Goal: Transaction & Acquisition: Purchase product/service

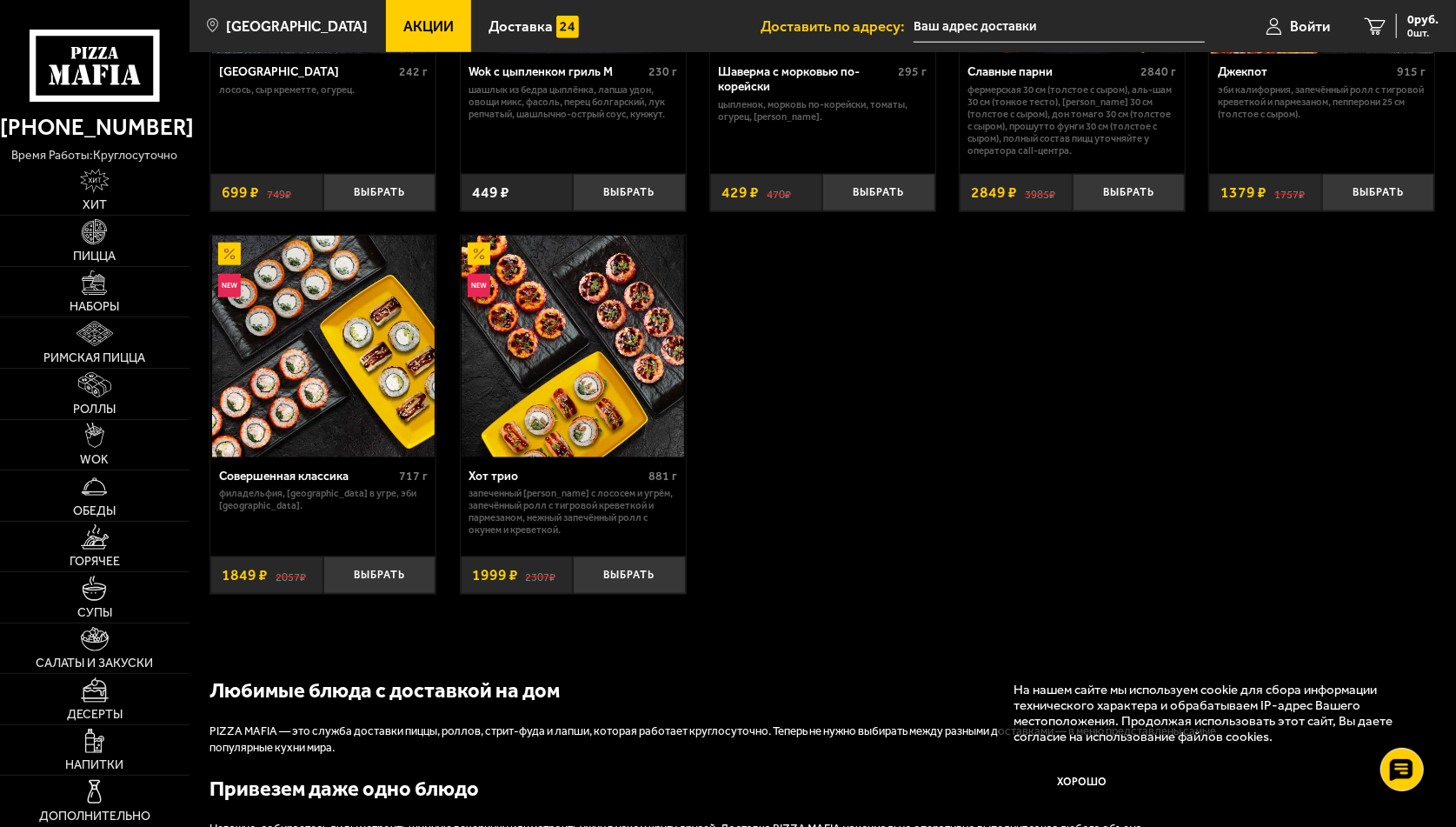
scroll to position [1044, 0]
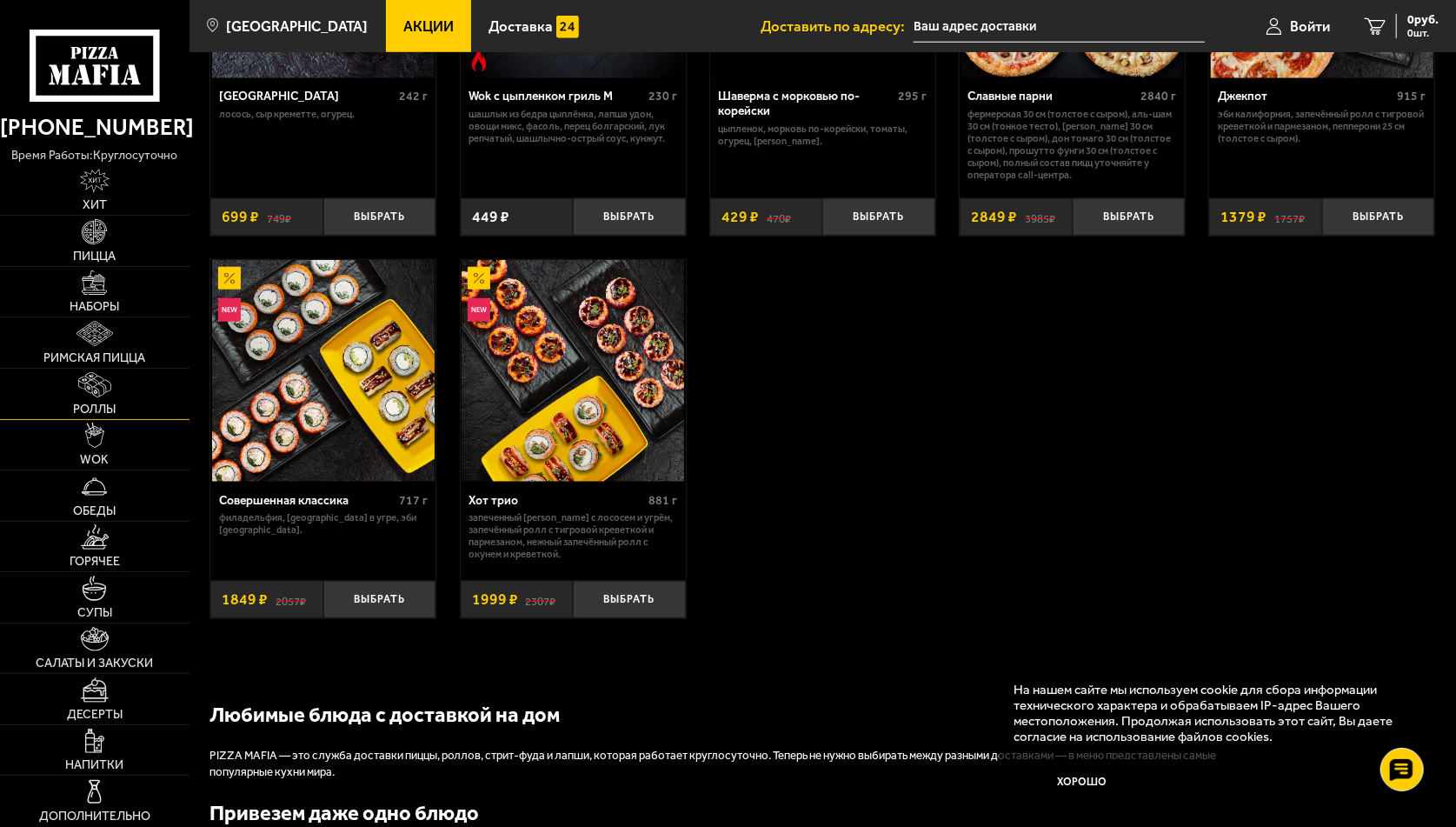
click at [101, 404] on span "Роллы" at bounding box center [94, 408] width 43 height 12
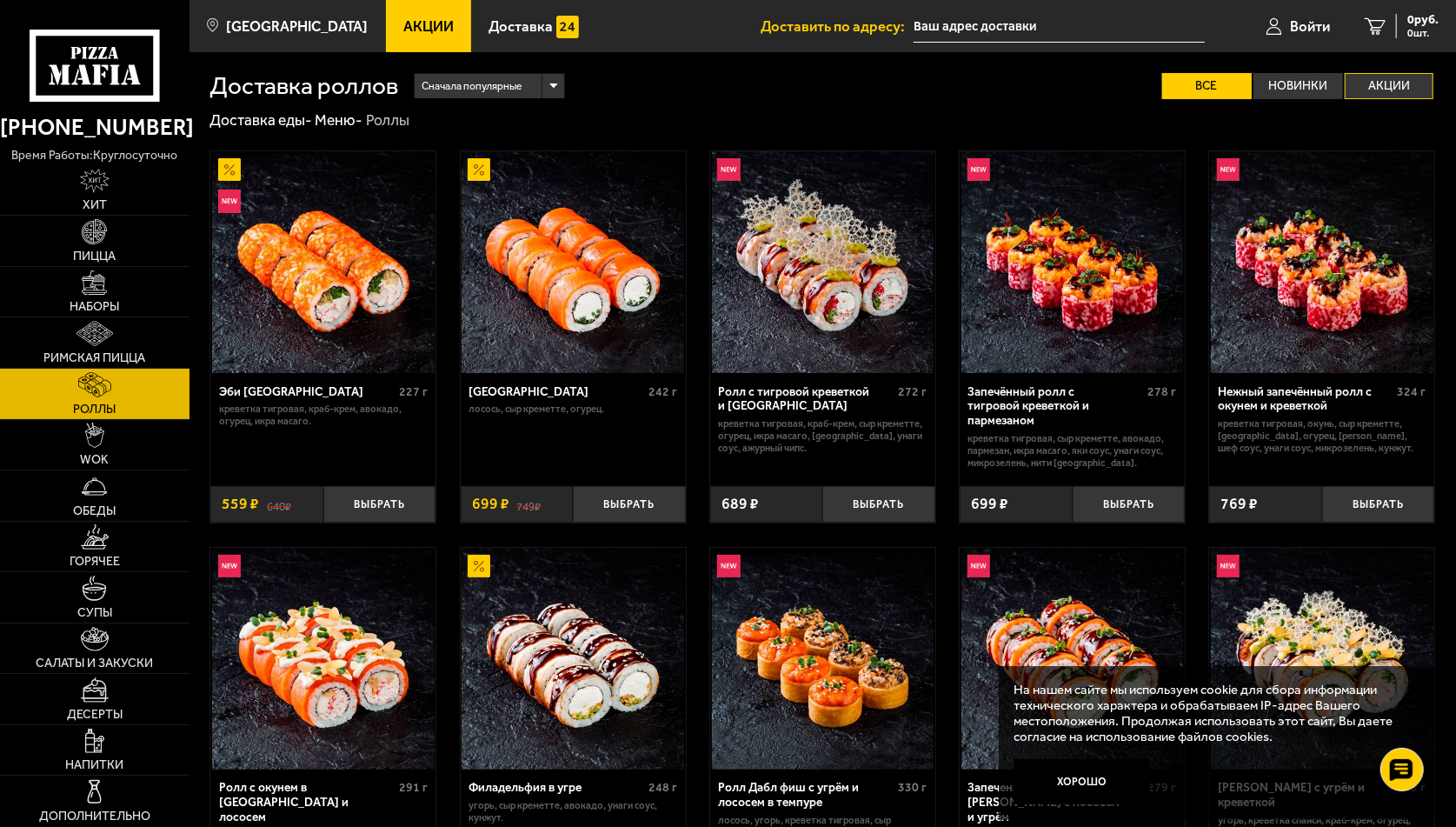
click at [1380, 83] on label "Акции" at bounding box center [1390, 86] width 90 height 27
click at [0, 0] on input "Акции" at bounding box center [0, 0] width 0 height 0
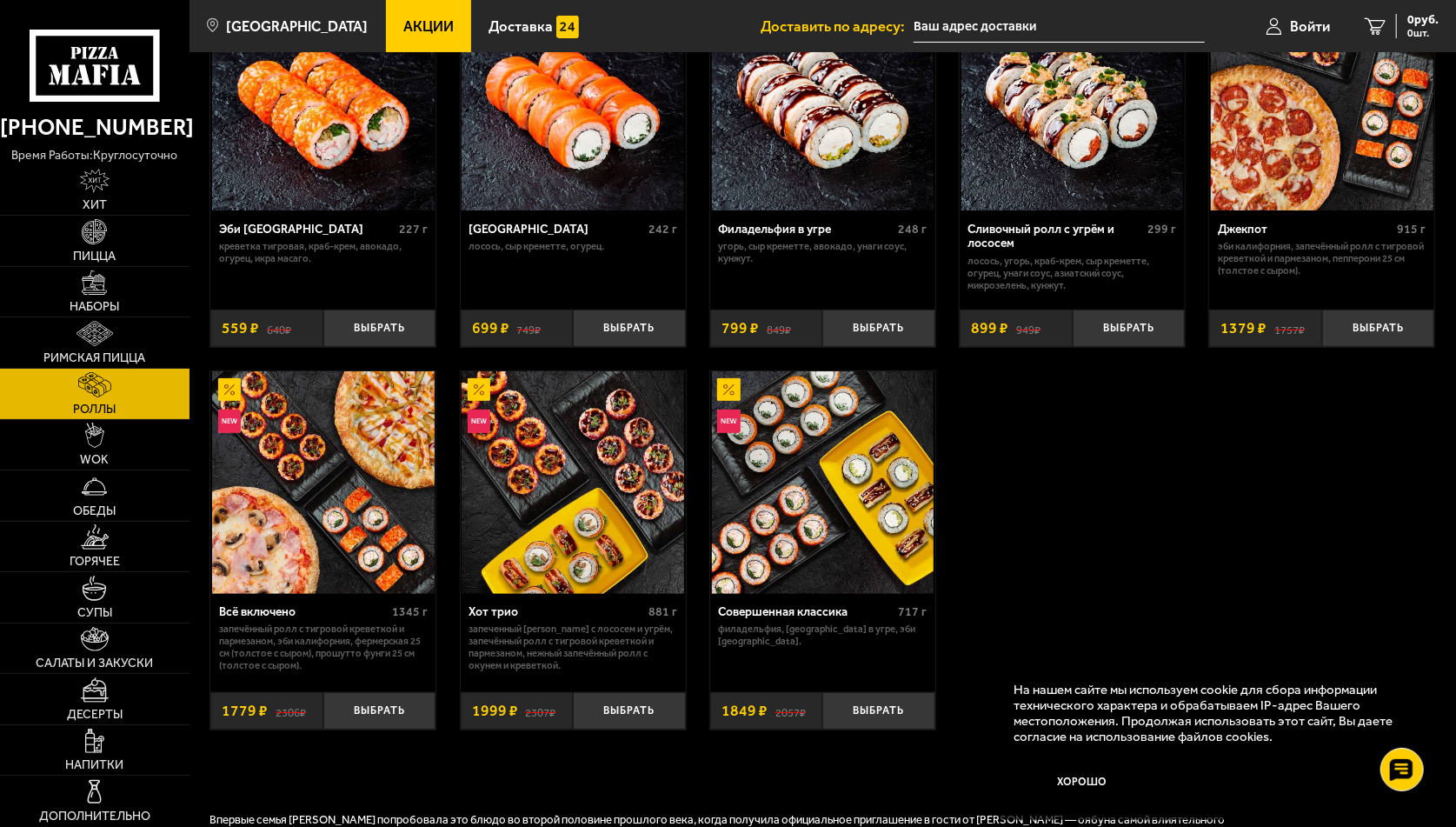
scroll to position [174, 0]
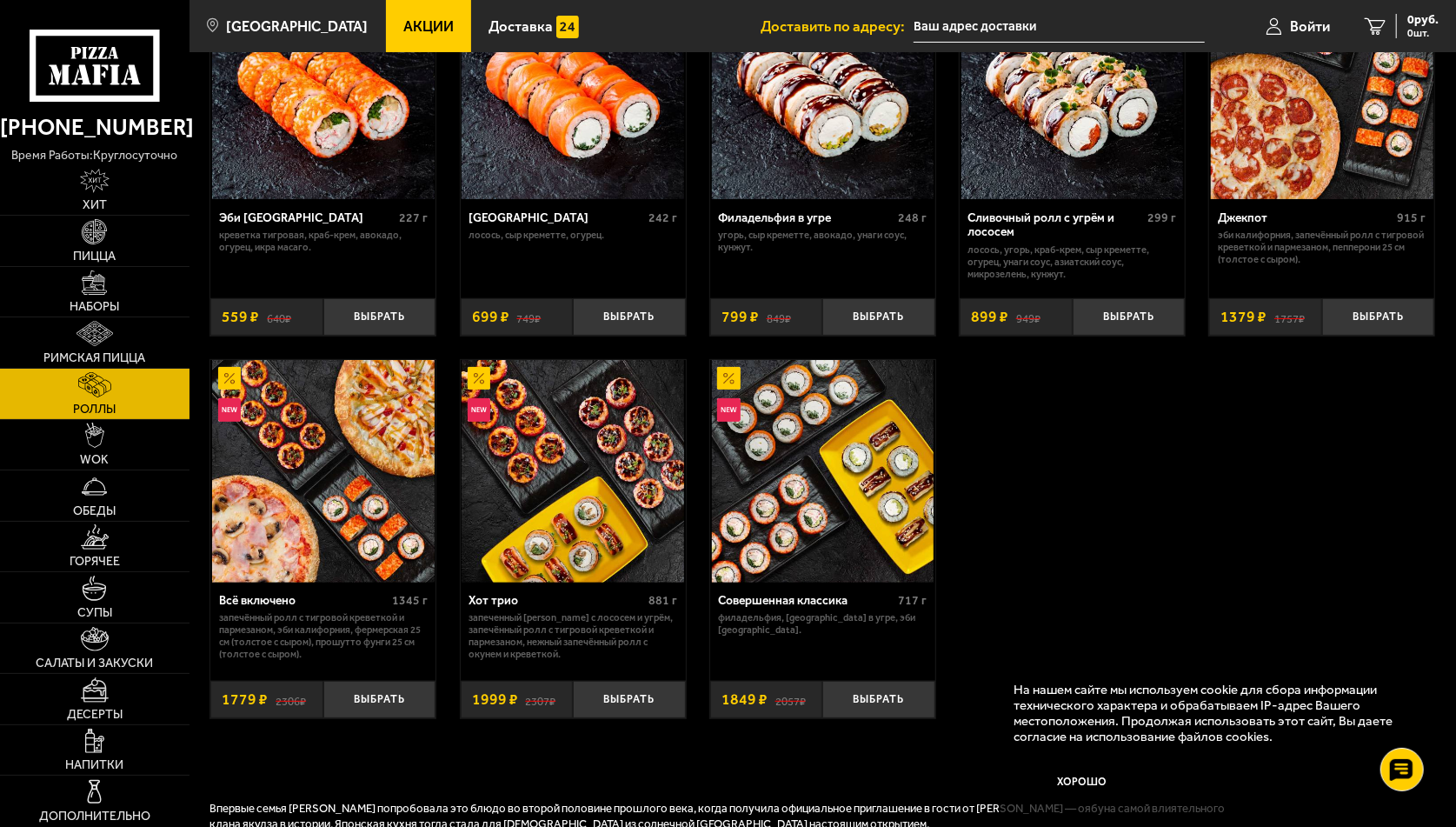
click at [282, 451] on img at bounding box center [324, 472] width 223 height 223
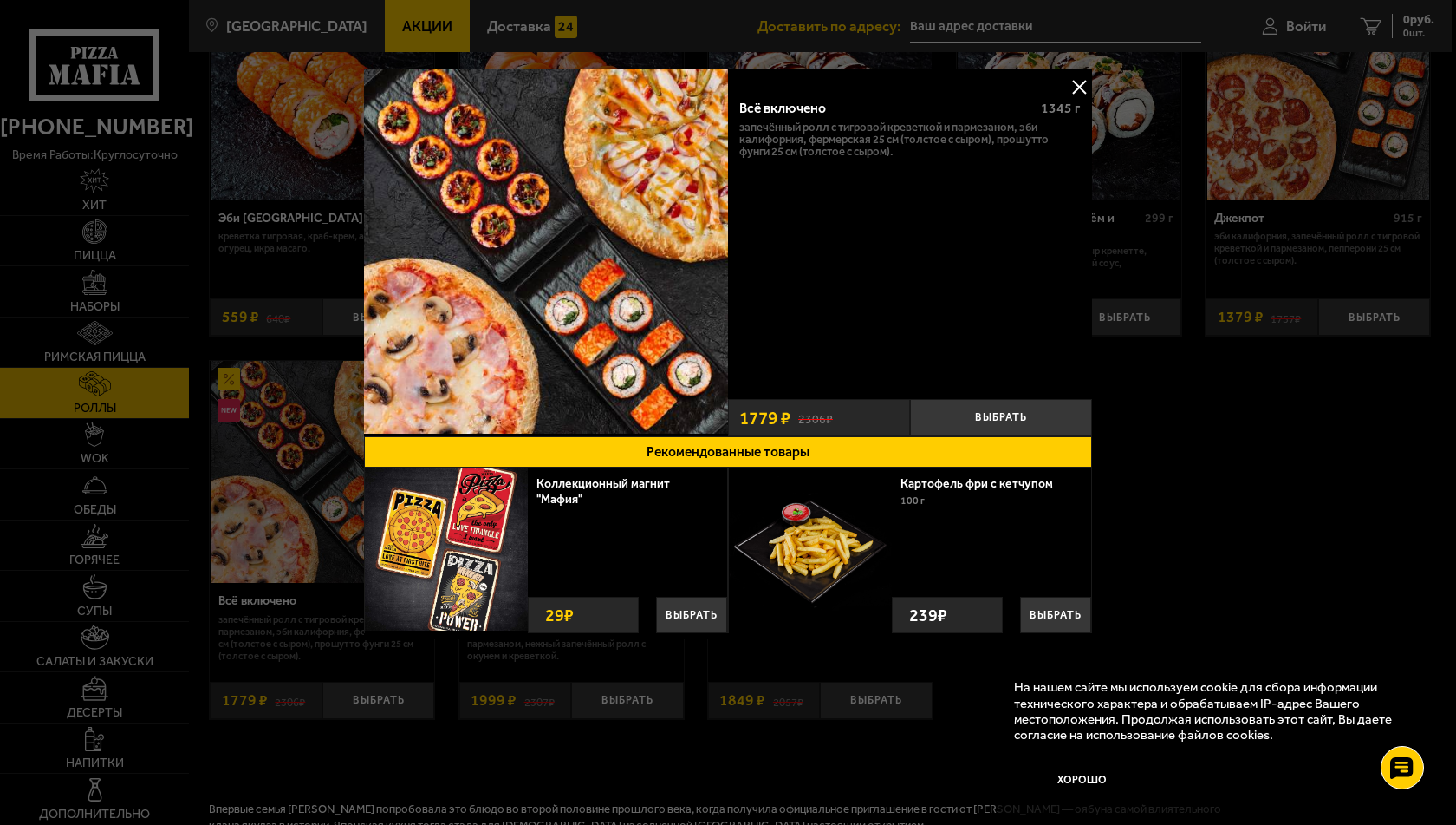
click at [1273, 554] on div at bounding box center [728, 412] width 1456 height 825
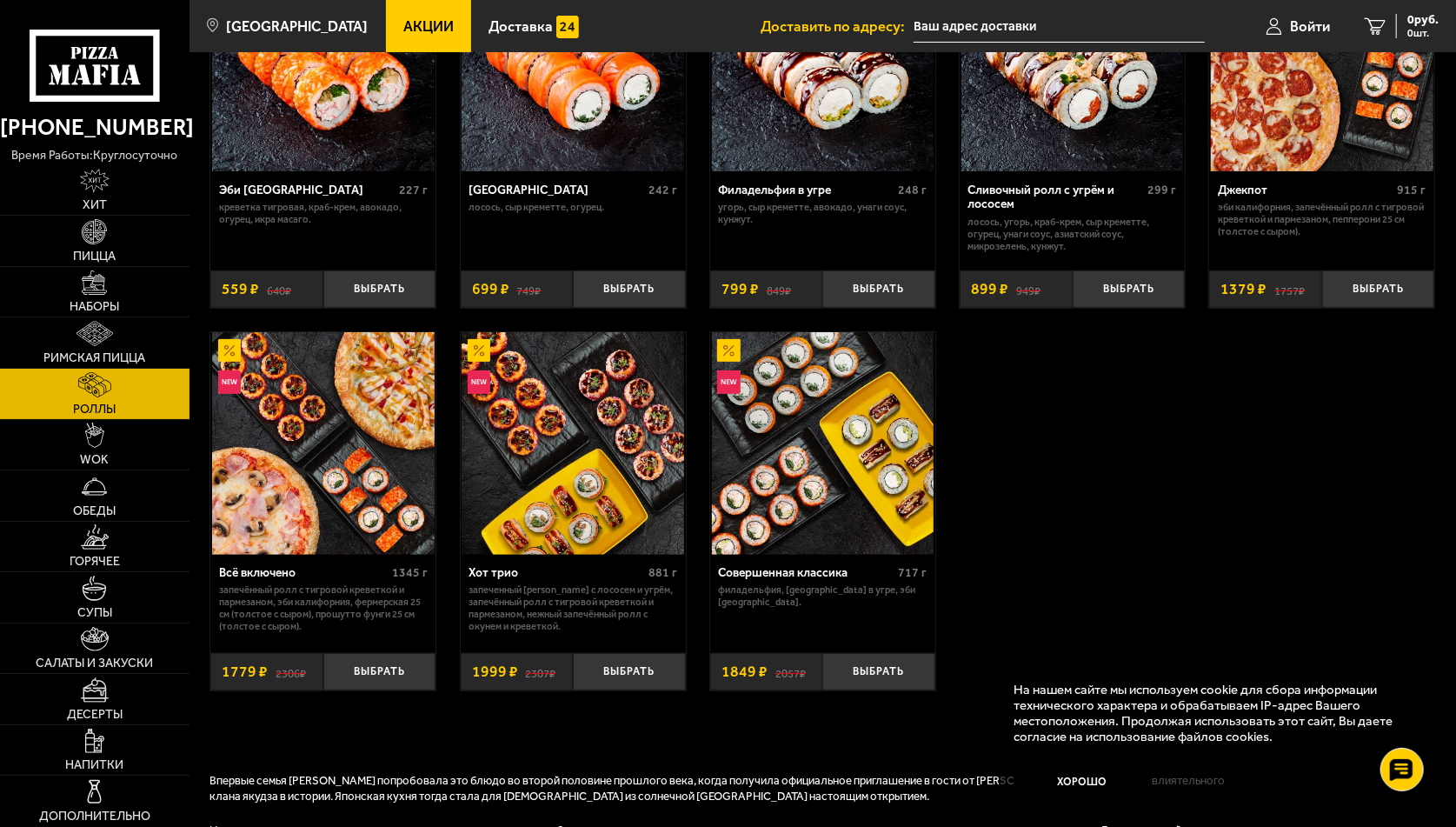
scroll to position [174, 0]
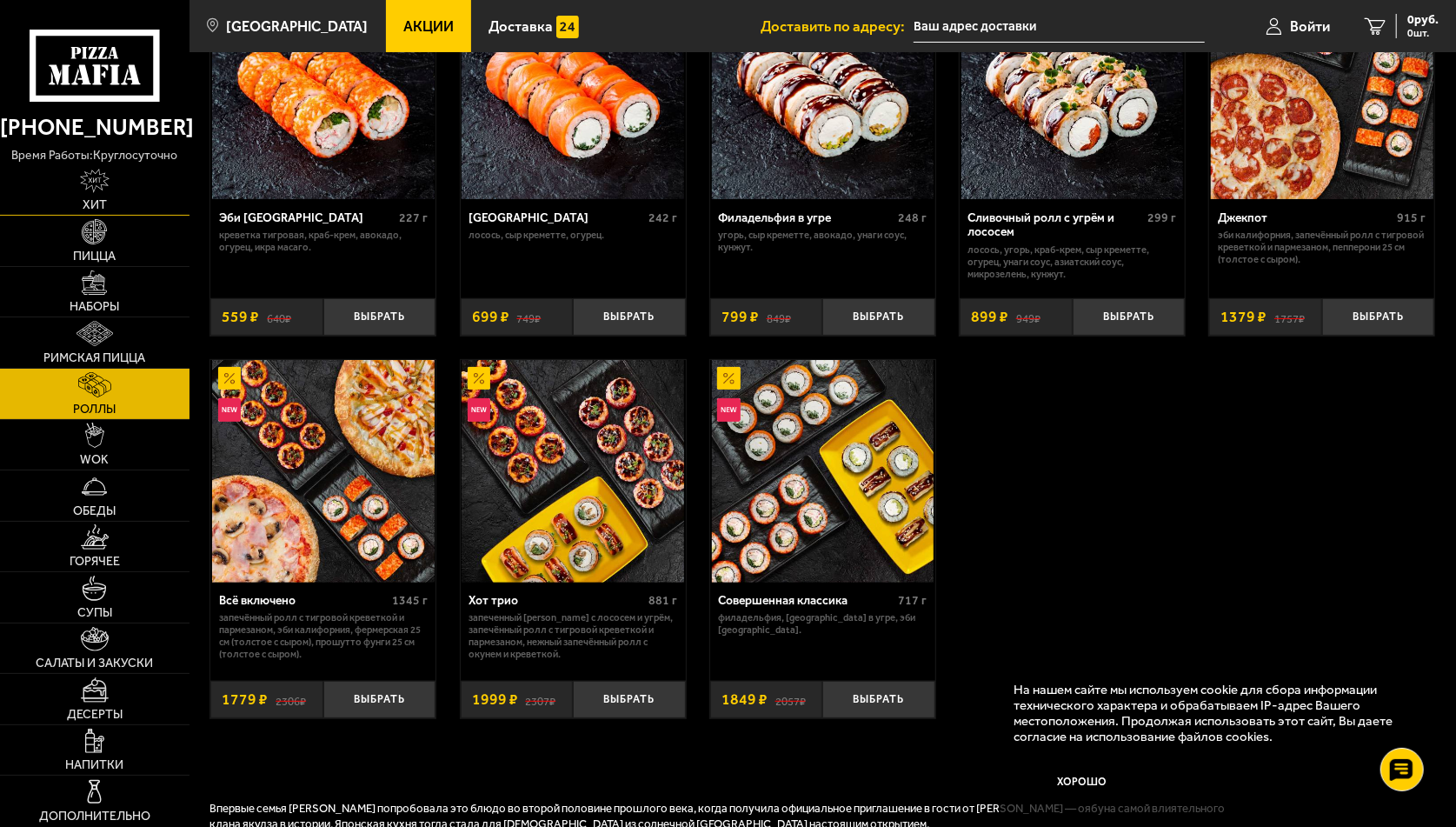
click at [94, 187] on img at bounding box center [95, 182] width 30 height 26
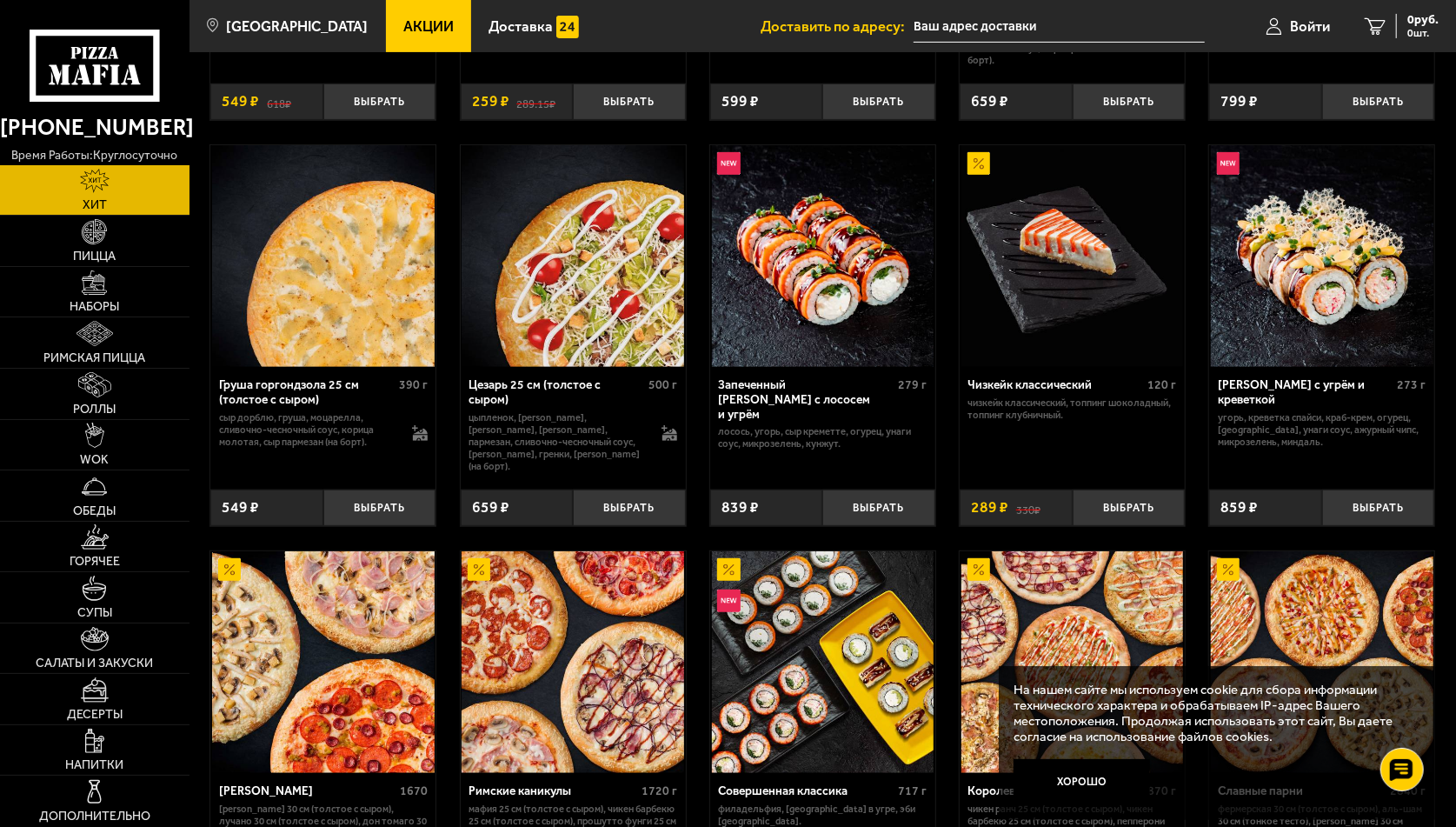
scroll to position [334, 0]
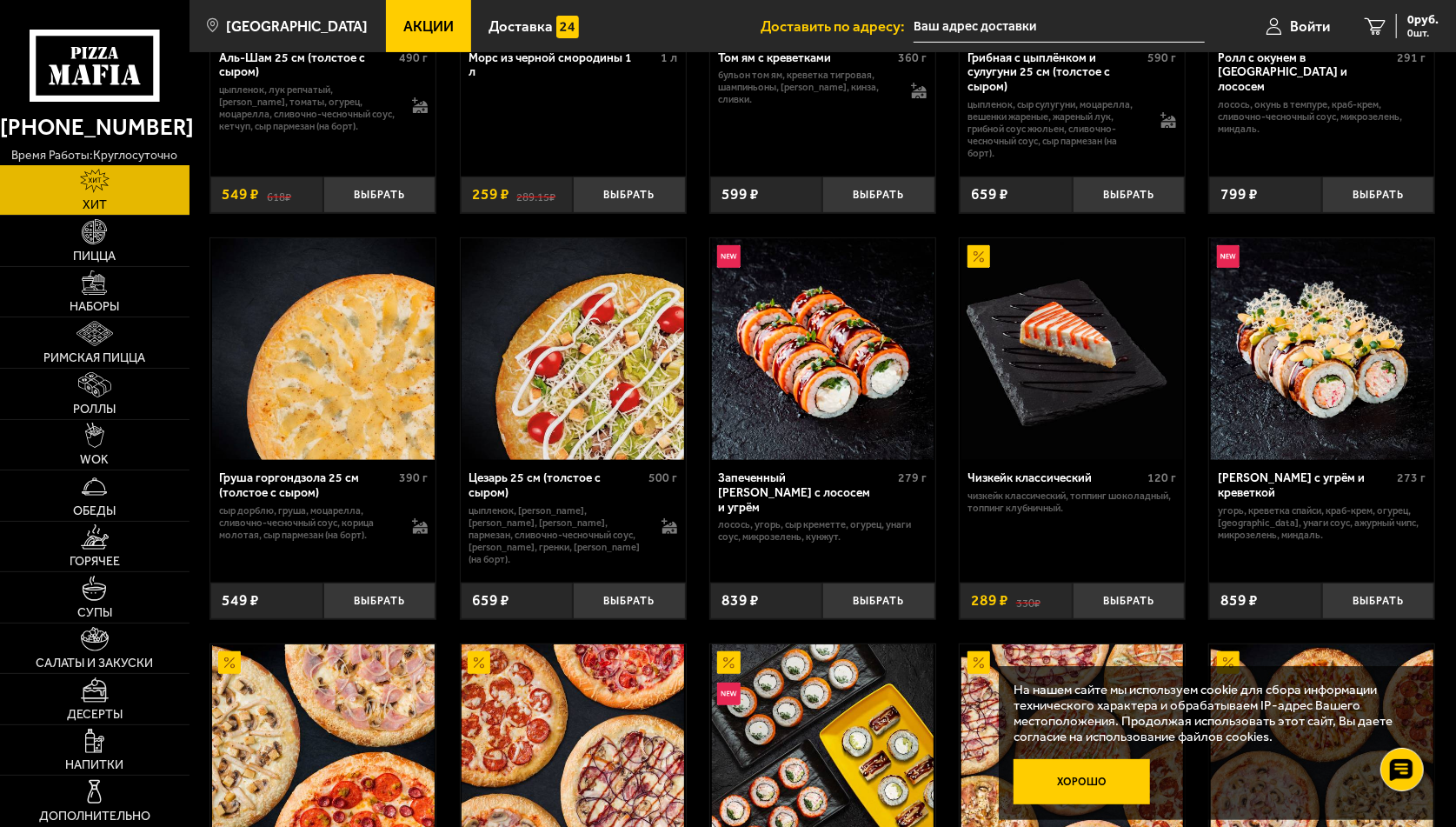
click at [1077, 773] on button "Хорошо" at bounding box center [1081, 781] width 136 height 45
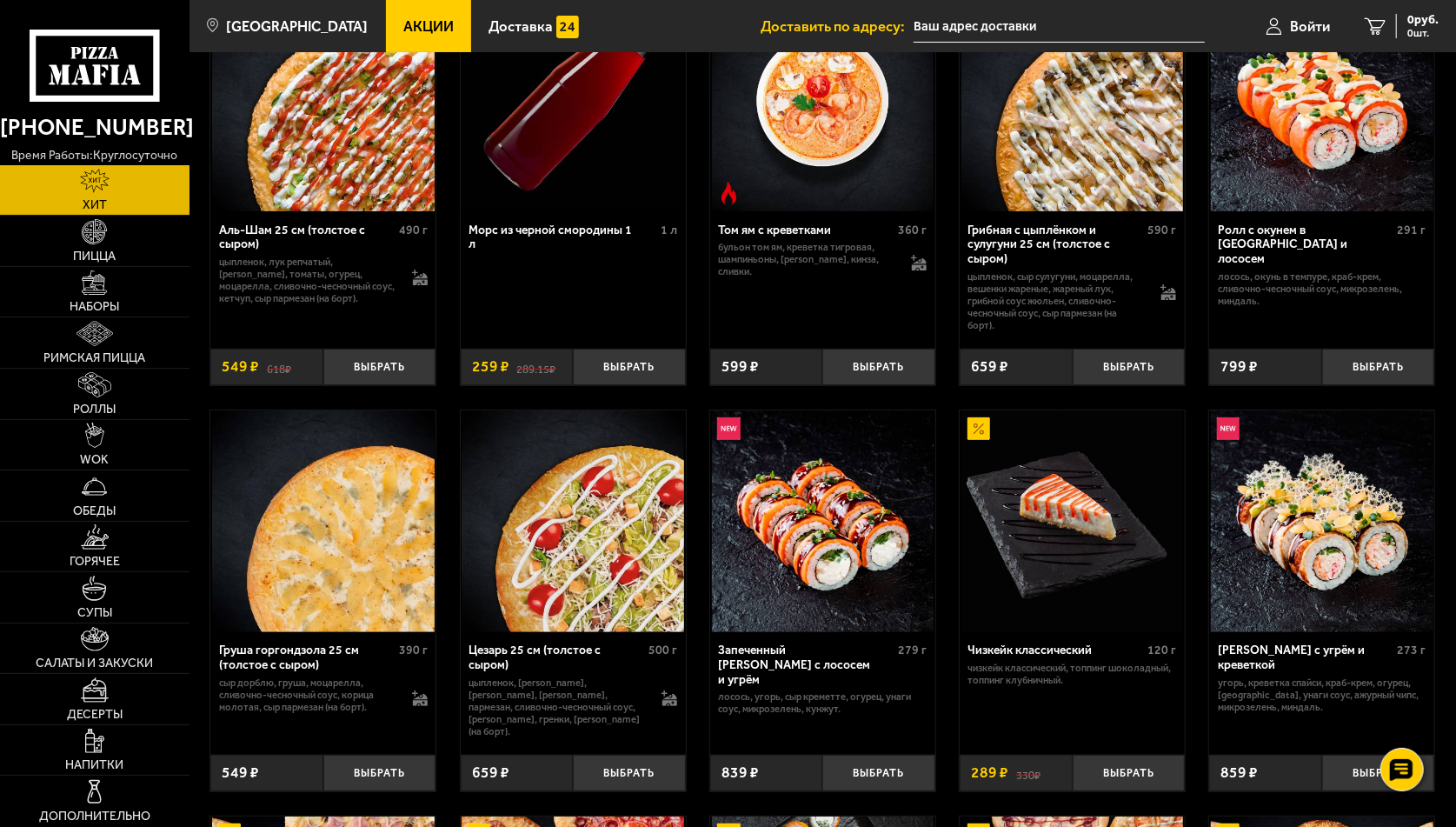
scroll to position [73, 0]
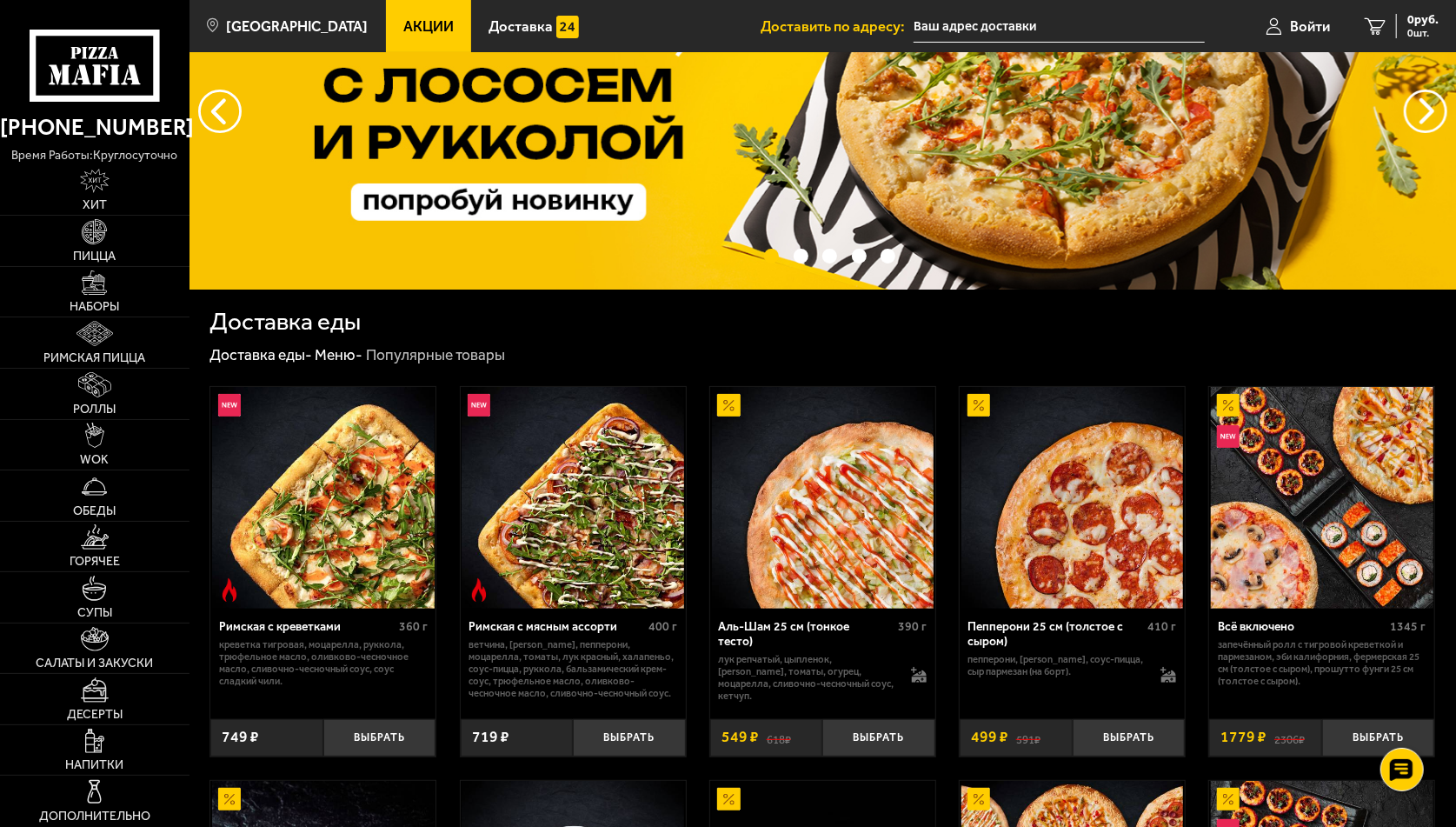
scroll to position [174, 0]
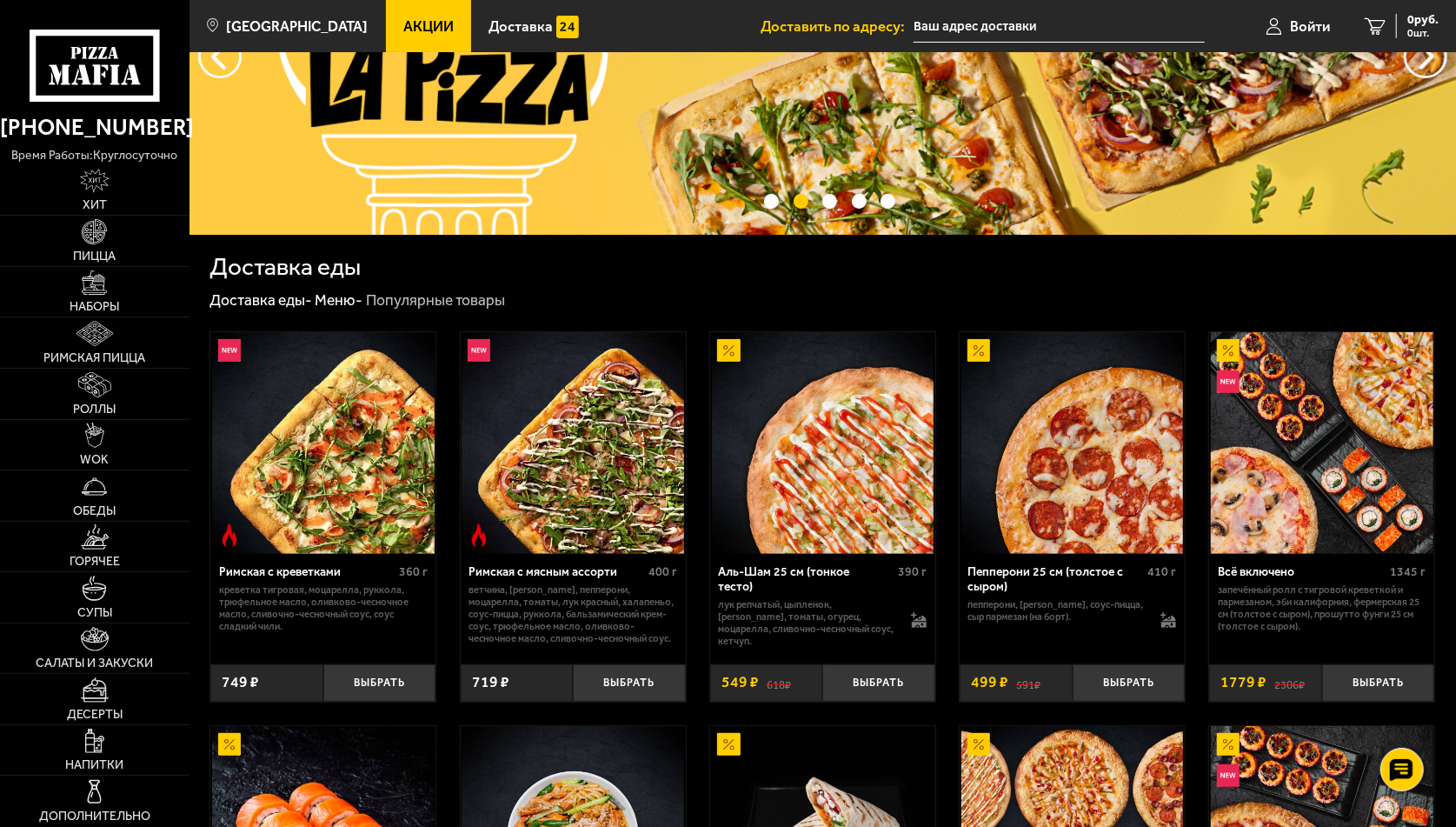
click at [1278, 458] on img at bounding box center [1323, 443] width 223 height 223
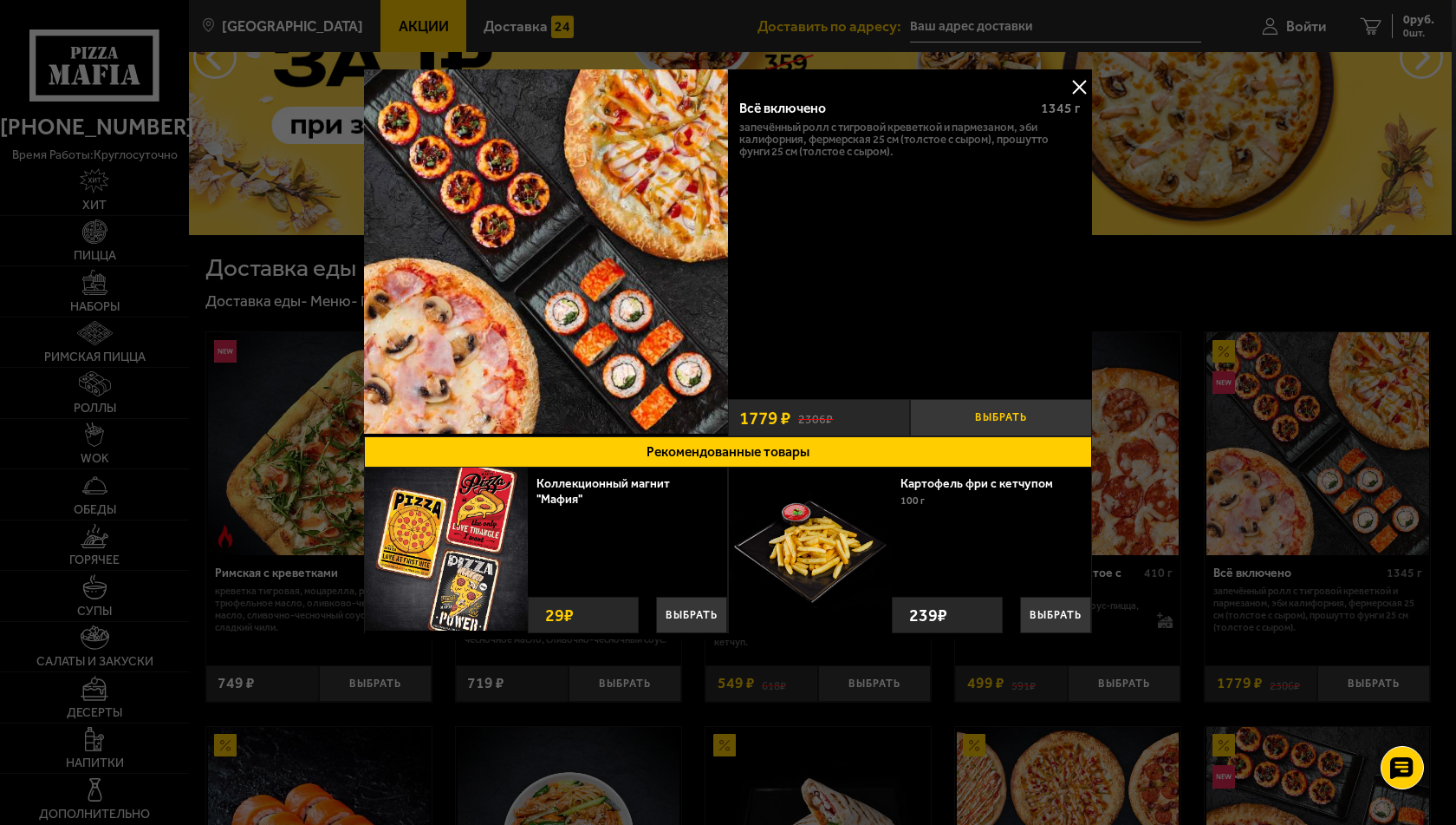
click at [995, 408] on button "Выбрать" at bounding box center [1001, 418] width 182 height 37
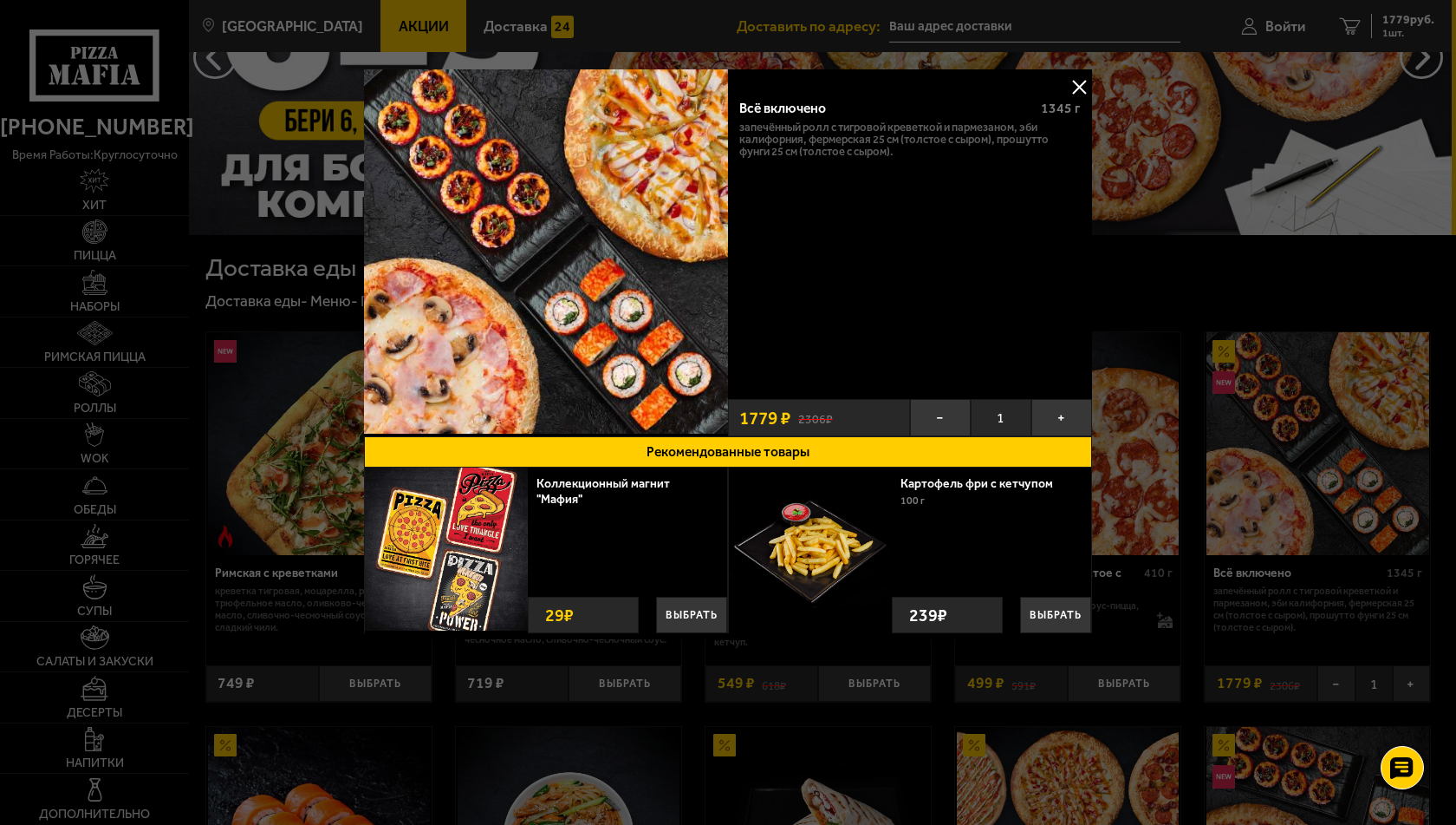
click at [1080, 88] on button at bounding box center [1079, 87] width 26 height 26
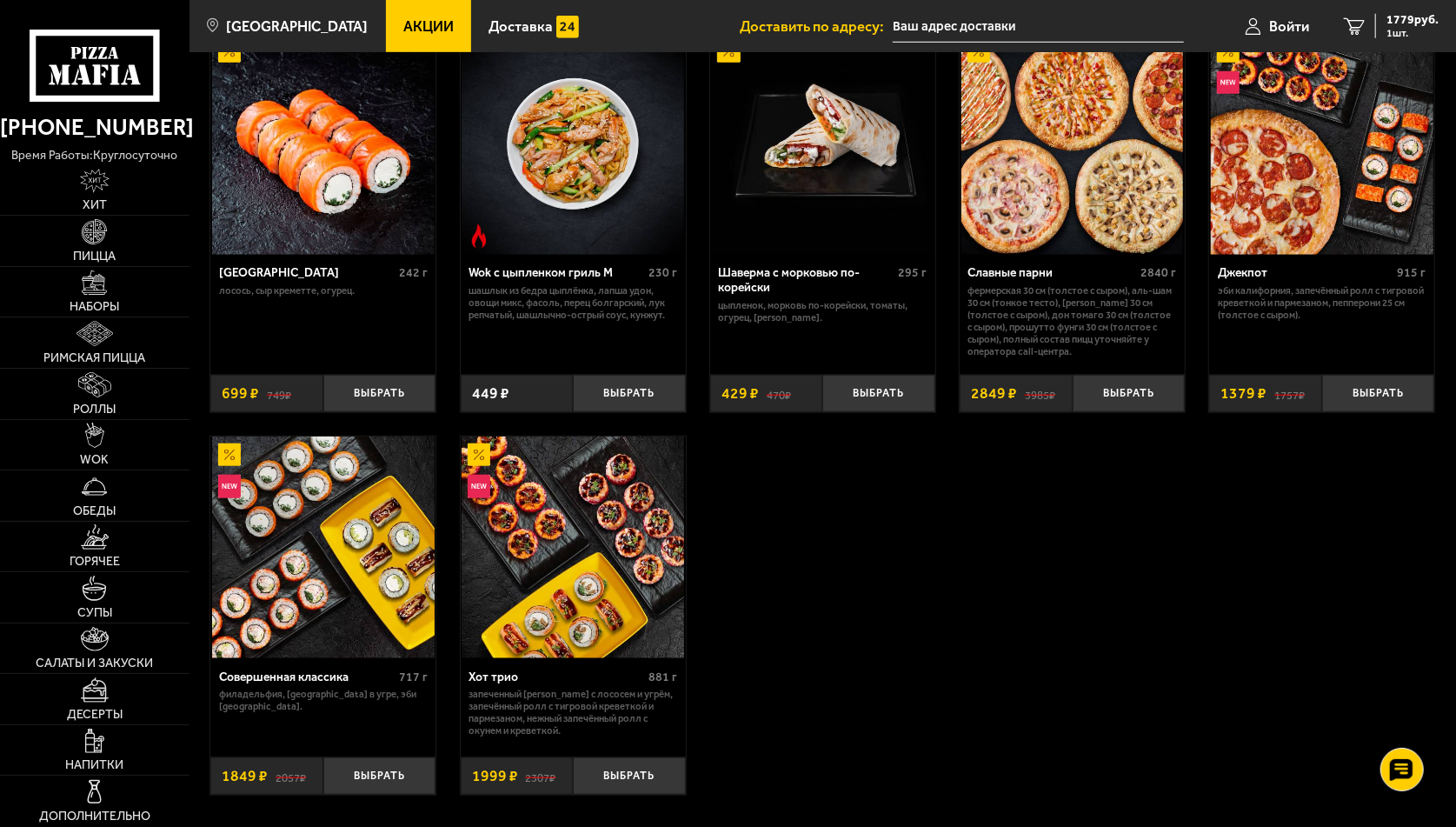
scroll to position [869, 0]
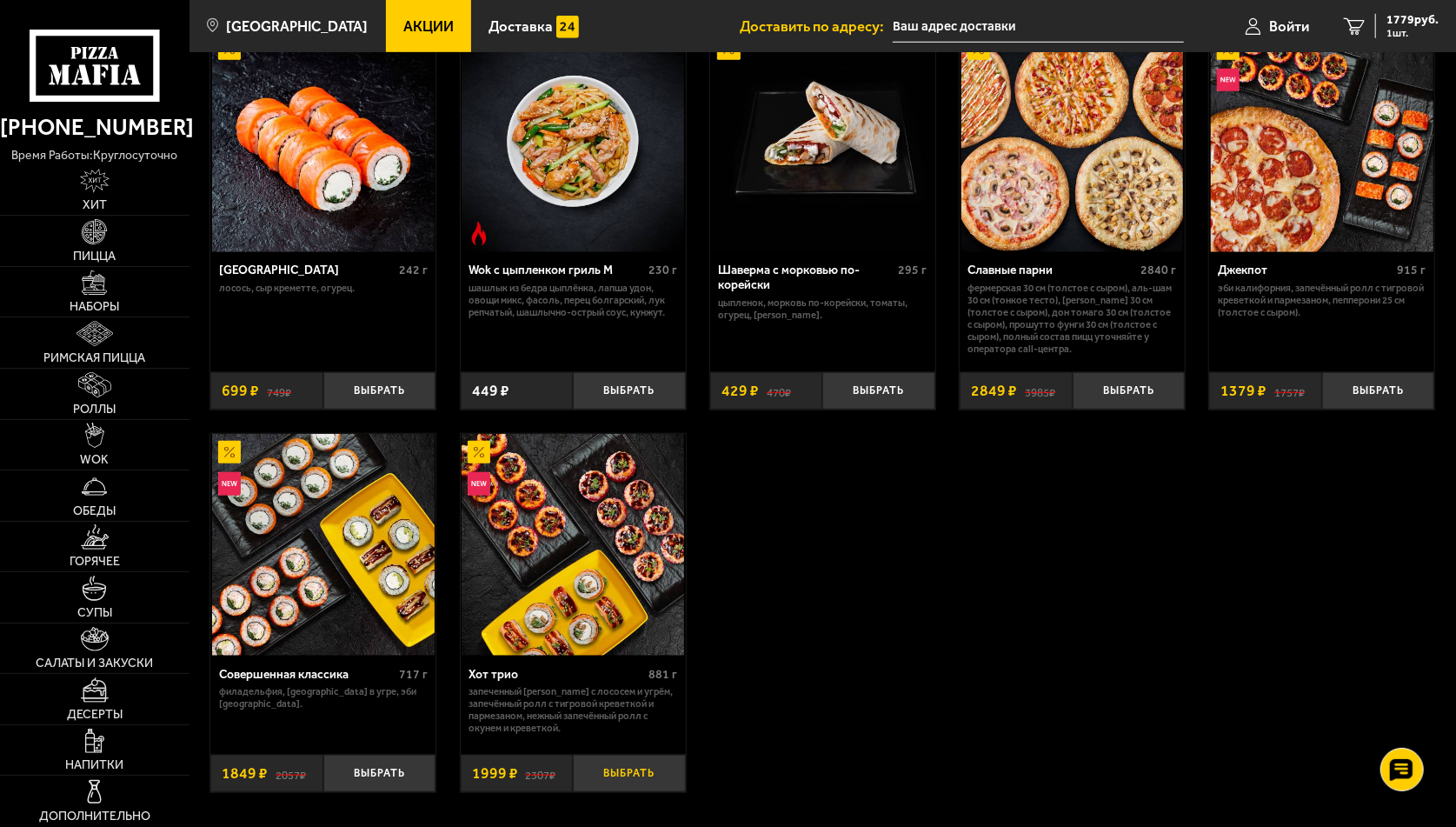
click at [629, 769] on button "Выбрать" at bounding box center [630, 773] width 113 height 37
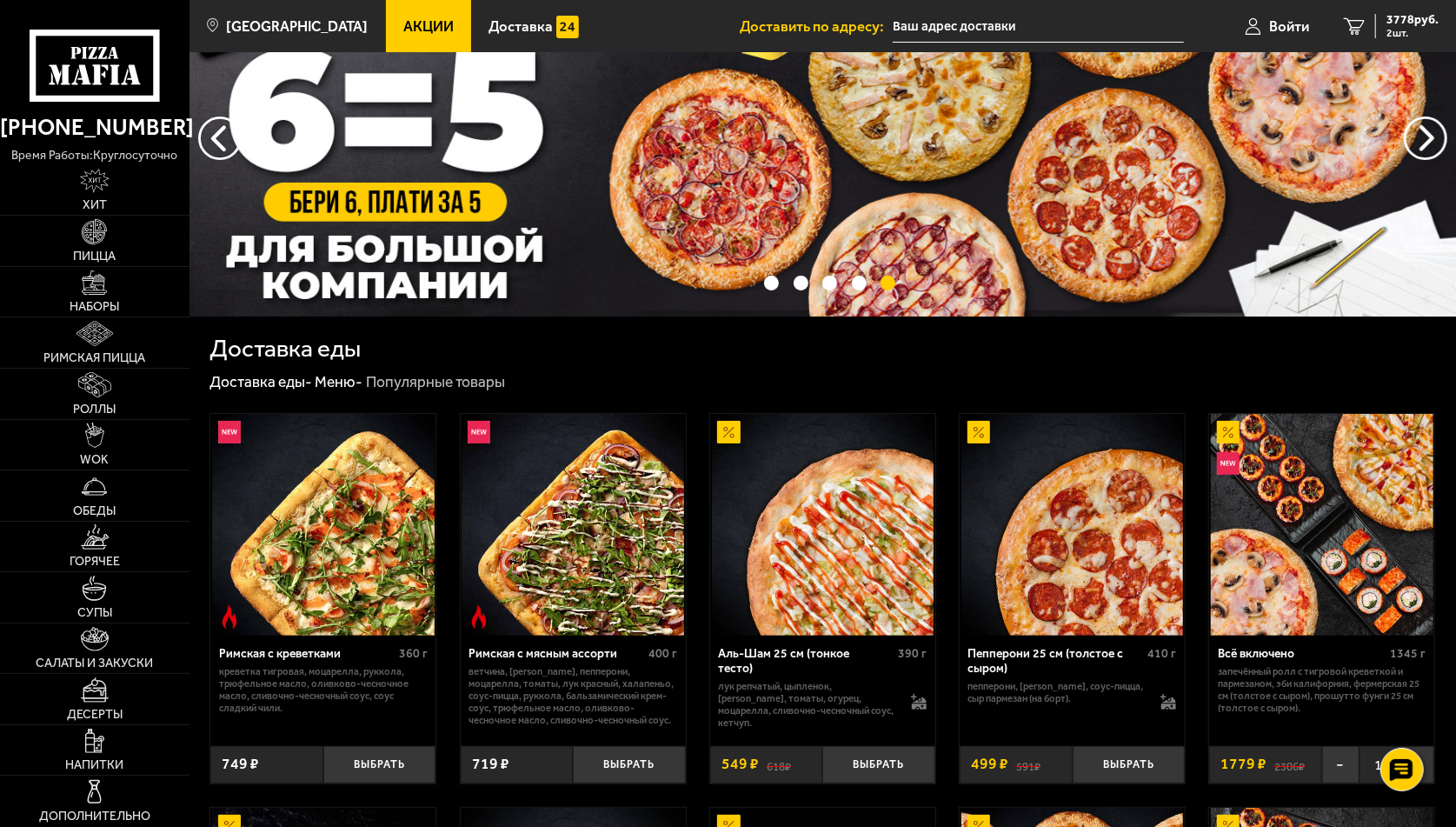
scroll to position [87, 0]
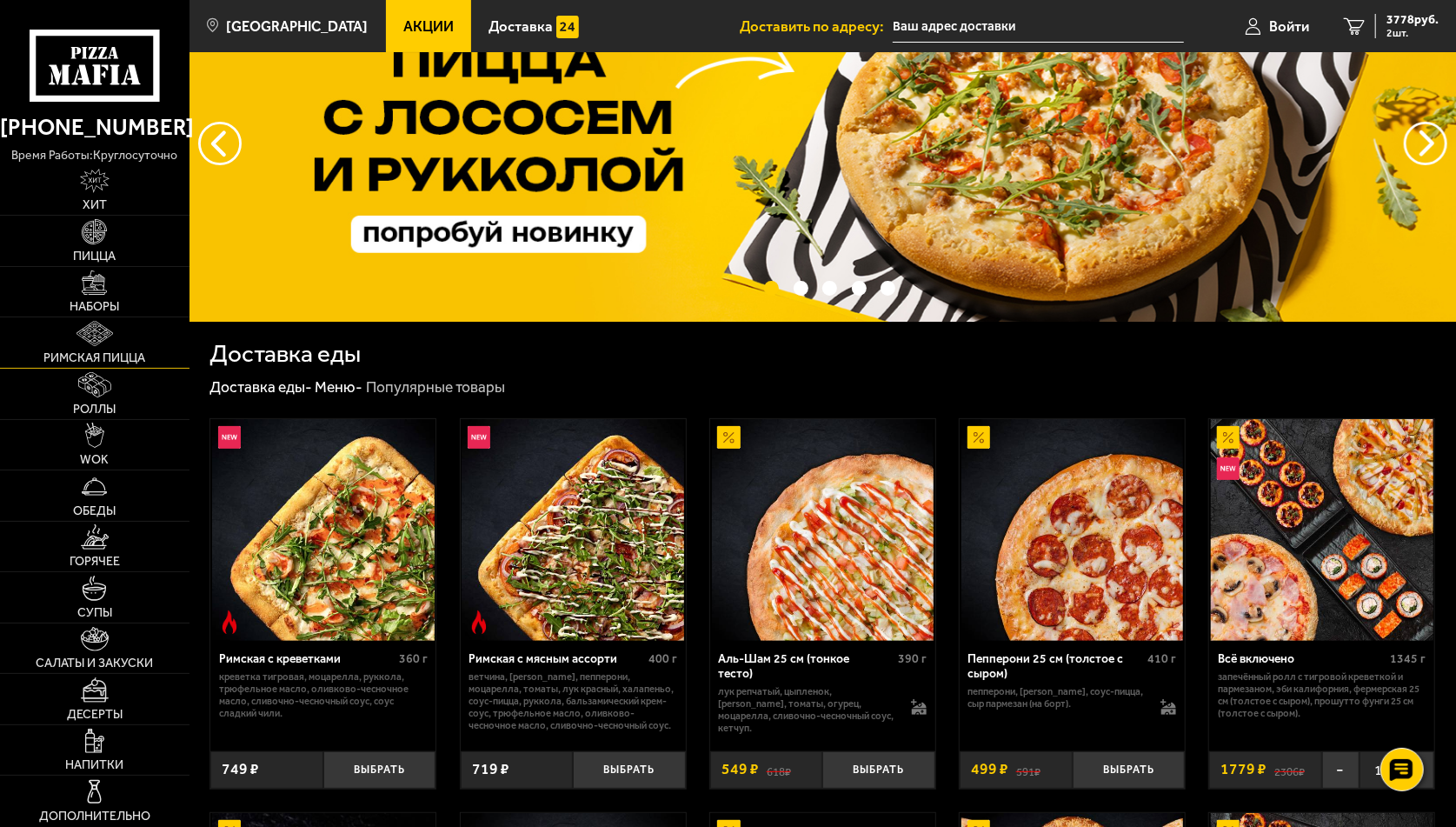
click at [108, 340] on img at bounding box center [94, 334] width 36 height 26
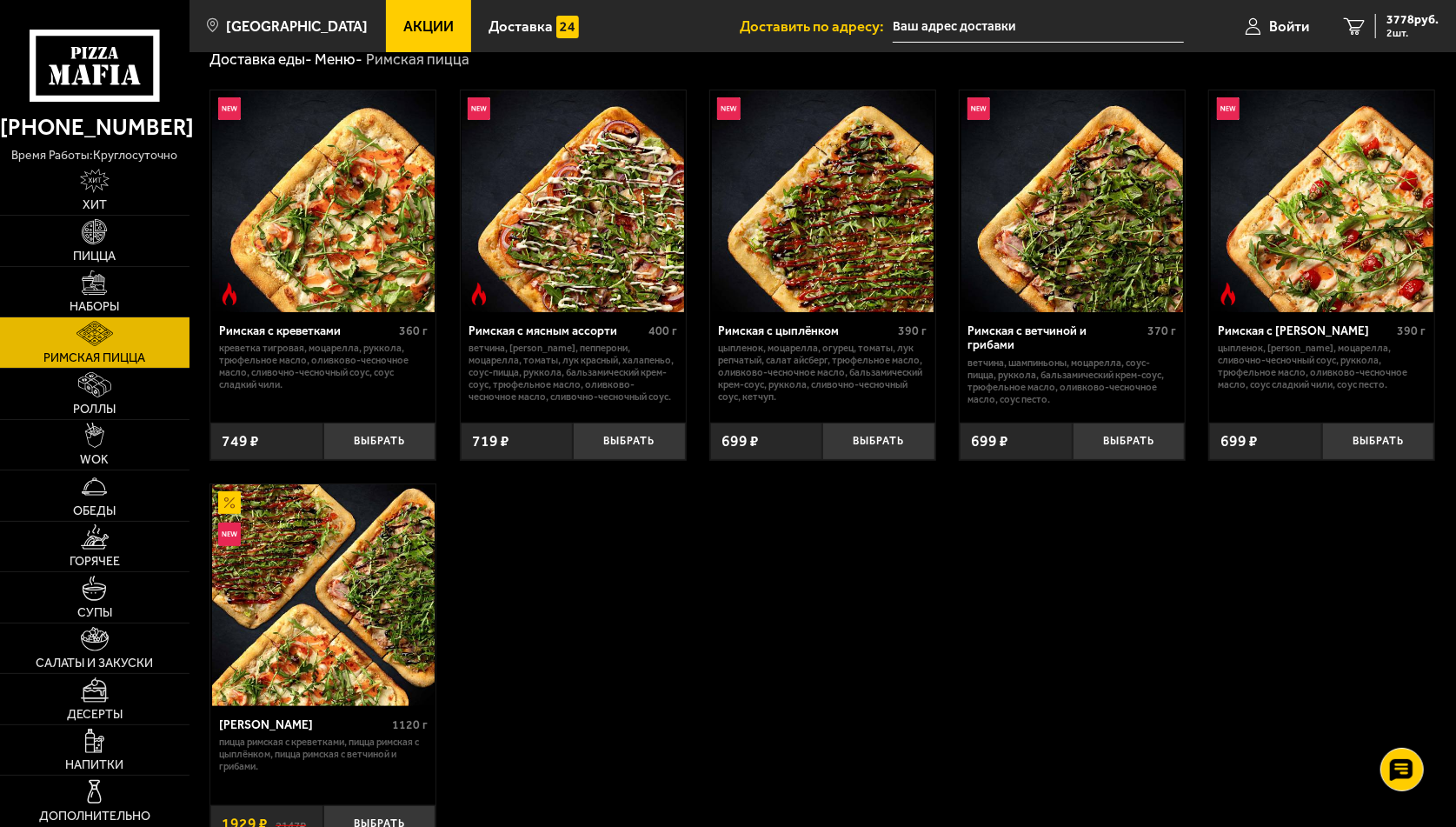
scroll to position [174, 0]
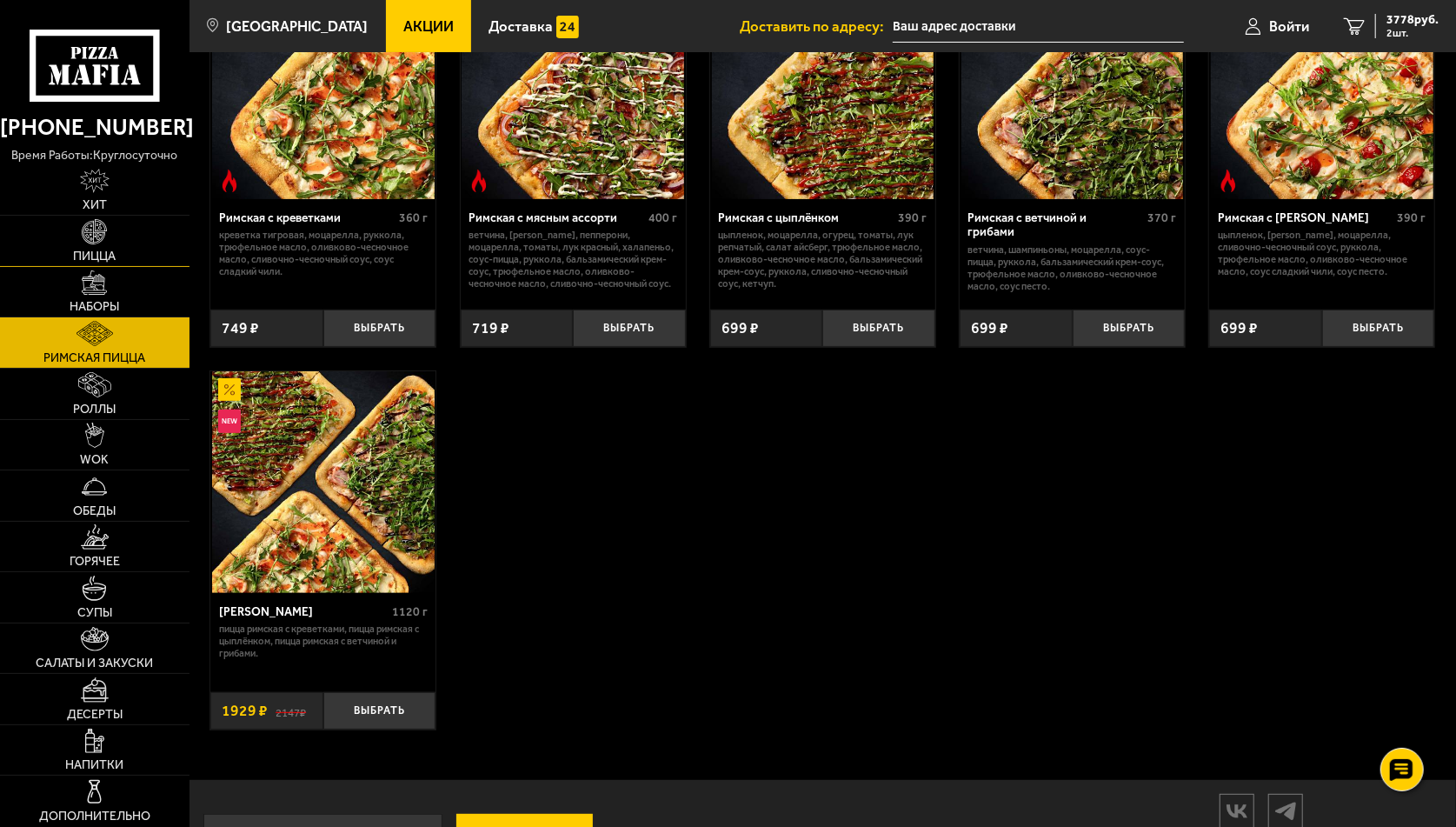
click at [90, 243] on img at bounding box center [94, 232] width 26 height 26
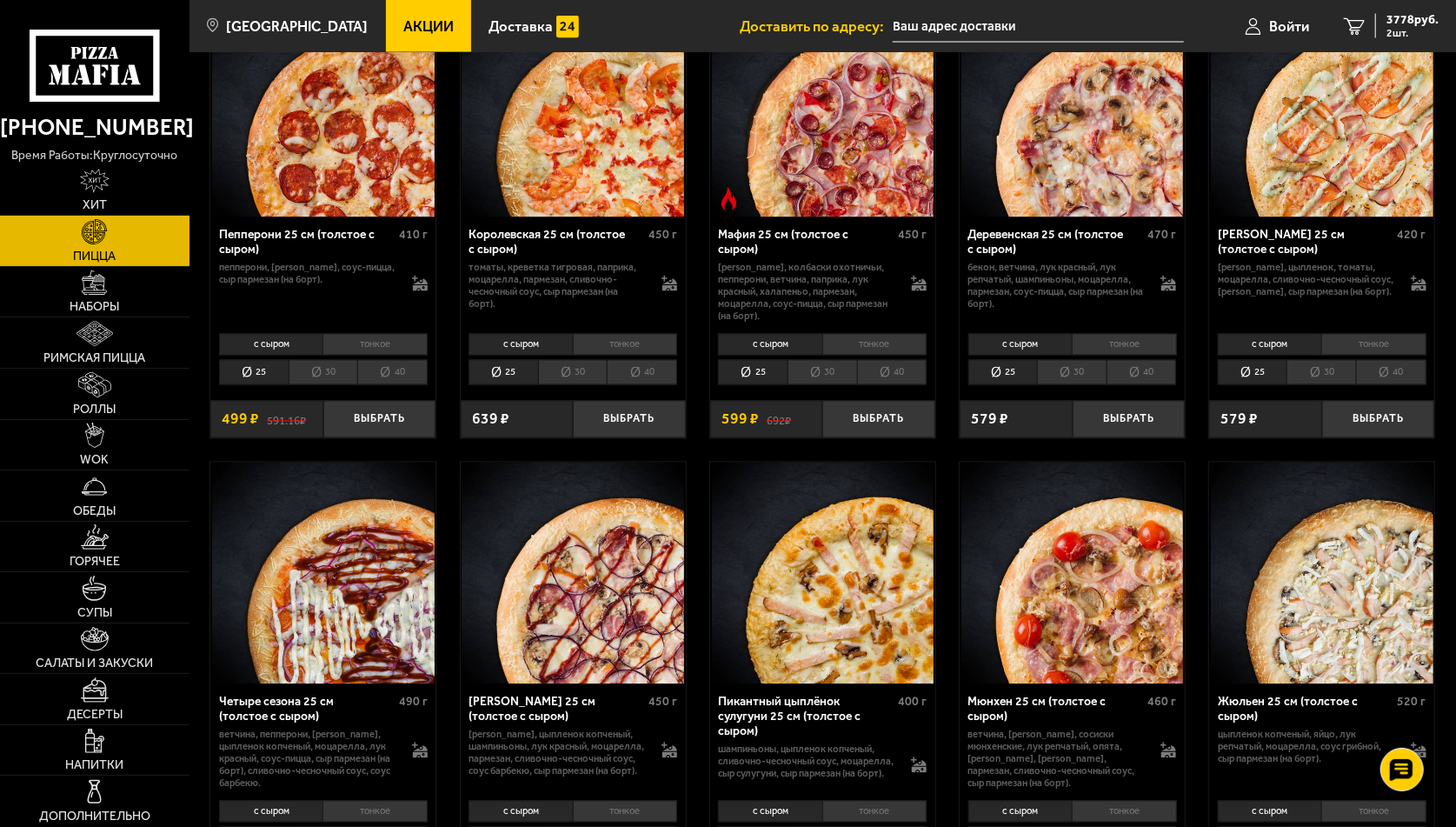
scroll to position [1913, 0]
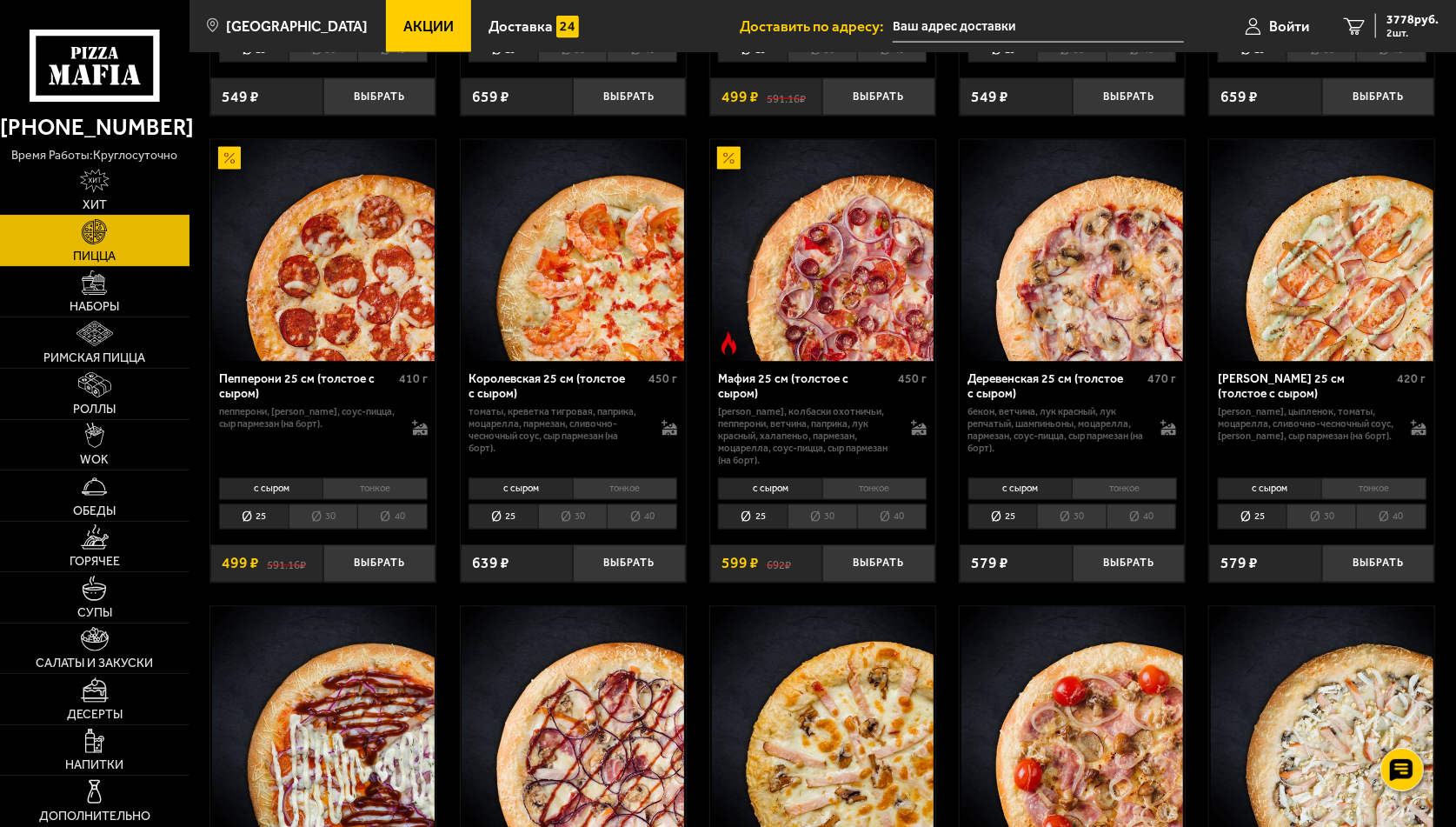
click at [98, 199] on span "Хит" at bounding box center [94, 205] width 25 height 12
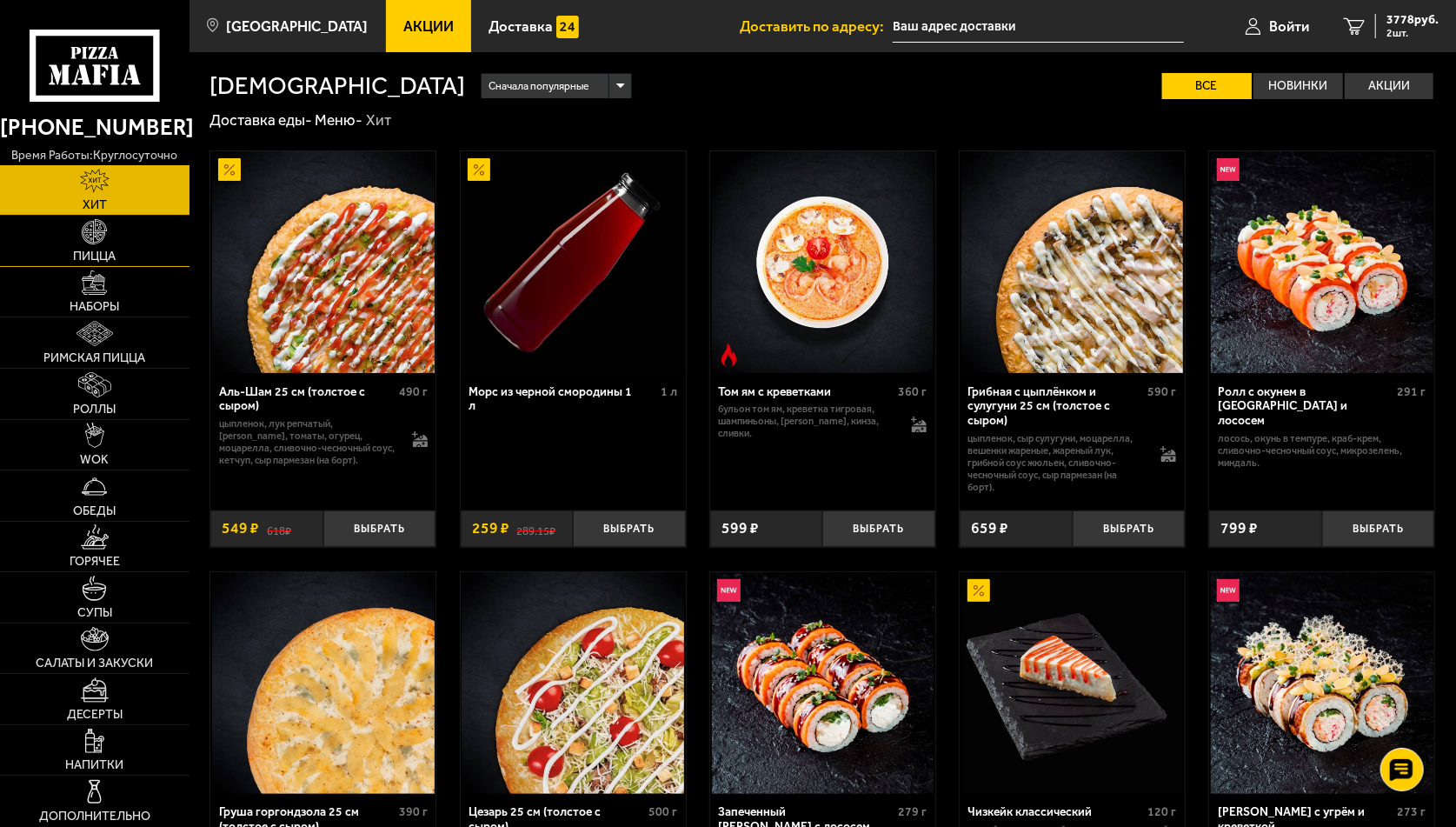
click at [91, 249] on link "Пицца" at bounding box center [94, 240] width 189 height 50
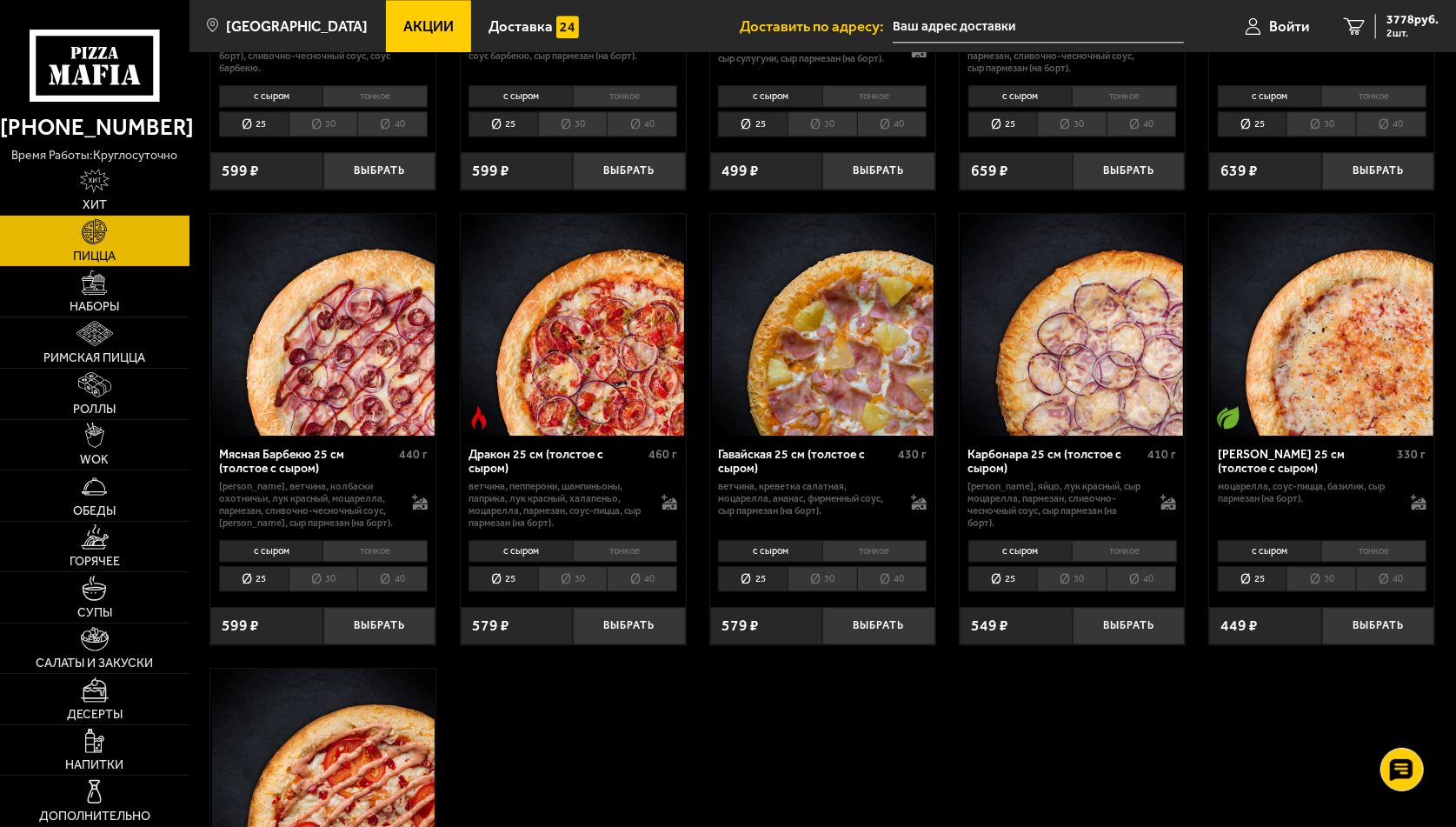
scroll to position [2868, 0]
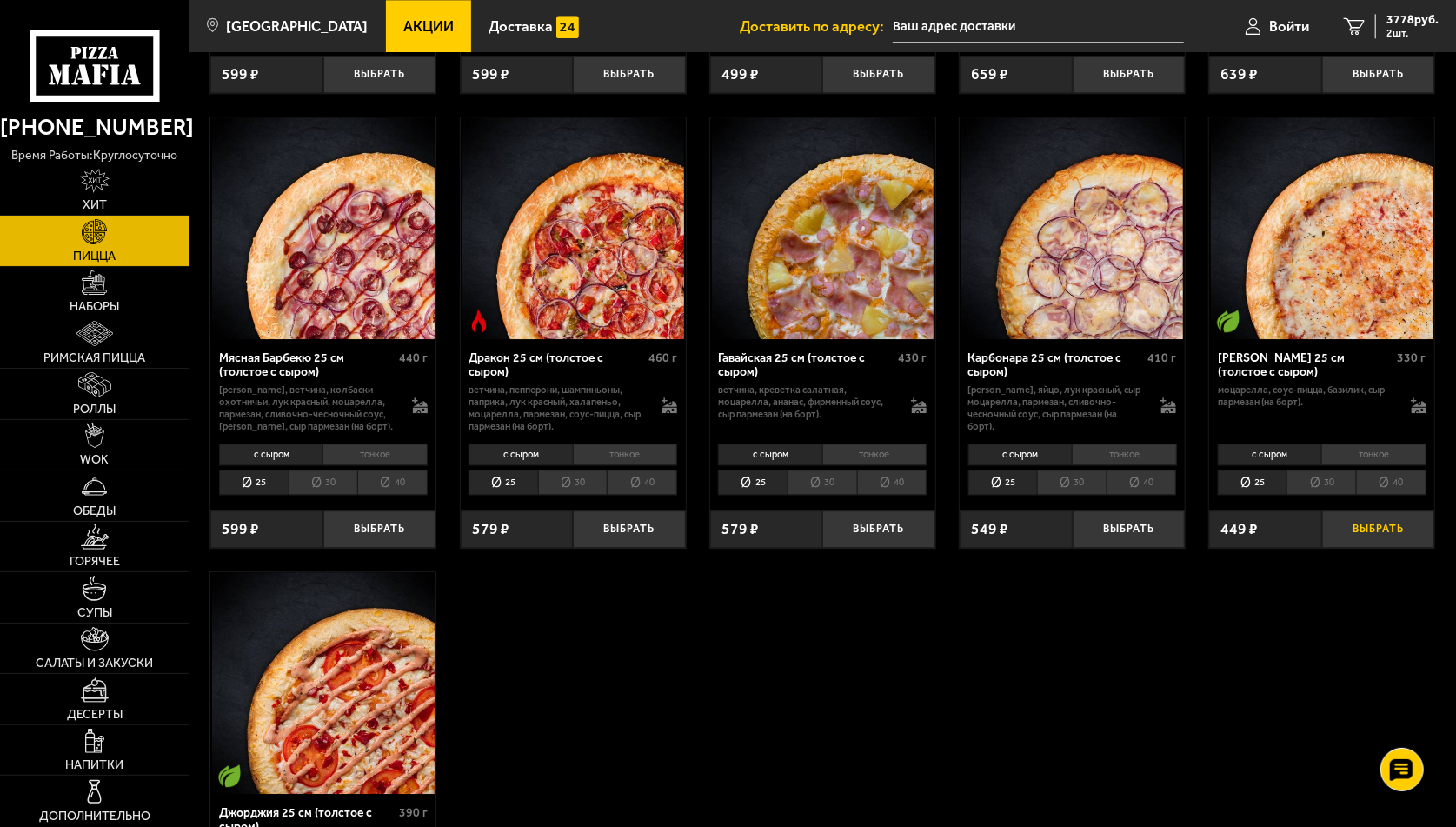
drag, startPoint x: 1386, startPoint y: 519, endPoint x: 1366, endPoint y: 529, distance: 22.4
click at [1386, 519] on button "Выбрать" at bounding box center [1379, 528] width 113 height 37
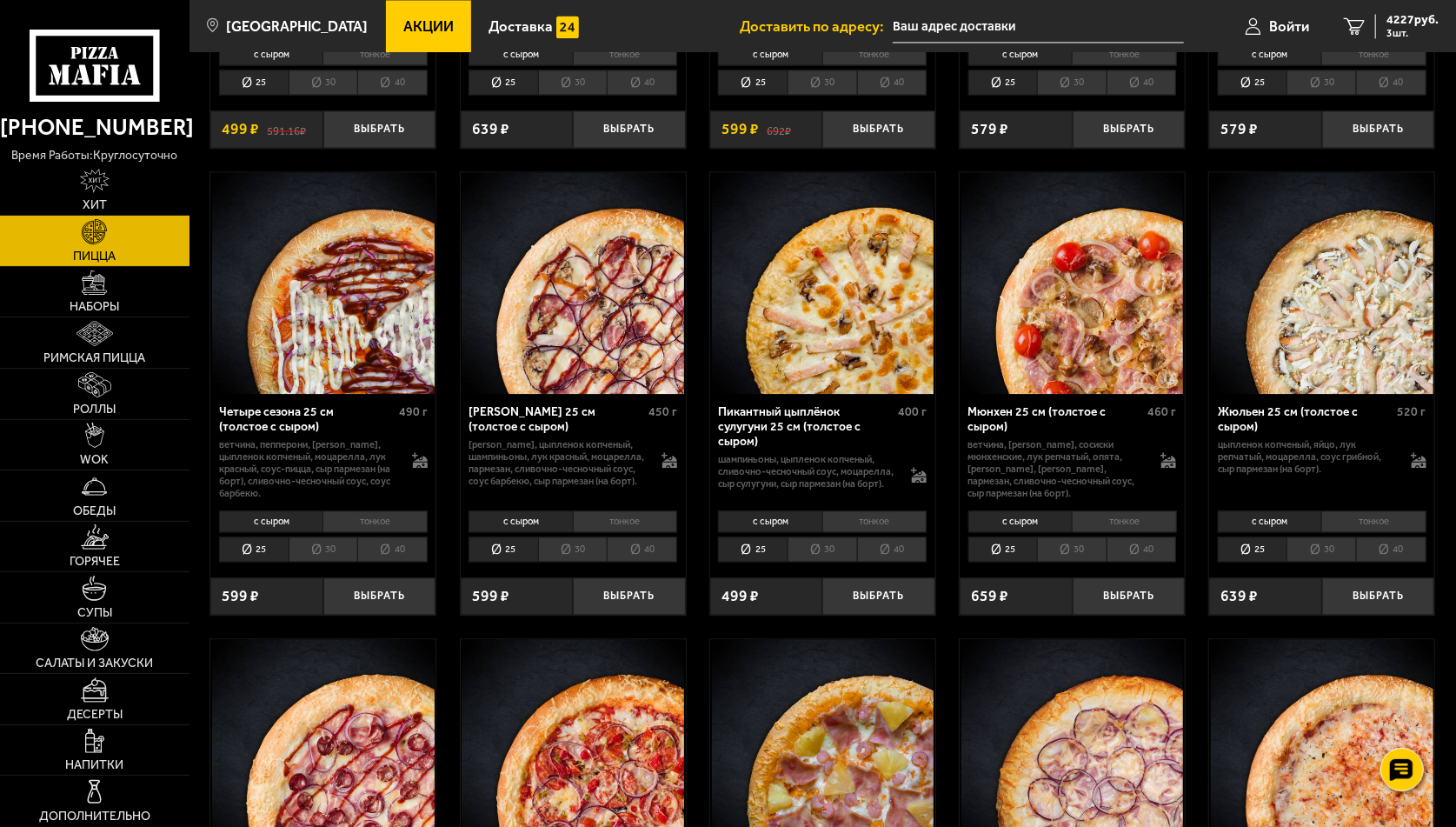
scroll to position [2521, 0]
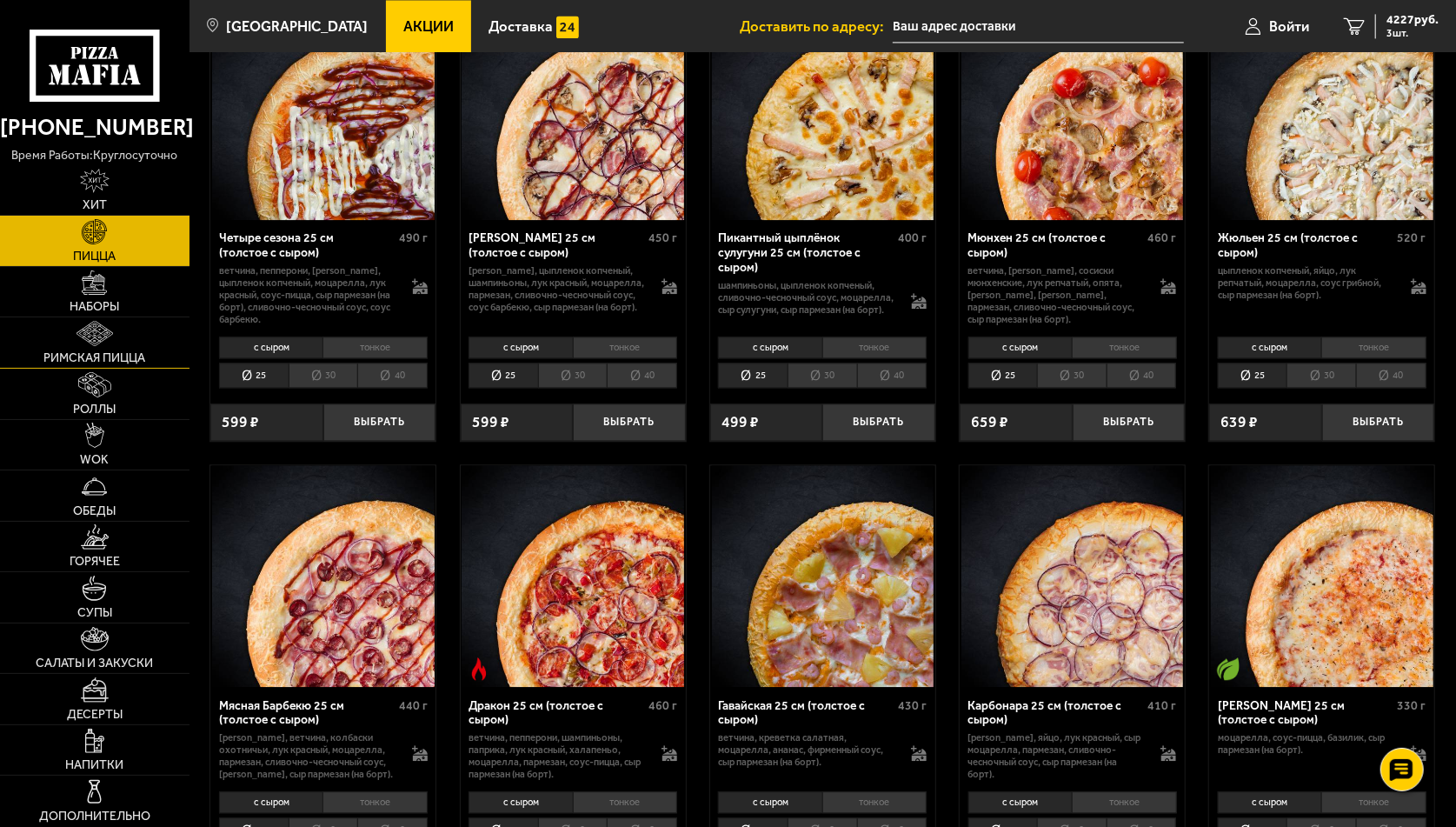
click at [80, 334] on img at bounding box center [94, 334] width 36 height 26
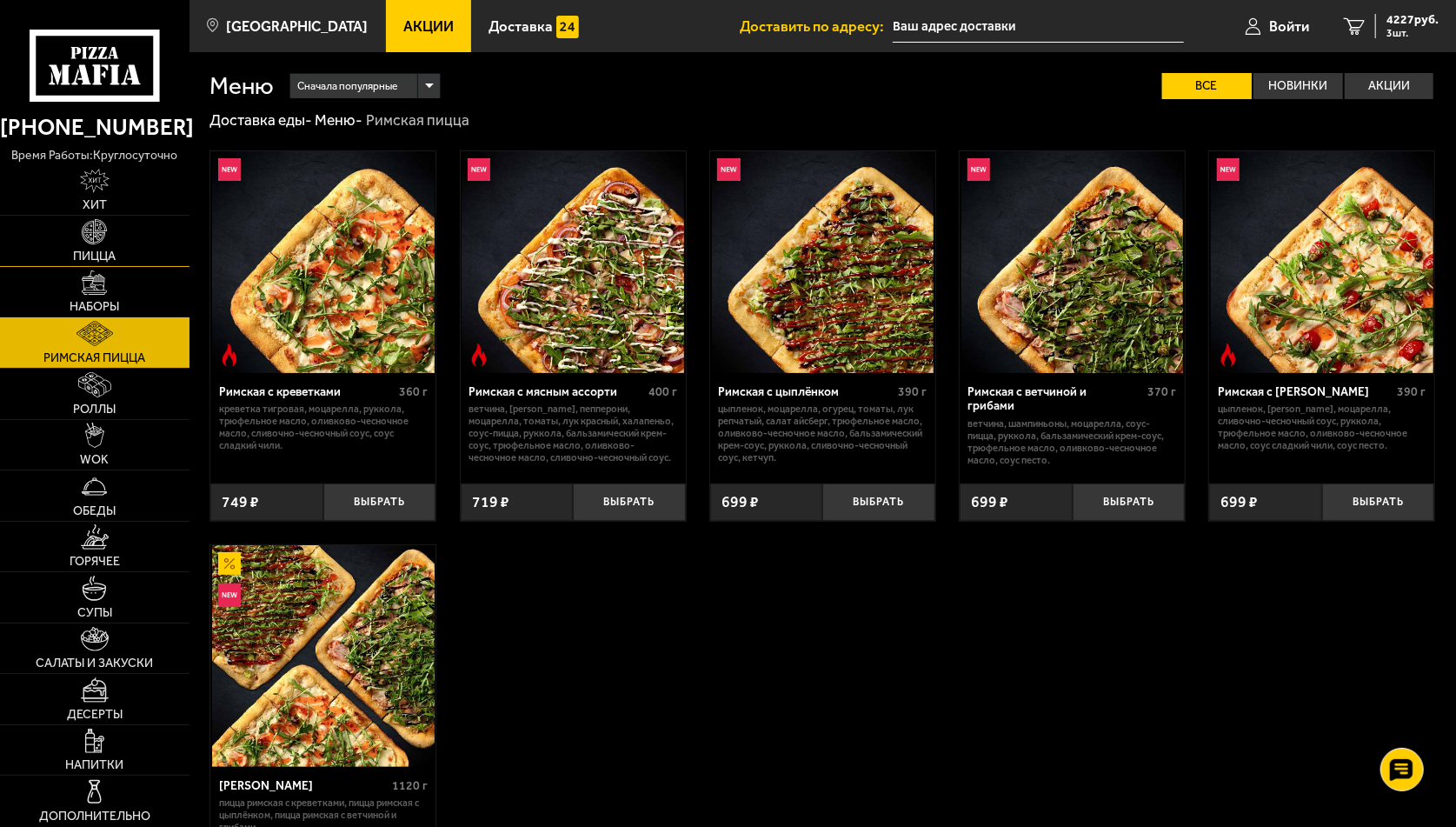
click at [95, 242] on img at bounding box center [94, 232] width 26 height 26
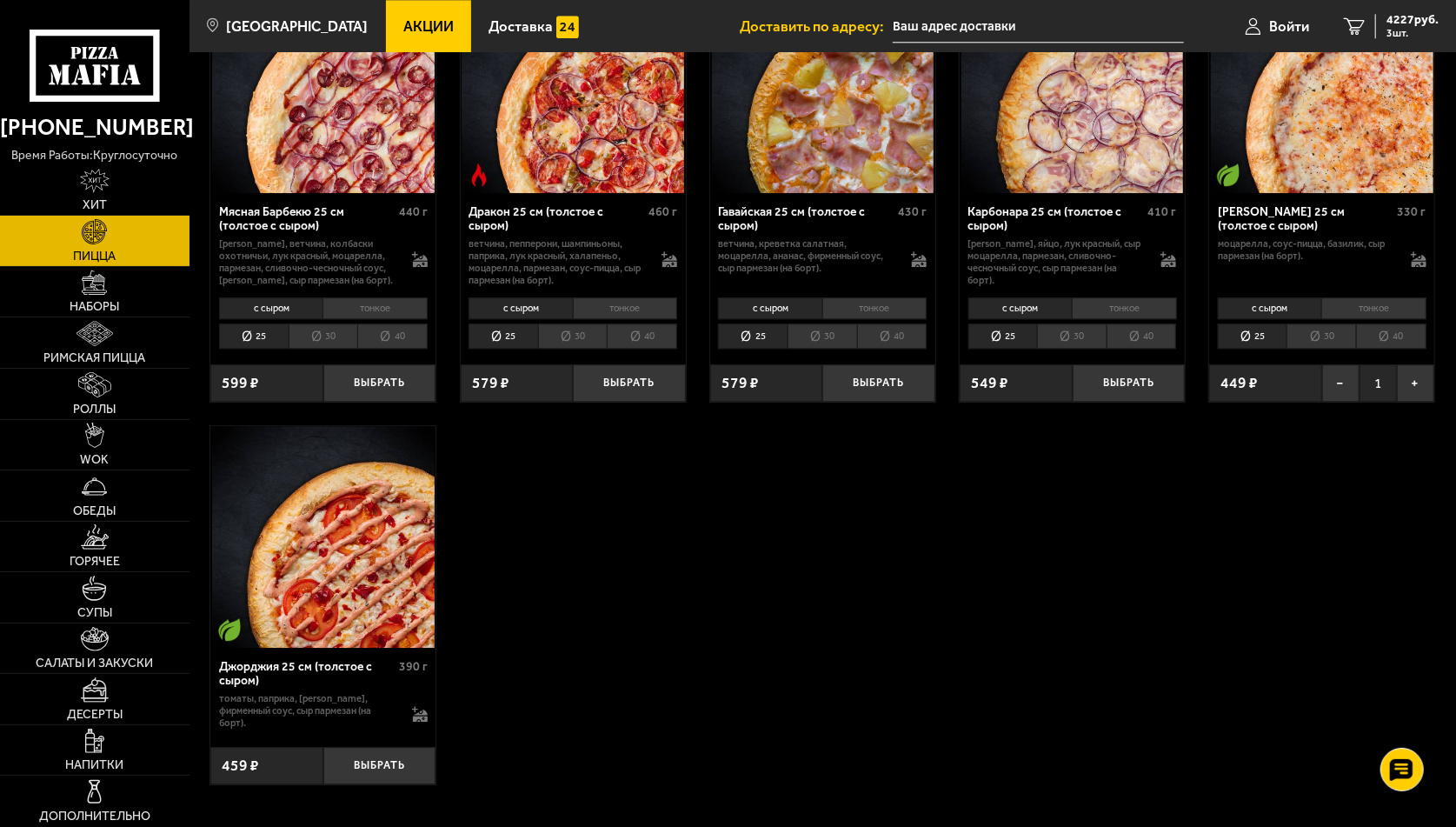
scroll to position [3130, 0]
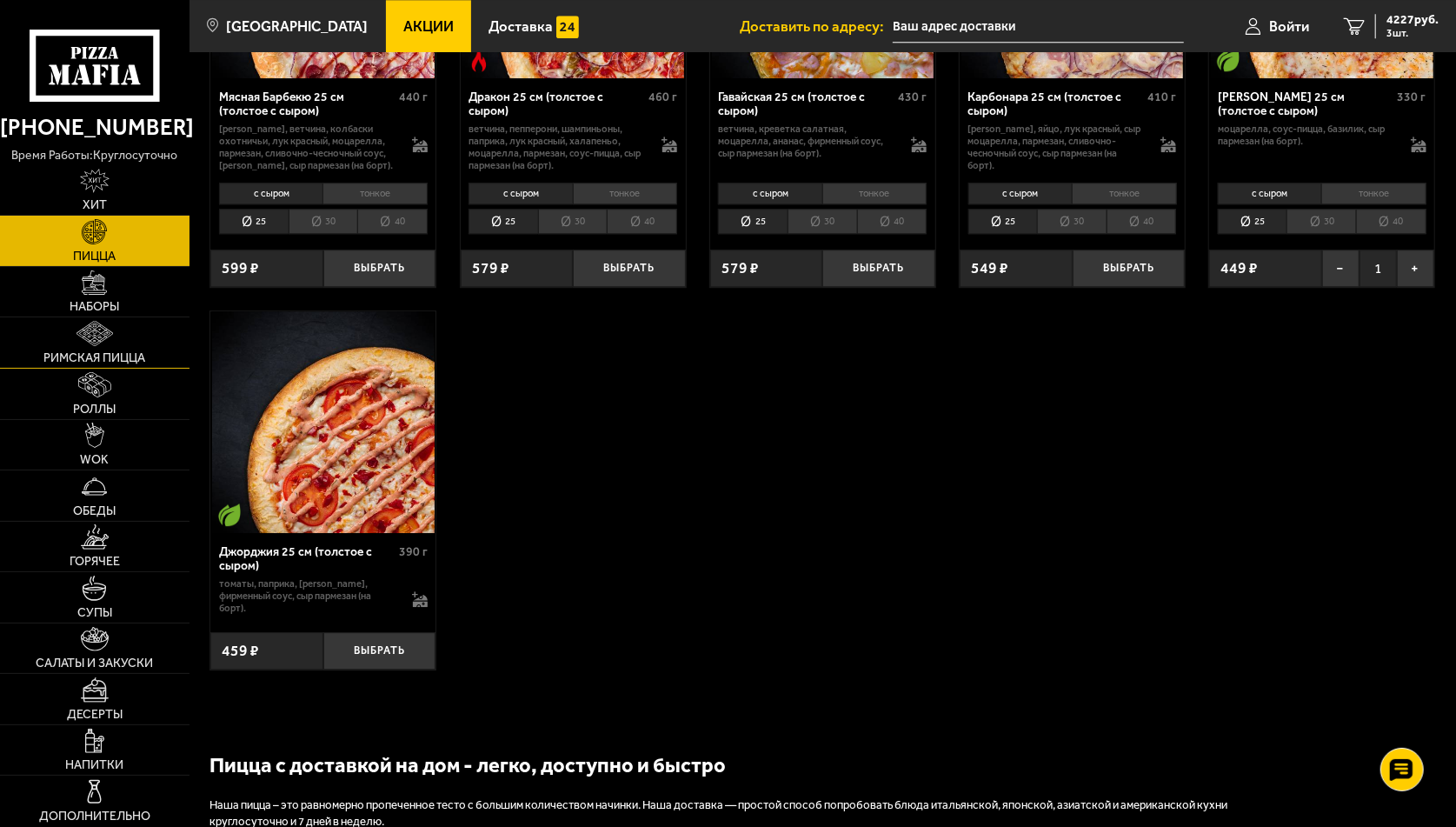
click at [75, 340] on link "Римская пицца" at bounding box center [94, 342] width 189 height 50
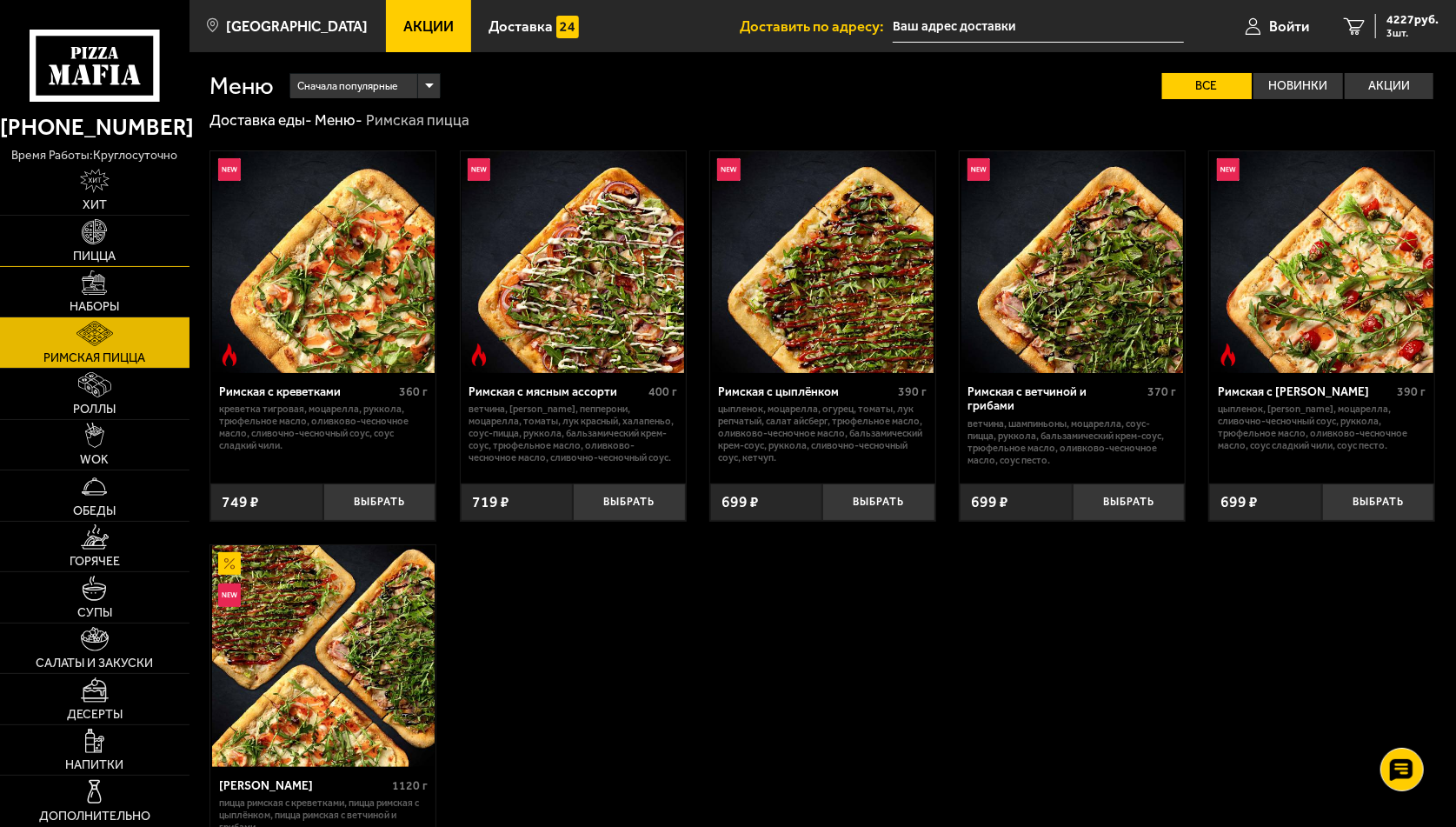
click at [93, 243] on img at bounding box center [94, 232] width 26 height 26
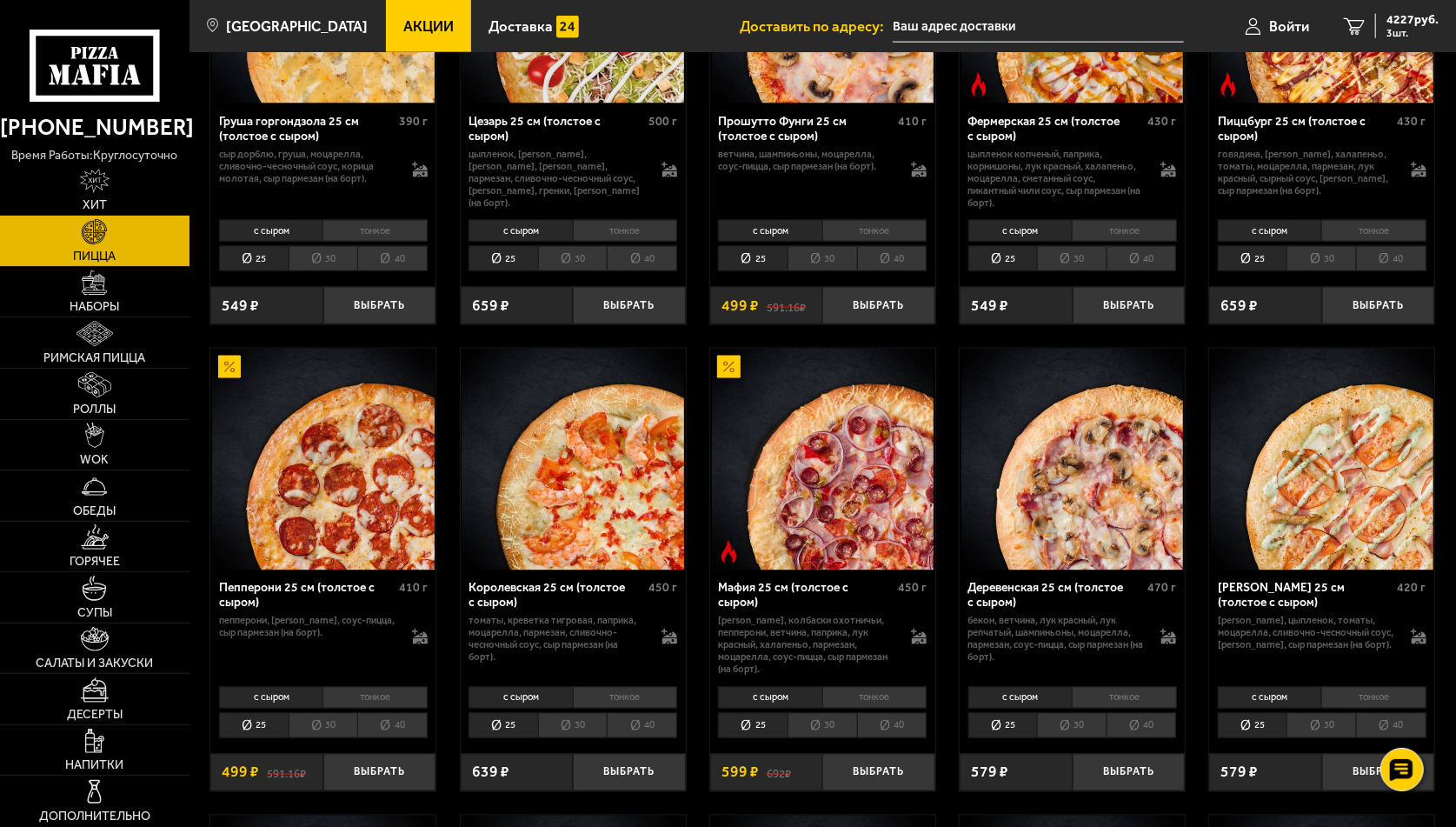
scroll to position [1826, 0]
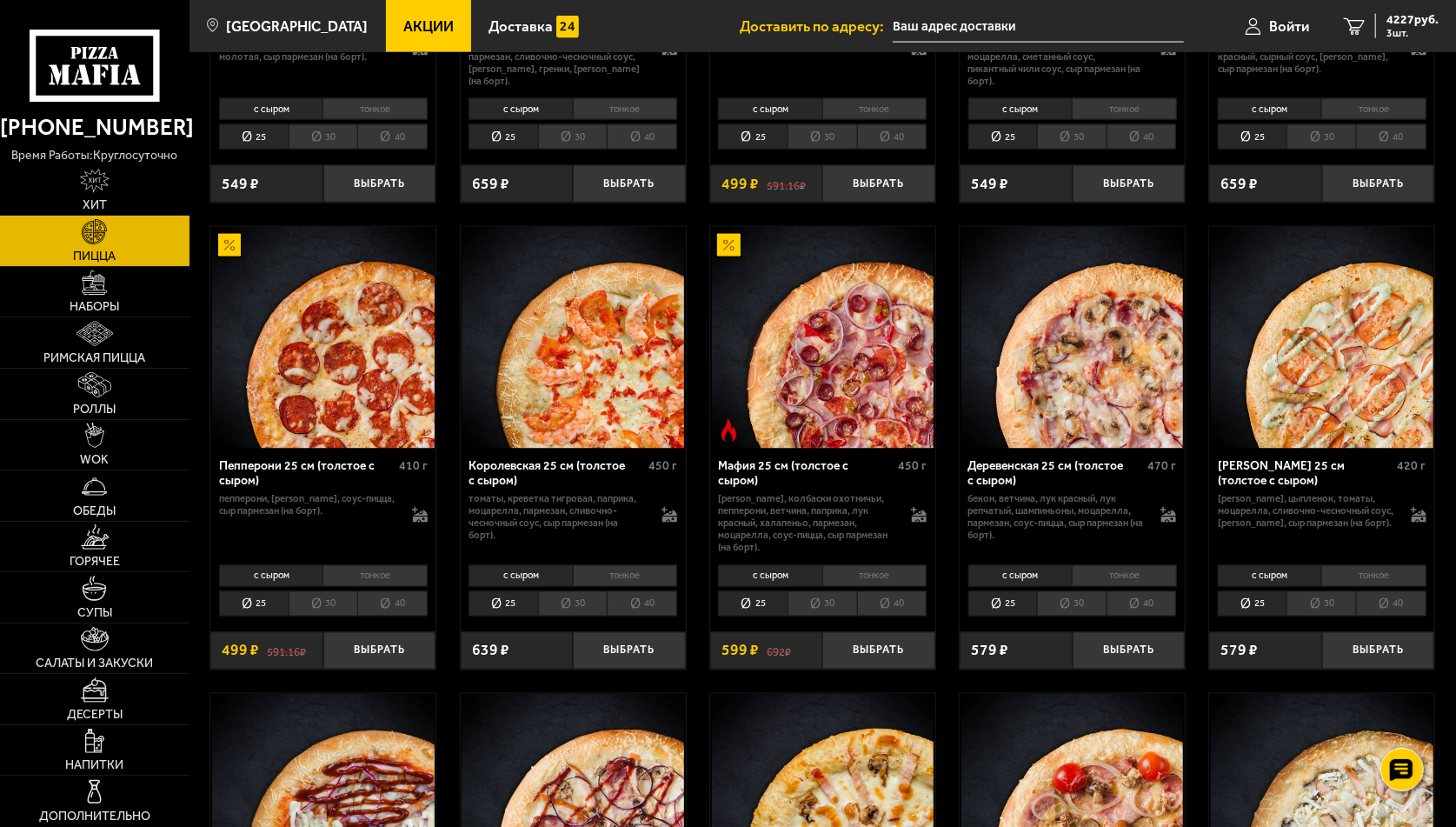
click at [596, 607] on li "30" at bounding box center [573, 604] width 69 height 26
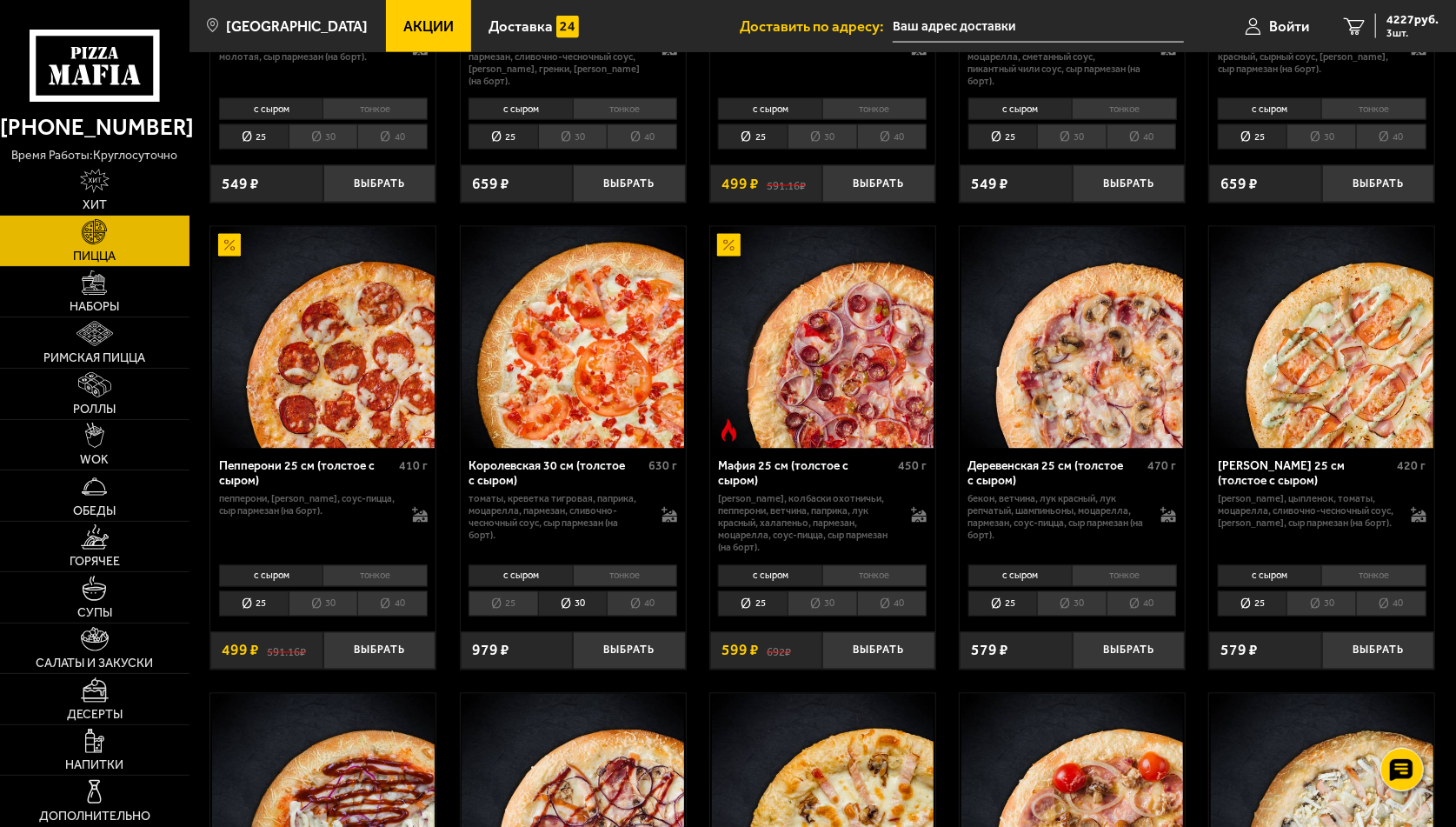
click at [530, 602] on li "25" at bounding box center [504, 604] width 69 height 26
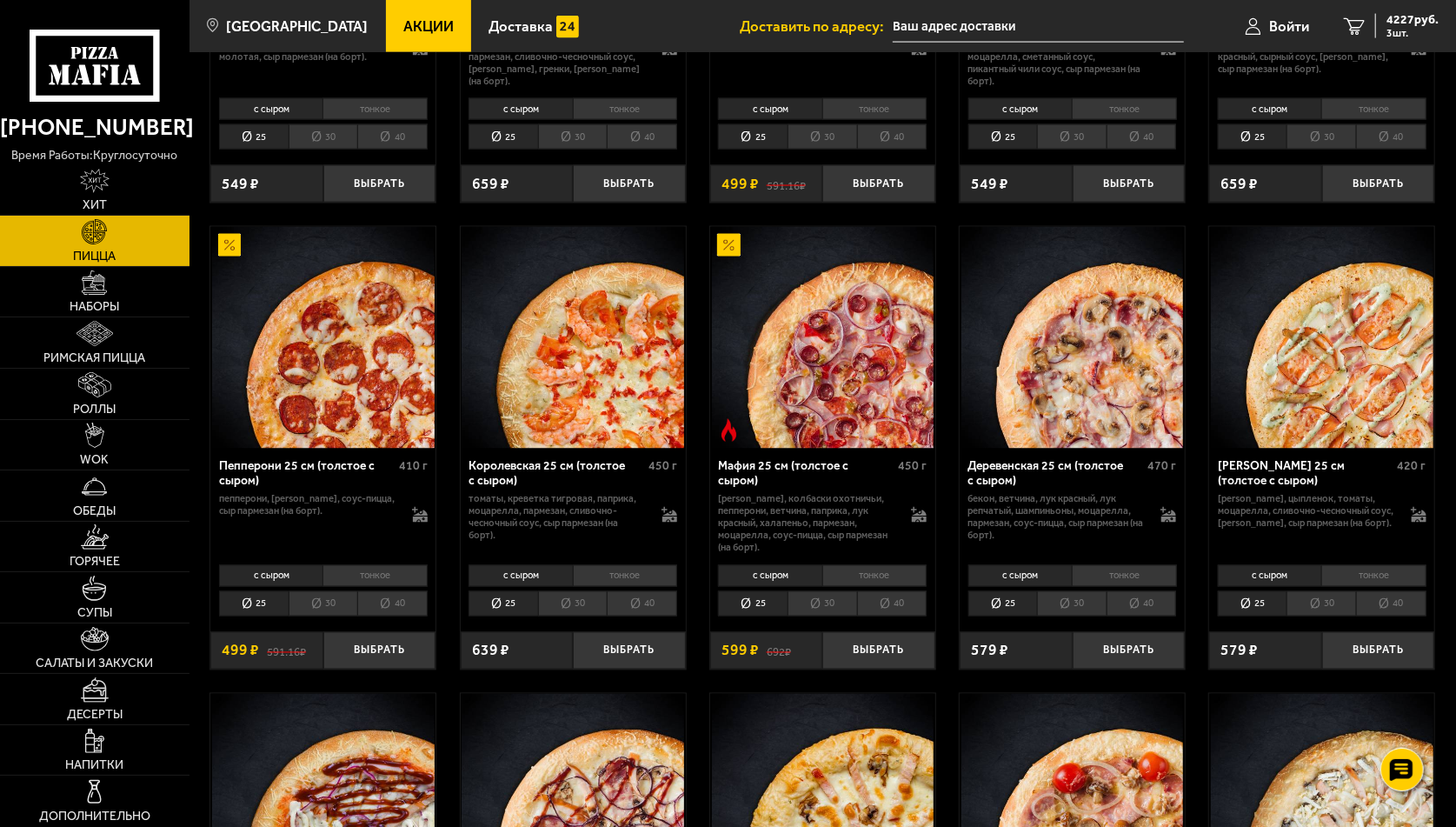
click at [618, 578] on li "тонкое" at bounding box center [625, 576] width 104 height 22
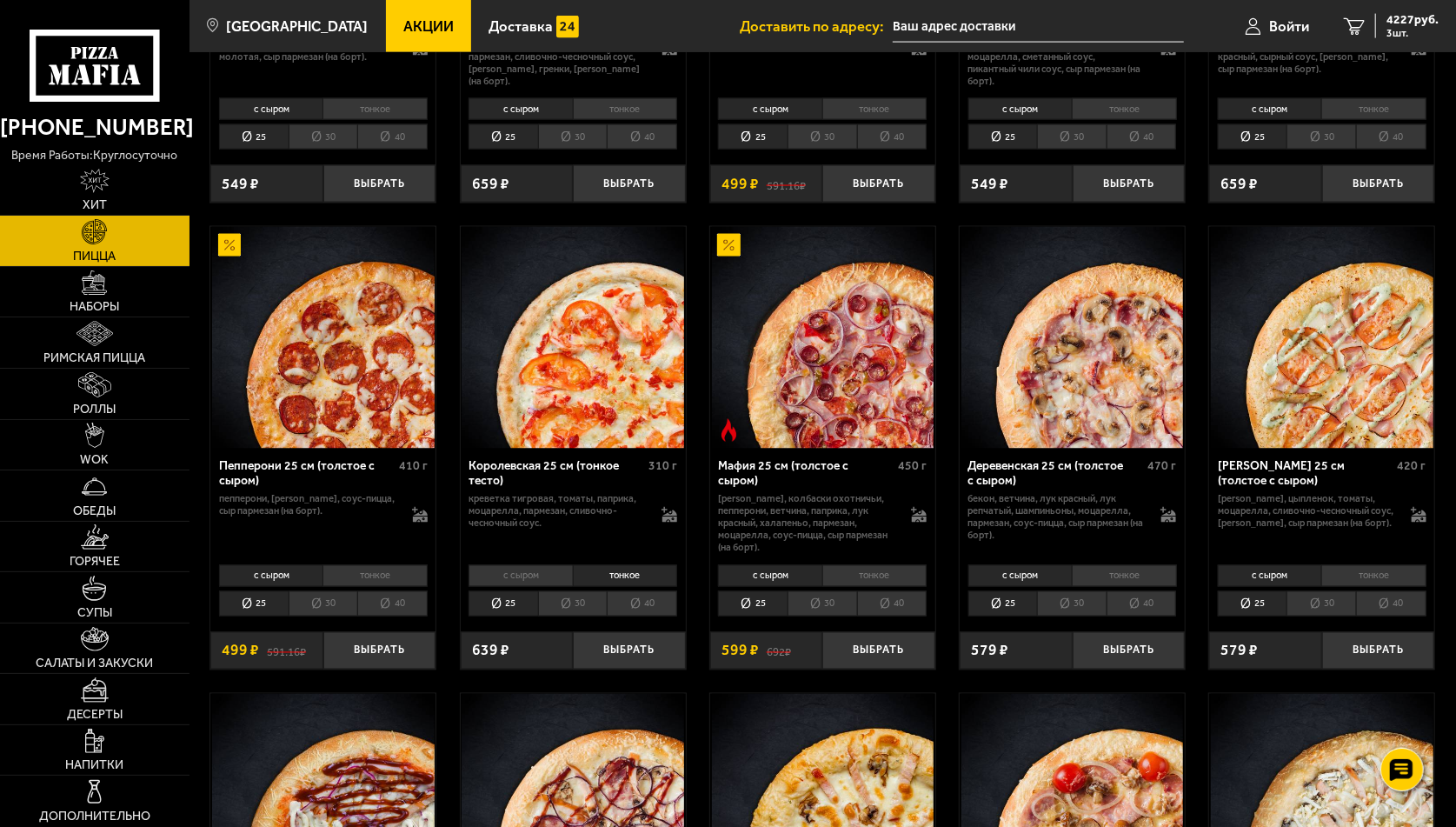
click at [618, 578] on li "тонкое" at bounding box center [625, 576] width 104 height 22
click at [504, 571] on li "с сыром" at bounding box center [520, 576] width 103 height 22
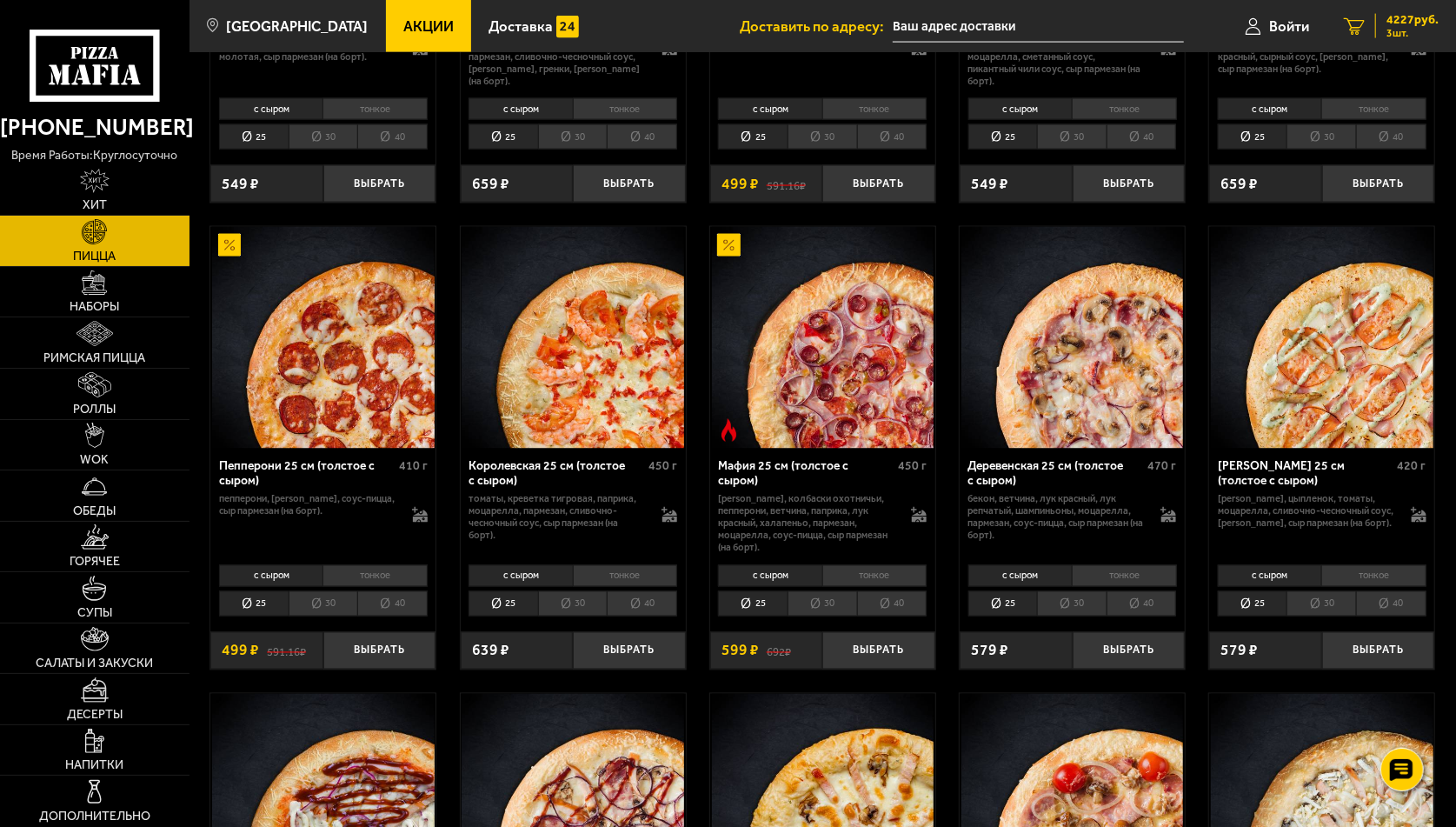
click at [1410, 18] on span "4227 руб." at bounding box center [1412, 19] width 52 height 12
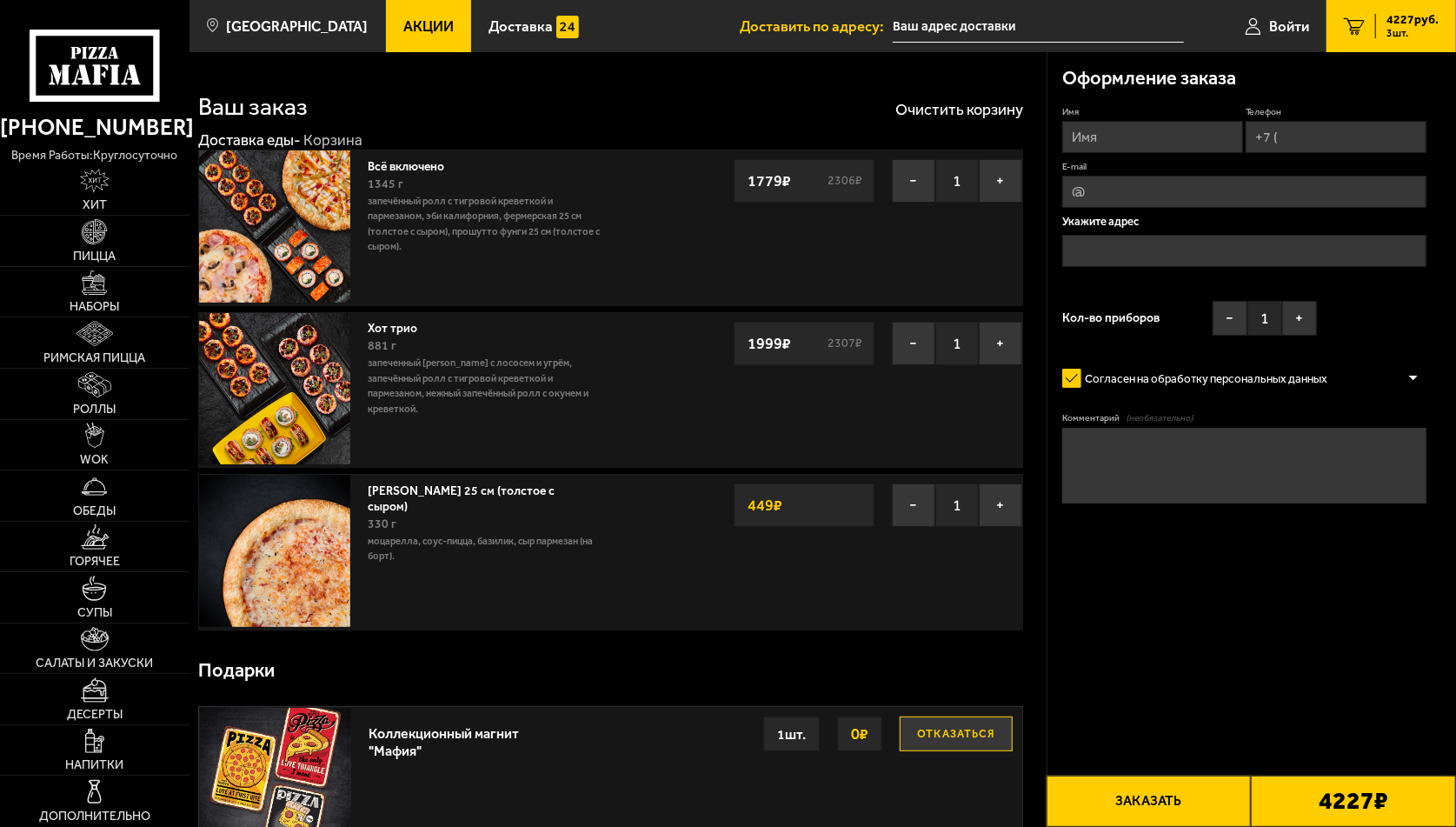
click at [420, 493] on link "[PERSON_NAME] 25 см (толстое с сыром)" at bounding box center [461, 496] width 187 height 35
click at [409, 534] on p "моцарелла, соус-пицца, базилик, сыр пармезан (на борт)." at bounding box center [484, 548] width 234 height 30
click at [403, 534] on p "моцарелла, соус-пицца, базилик, сыр пармезан (на борт)." at bounding box center [484, 548] width 234 height 30
click at [914, 504] on button "−" at bounding box center [914, 505] width 44 height 44
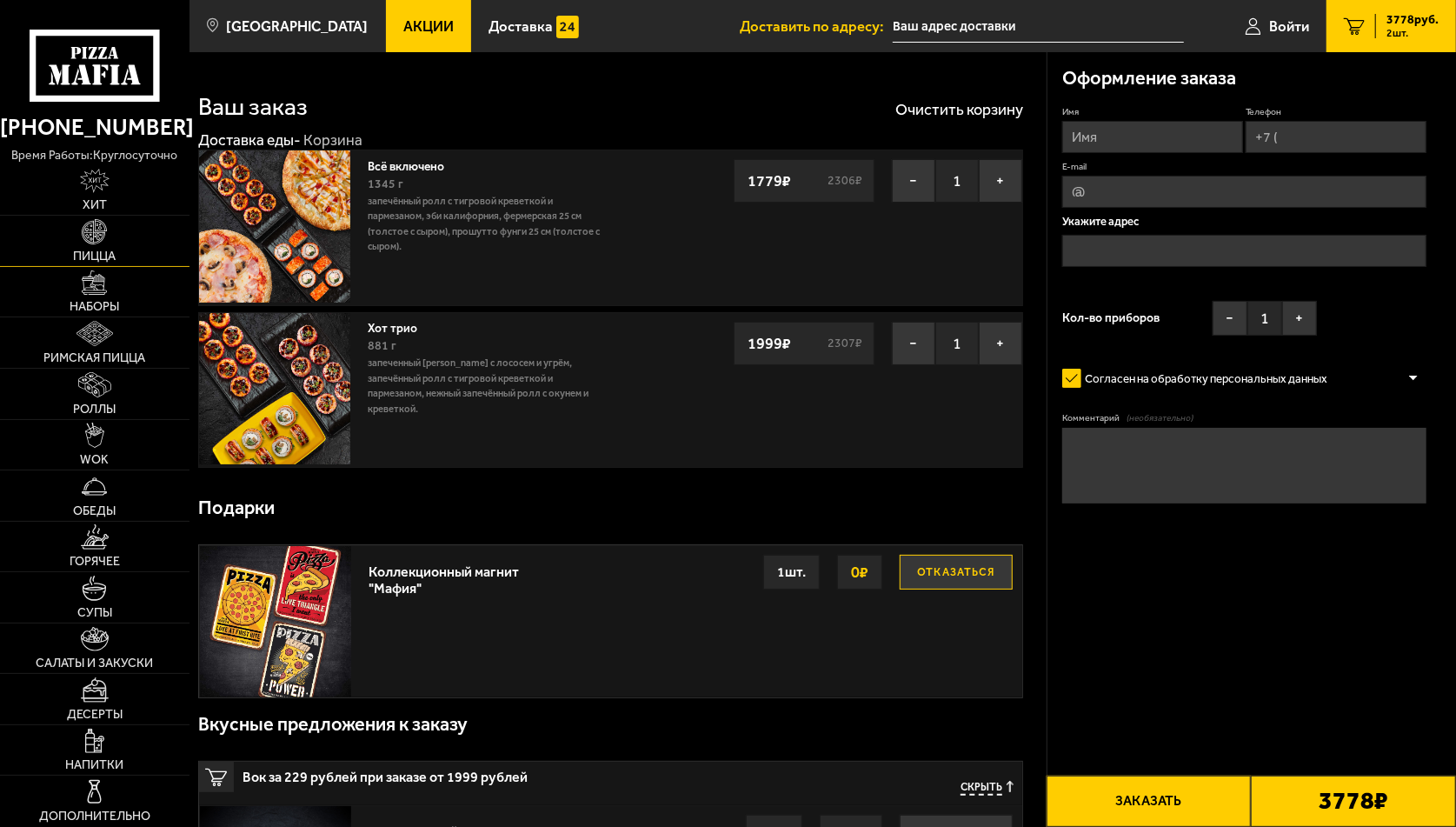
click at [104, 232] on img at bounding box center [94, 232] width 26 height 26
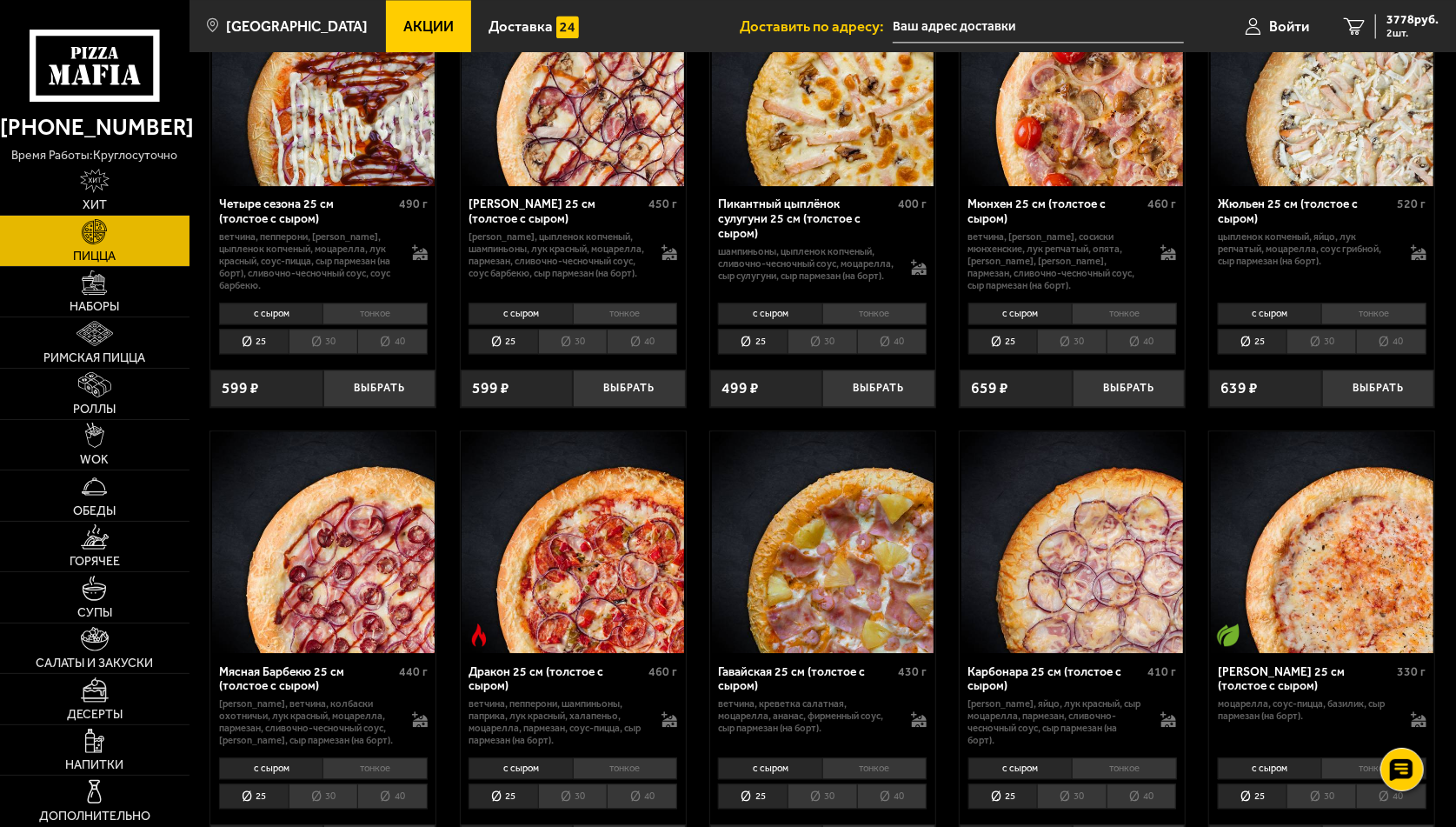
scroll to position [2608, 0]
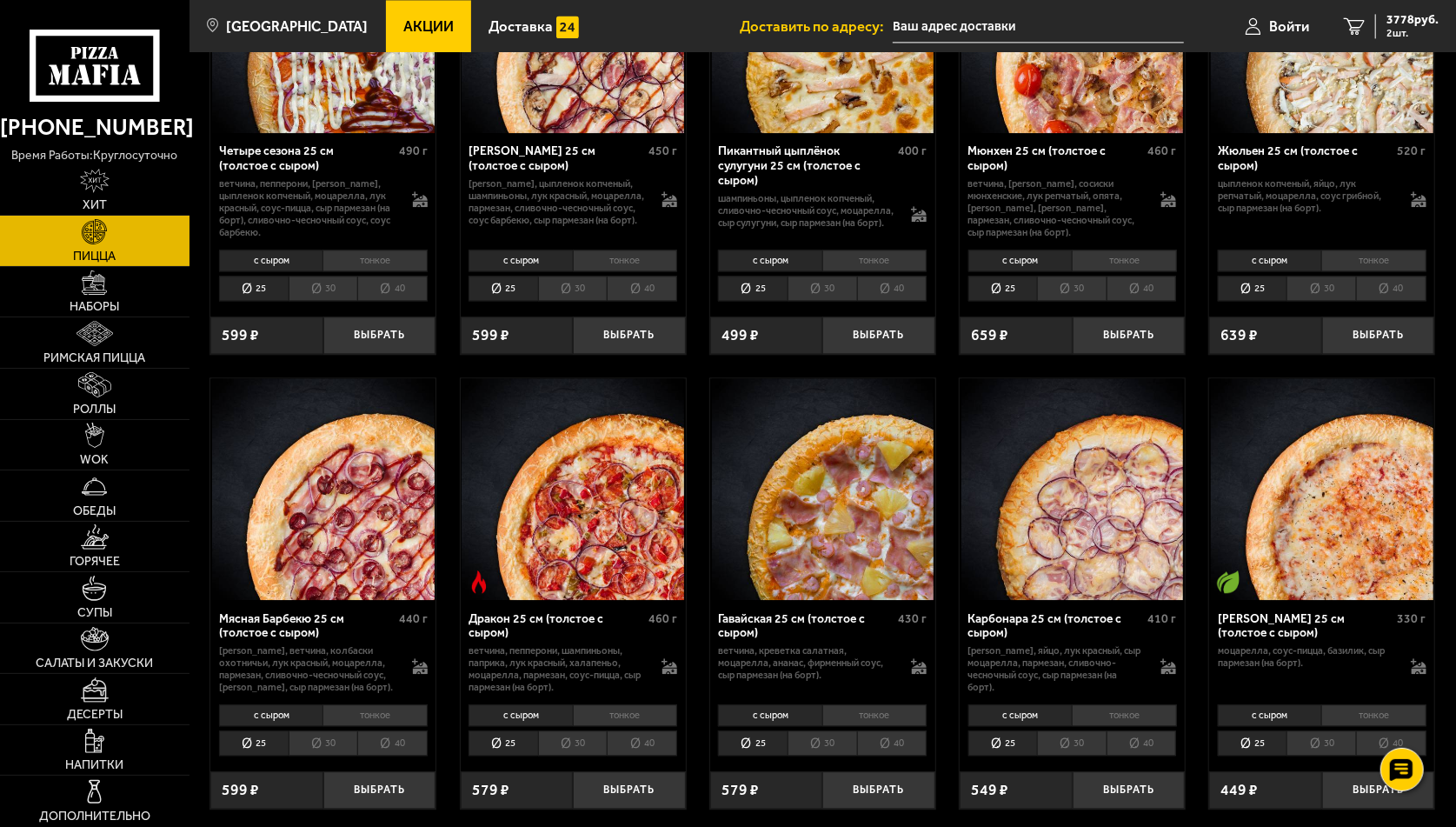
click at [1375, 708] on li "тонкое" at bounding box center [1374, 716] width 104 height 22
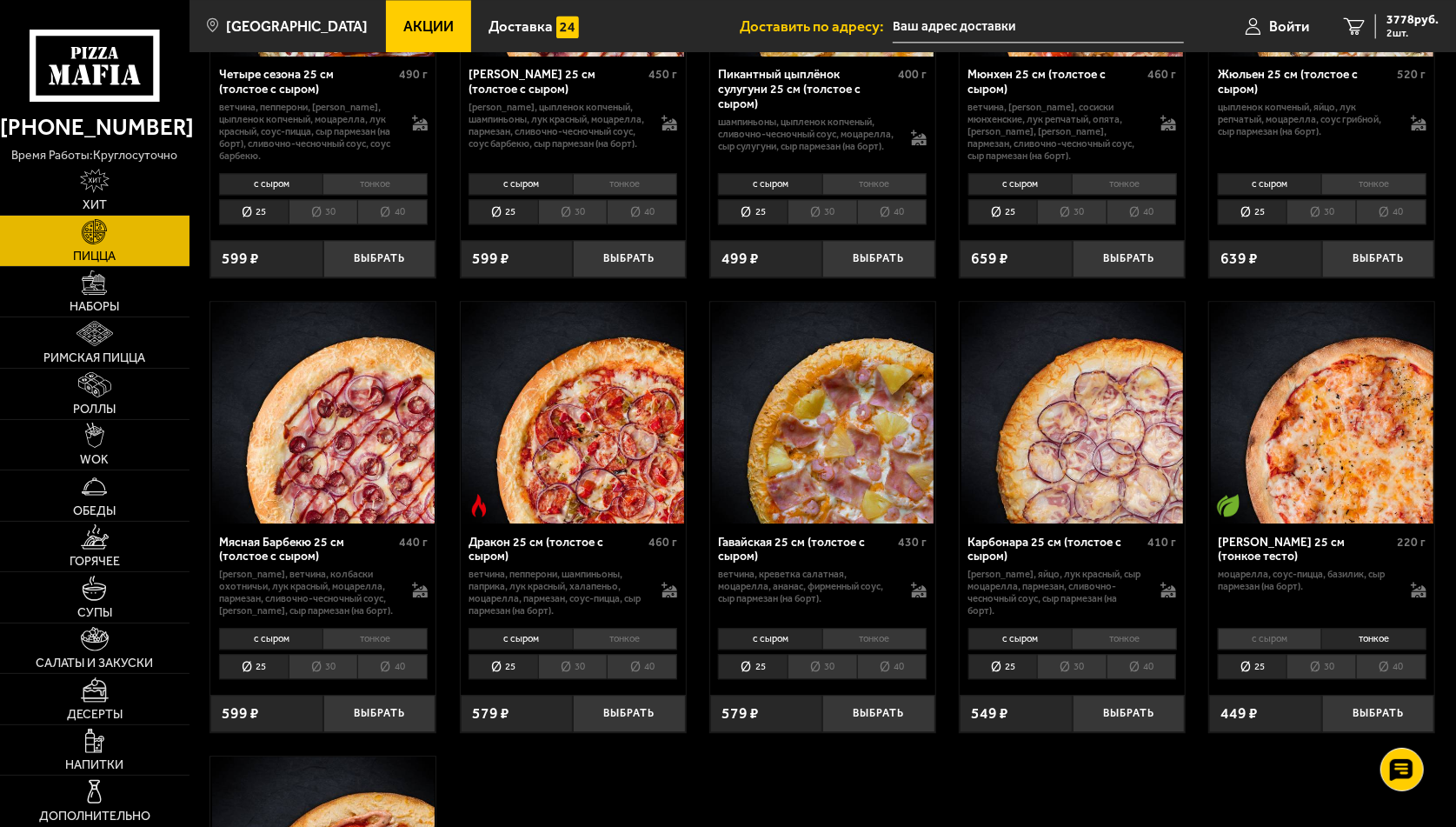
scroll to position [2782, 0]
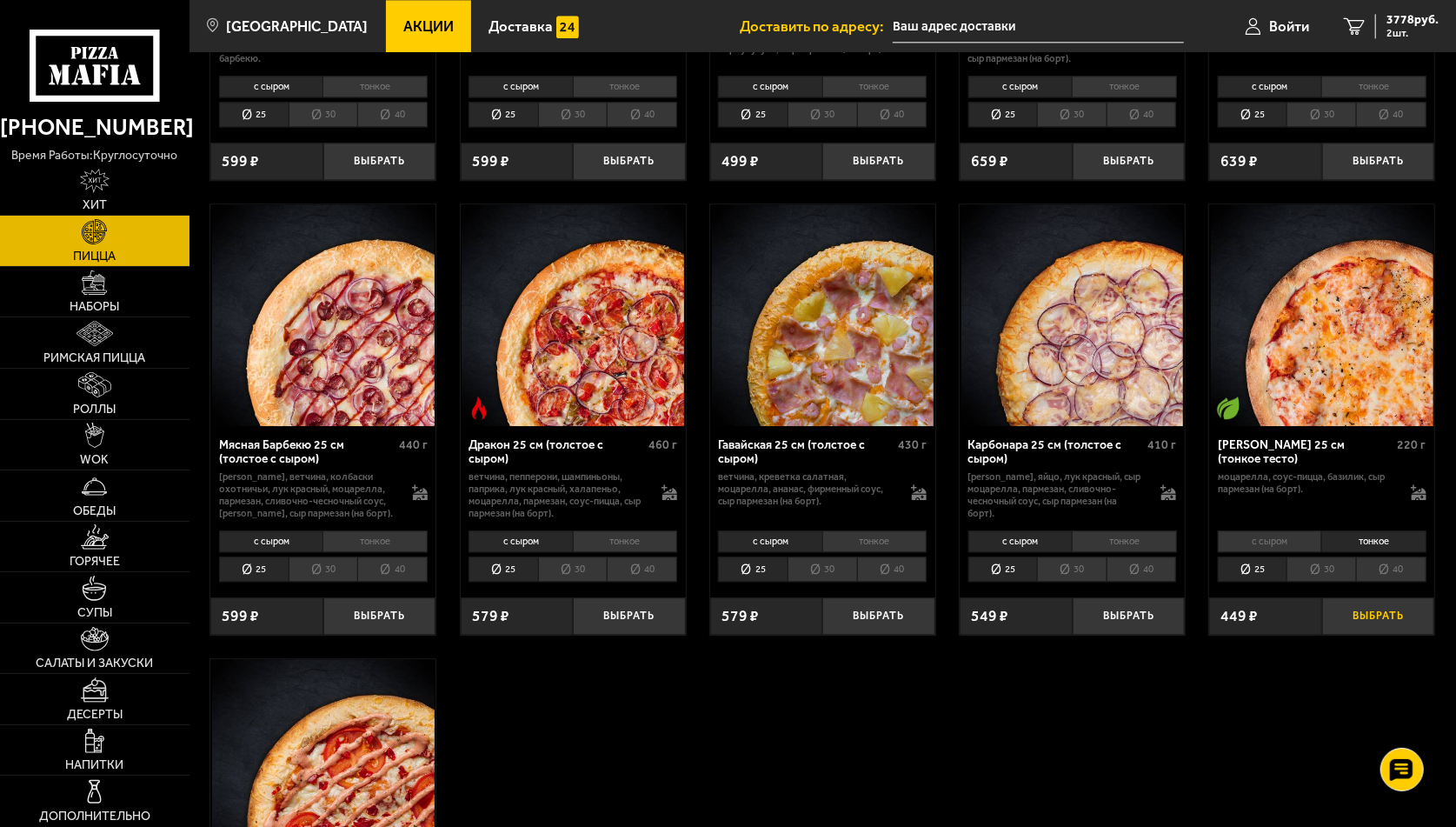
click at [1376, 616] on button "Выбрать" at bounding box center [1379, 616] width 113 height 37
click at [1123, 538] on li "тонкое" at bounding box center [1124, 541] width 104 height 22
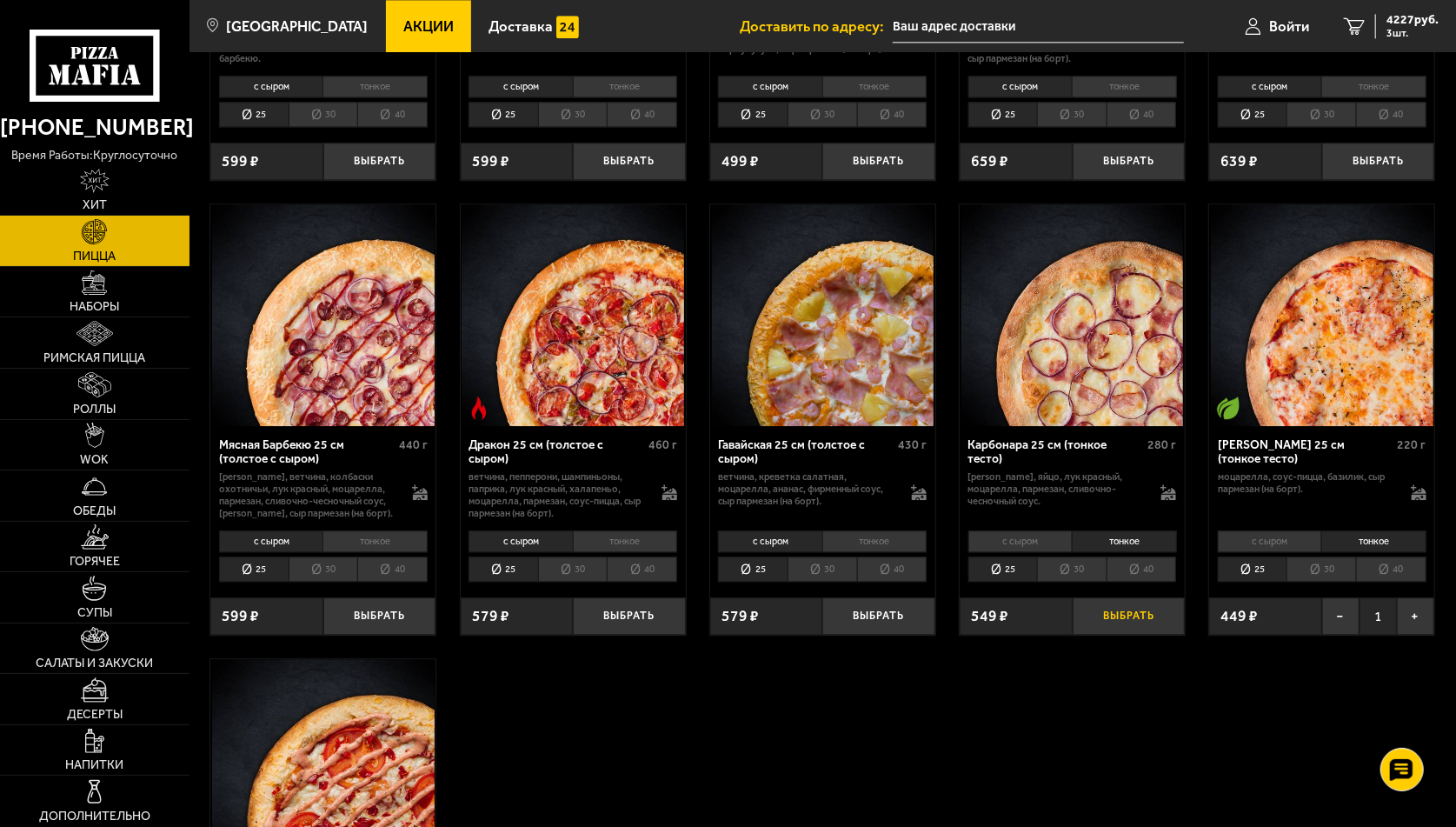
click at [1144, 616] on button "Выбрать" at bounding box center [1130, 616] width 113 height 37
click at [1382, 37] on div "4776 руб. 4 шт." at bounding box center [1407, 26] width 63 height 25
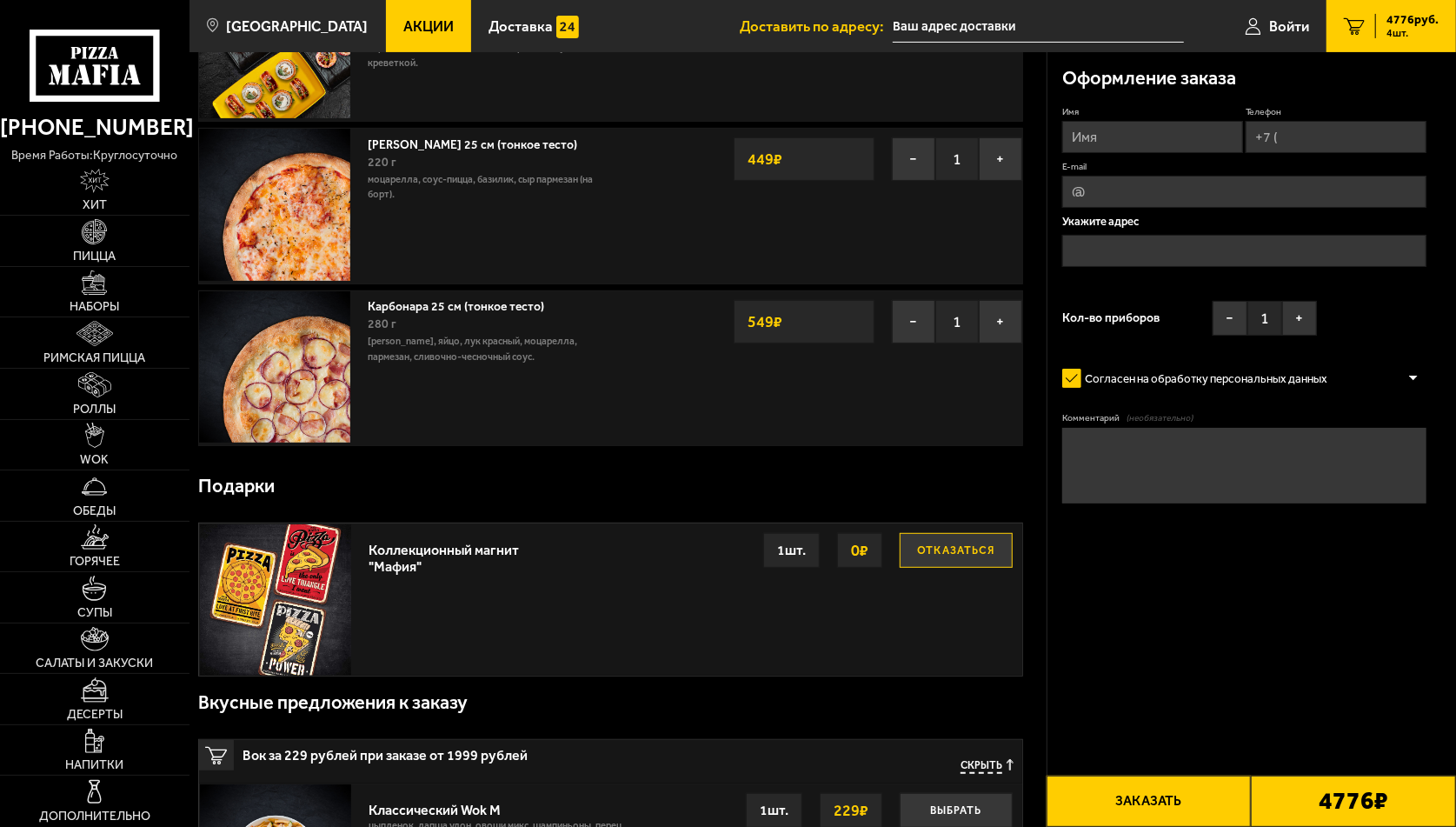
scroll to position [435, 0]
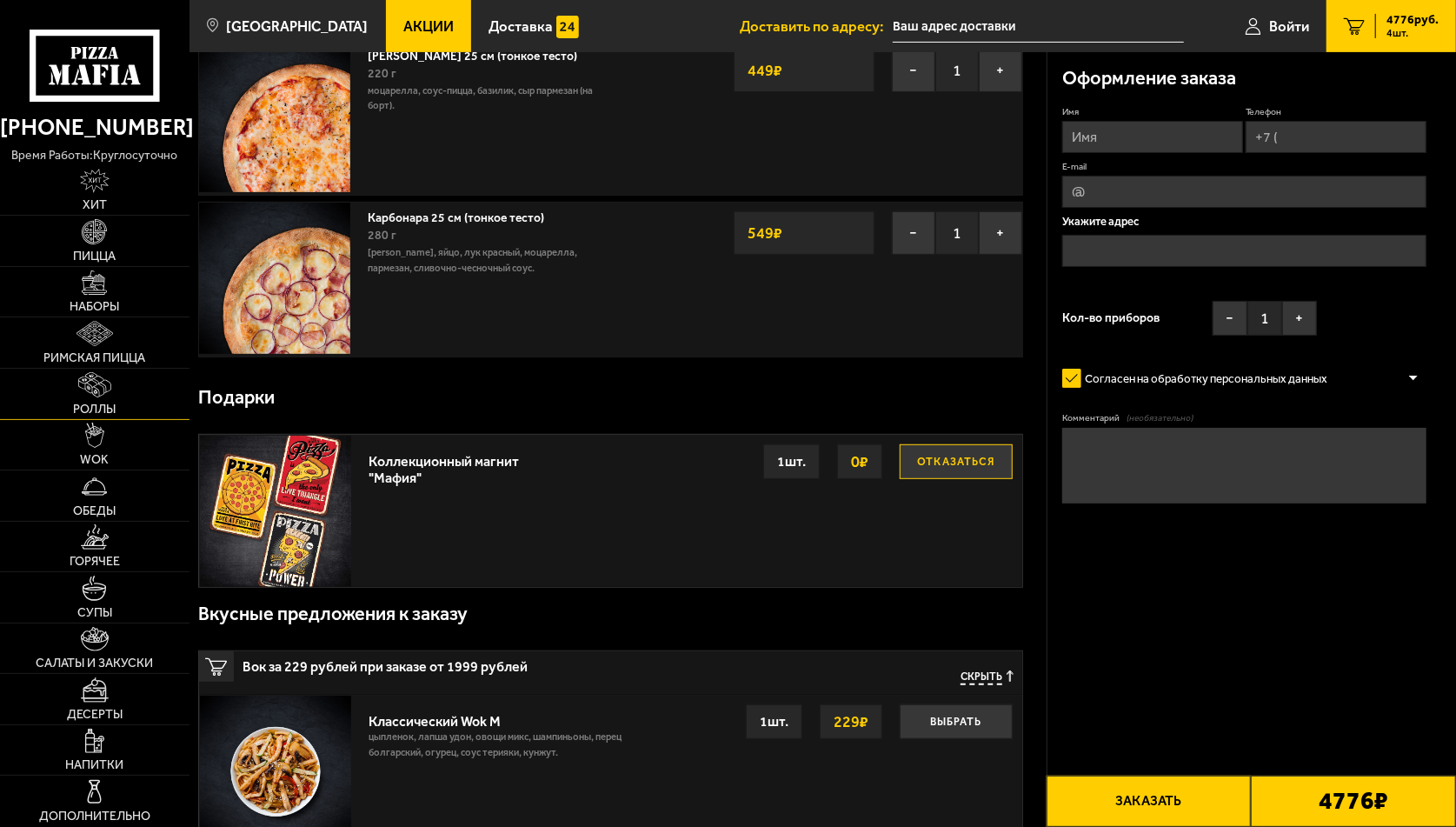
click at [112, 388] on link "Роллы" at bounding box center [94, 393] width 189 height 50
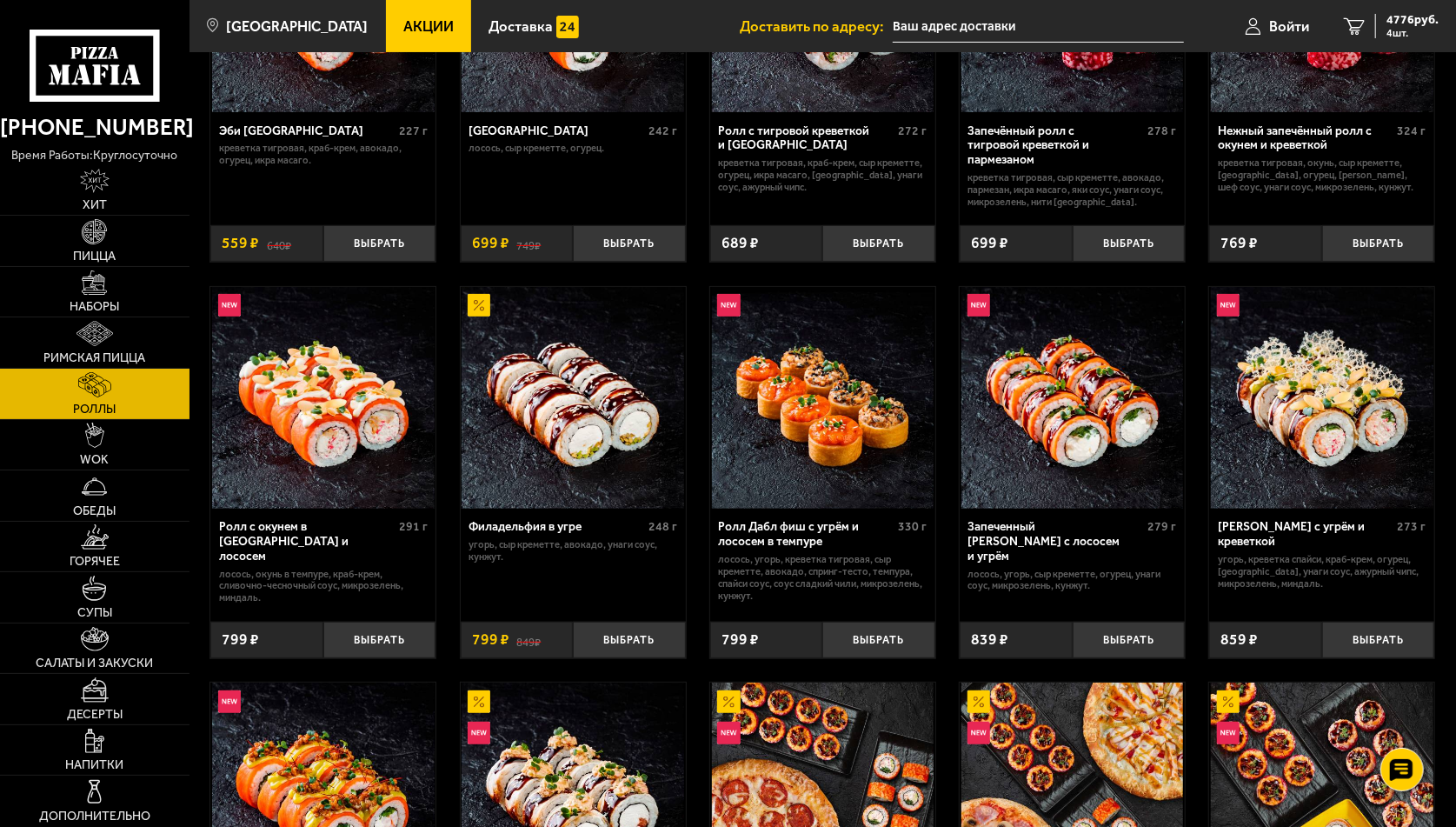
scroll to position [522, 0]
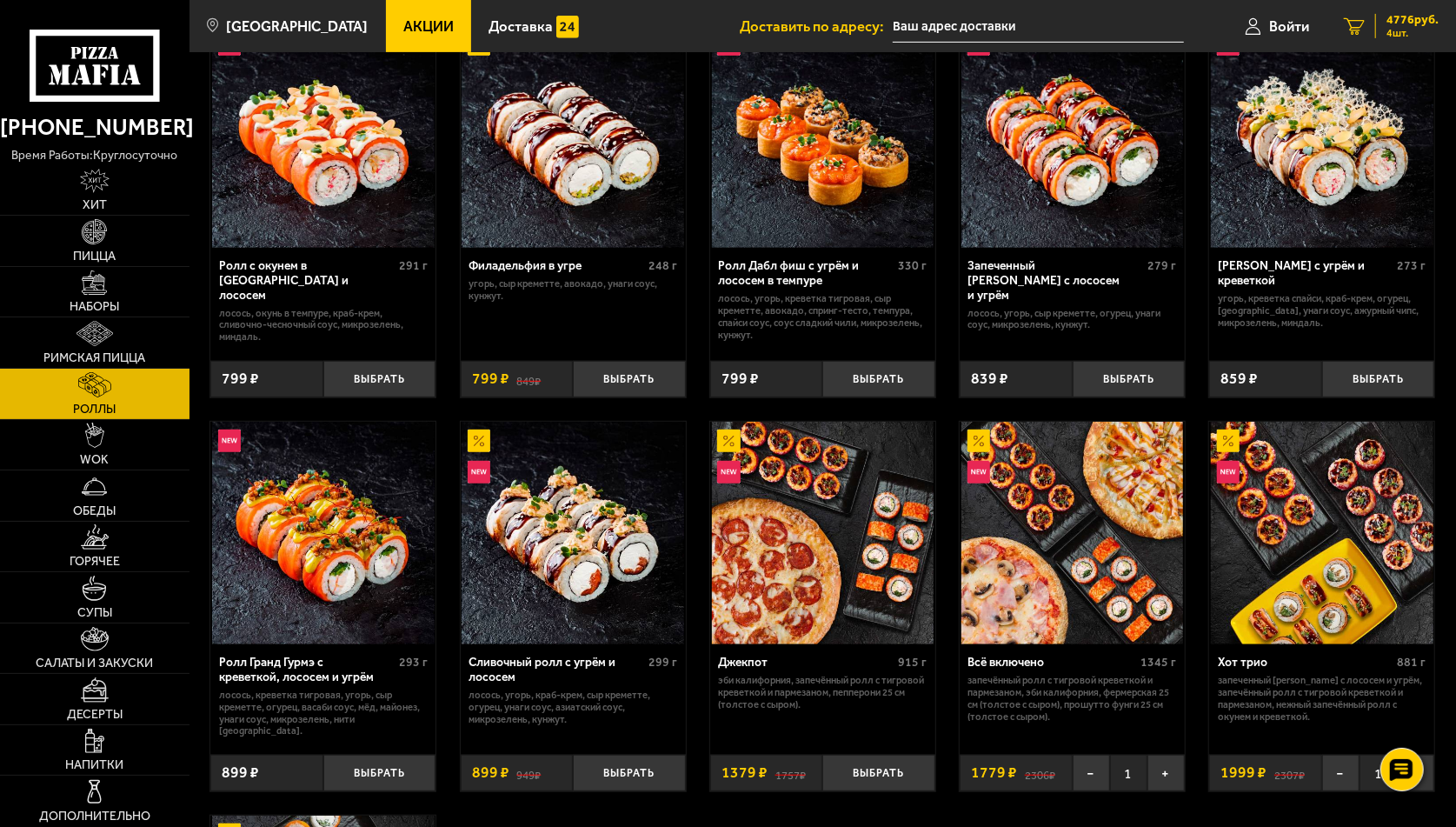
click at [1413, 20] on span "4776 руб." at bounding box center [1412, 19] width 52 height 12
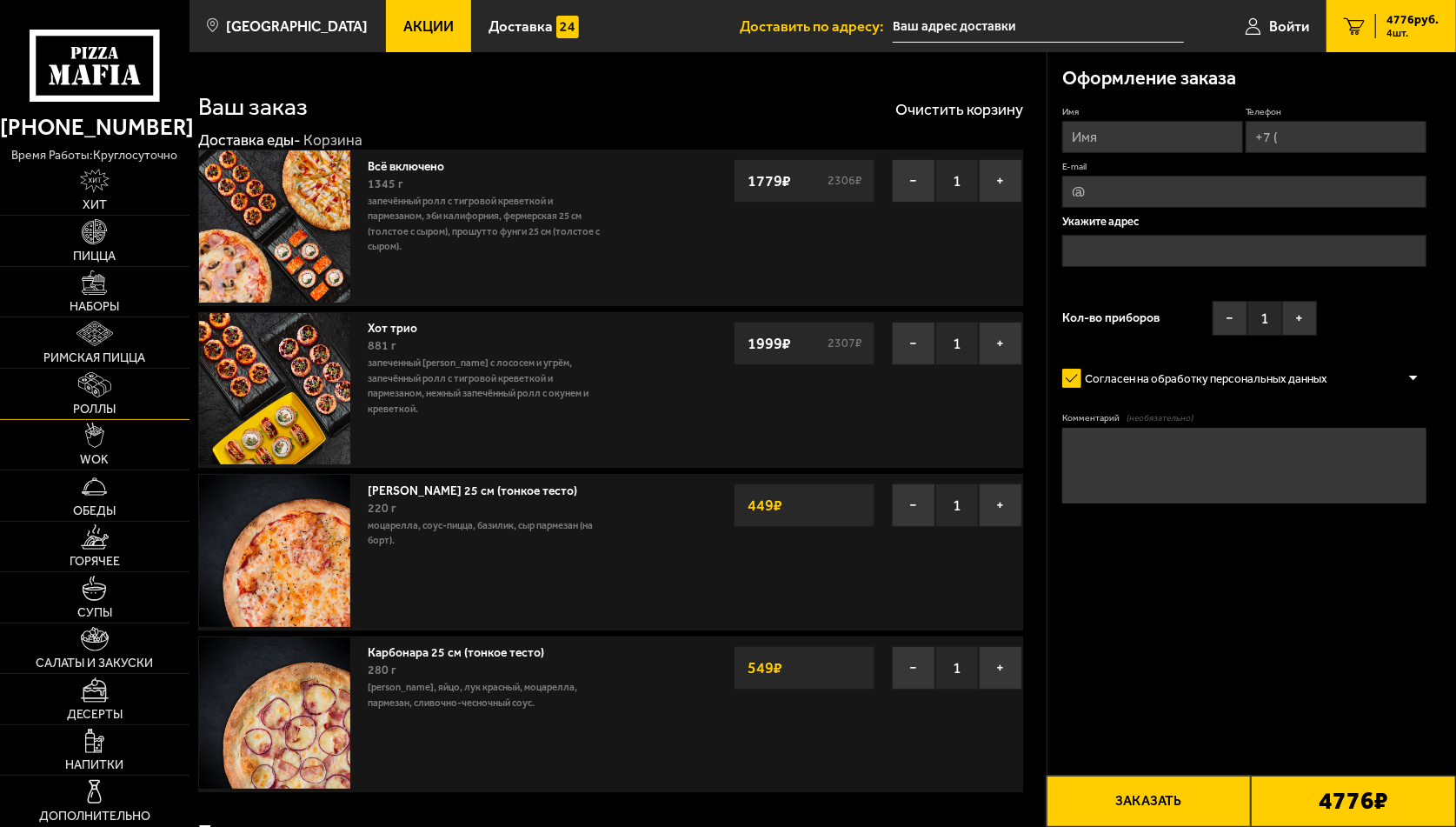
click at [96, 396] on img at bounding box center [94, 385] width 32 height 26
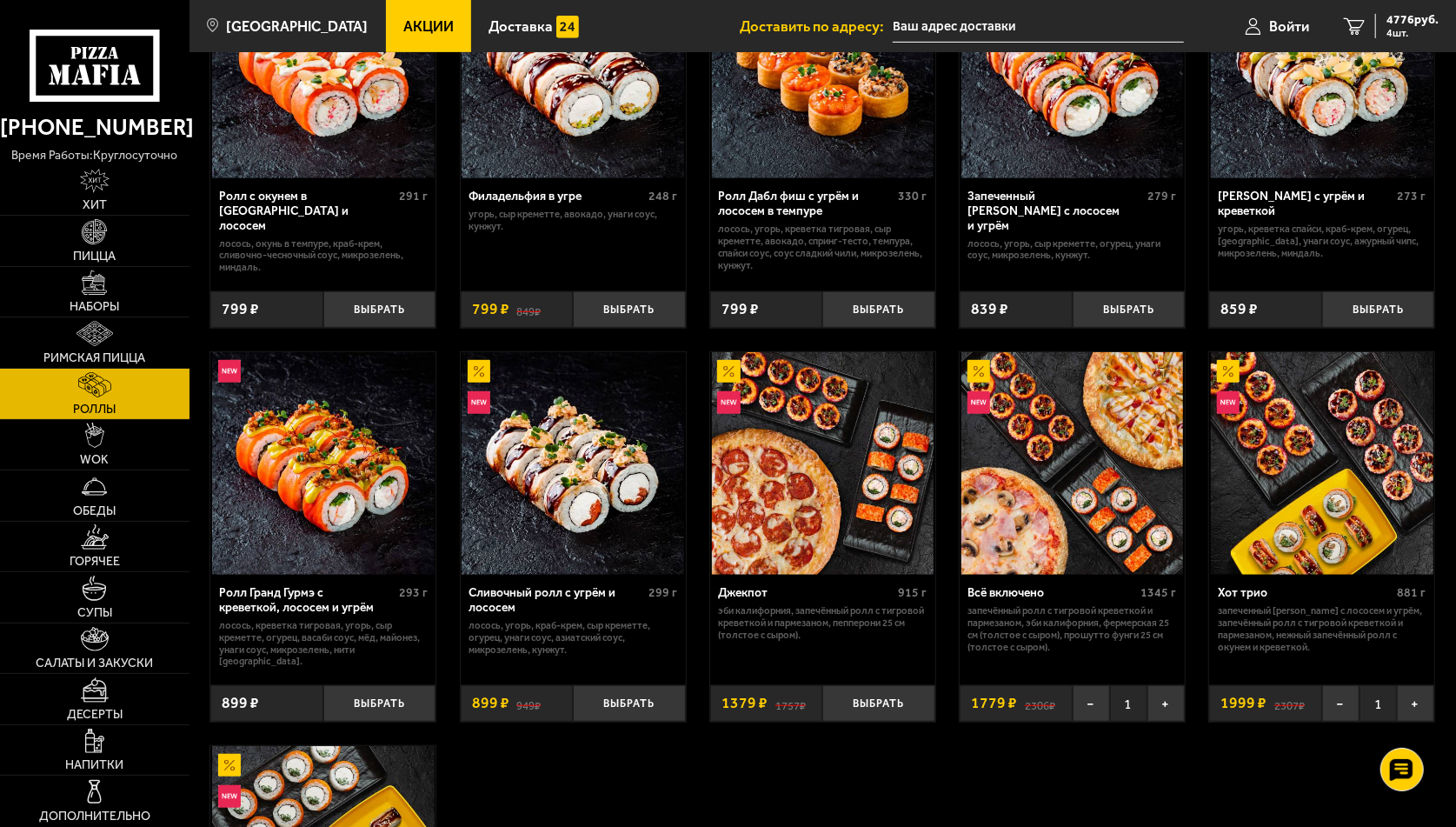
scroll to position [609, 0]
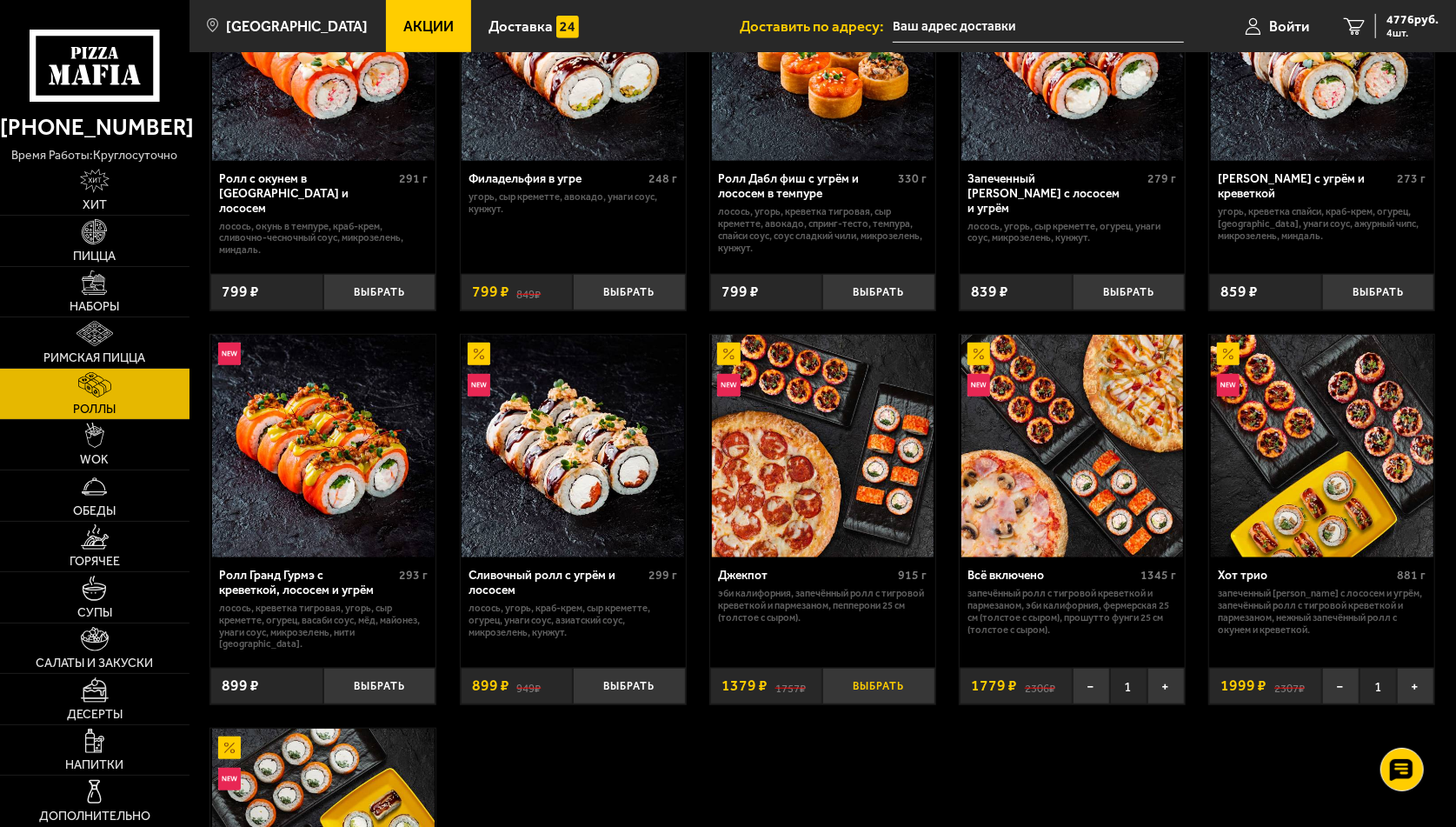
click at [914, 668] on button "Выбрать" at bounding box center [879, 686] width 113 height 37
click at [1427, 19] on span "6155 руб." at bounding box center [1412, 19] width 52 height 12
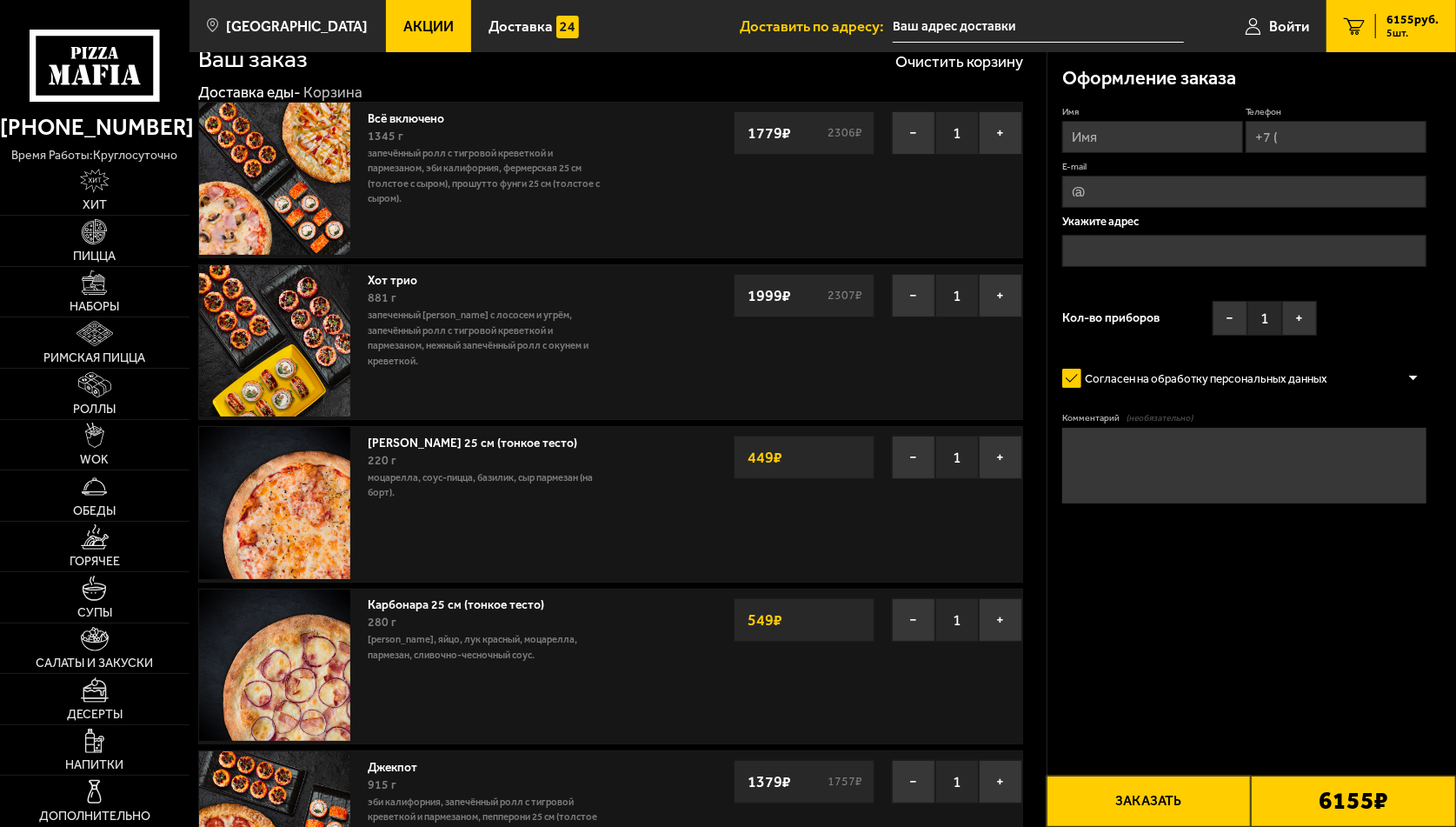
scroll to position [87, 0]
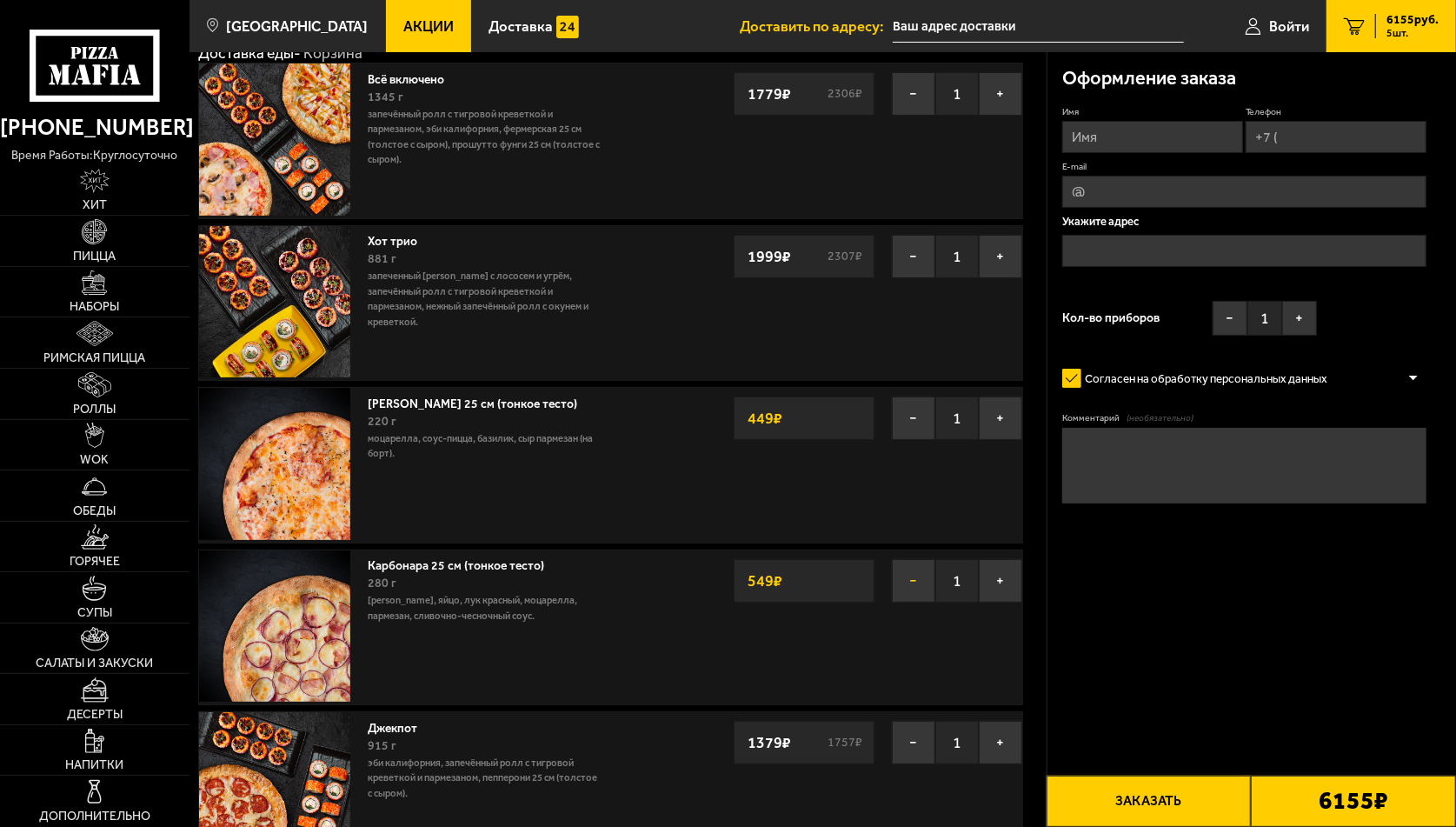
click at [914, 575] on button "−" at bounding box center [914, 581] width 44 height 44
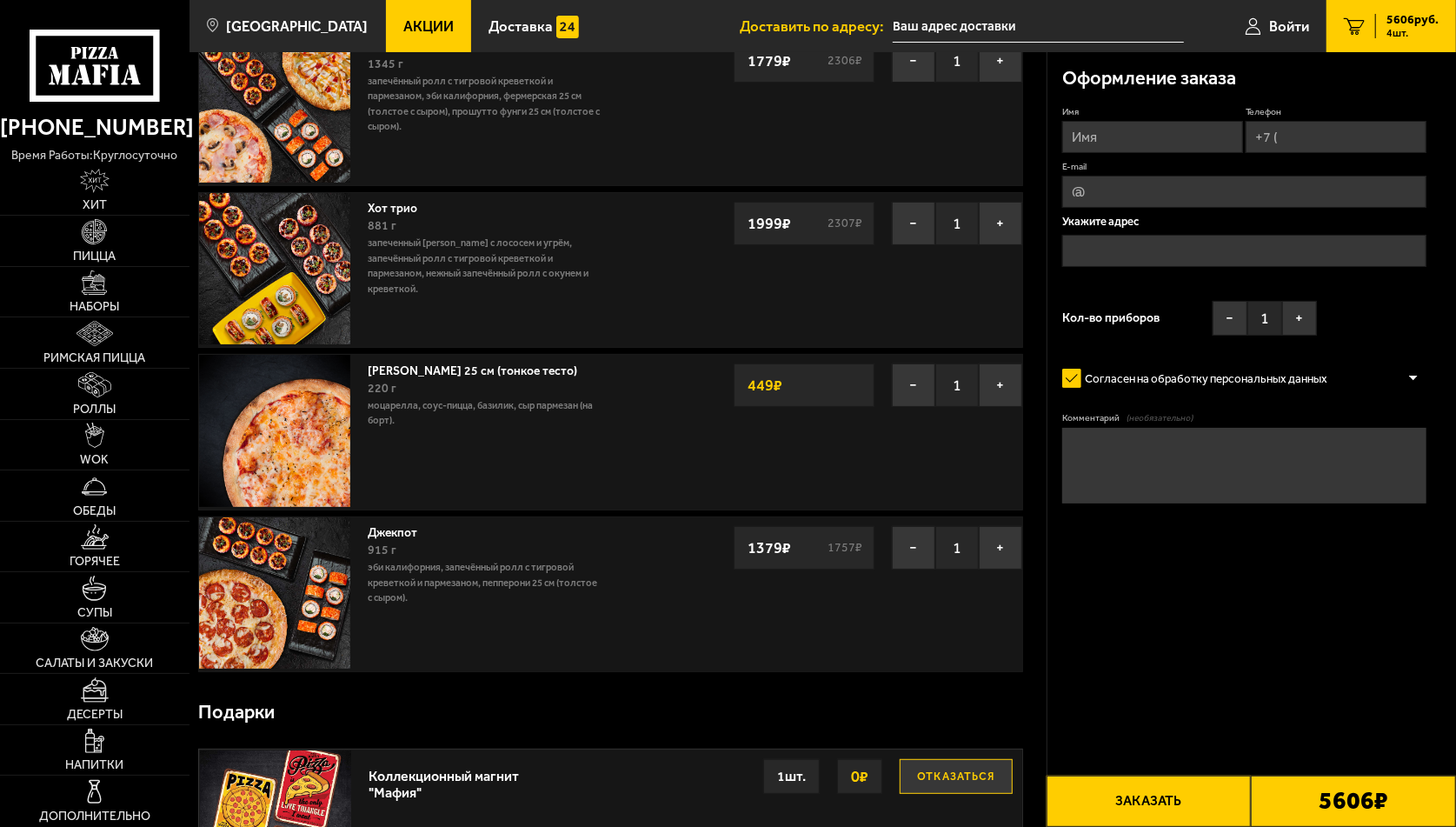
scroll to position [0, 0]
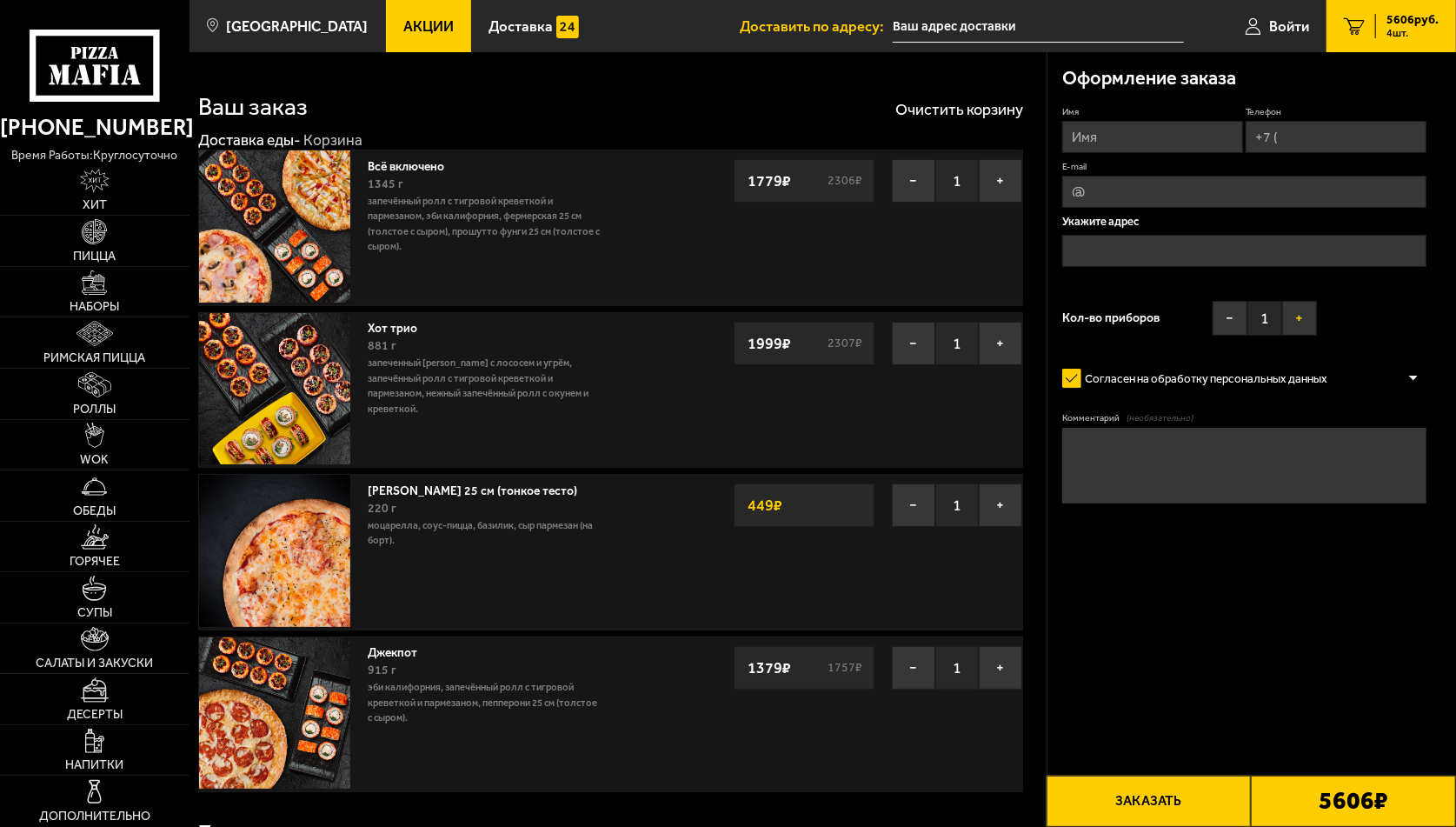
click at [1307, 323] on button "+" at bounding box center [1300, 318] width 35 height 35
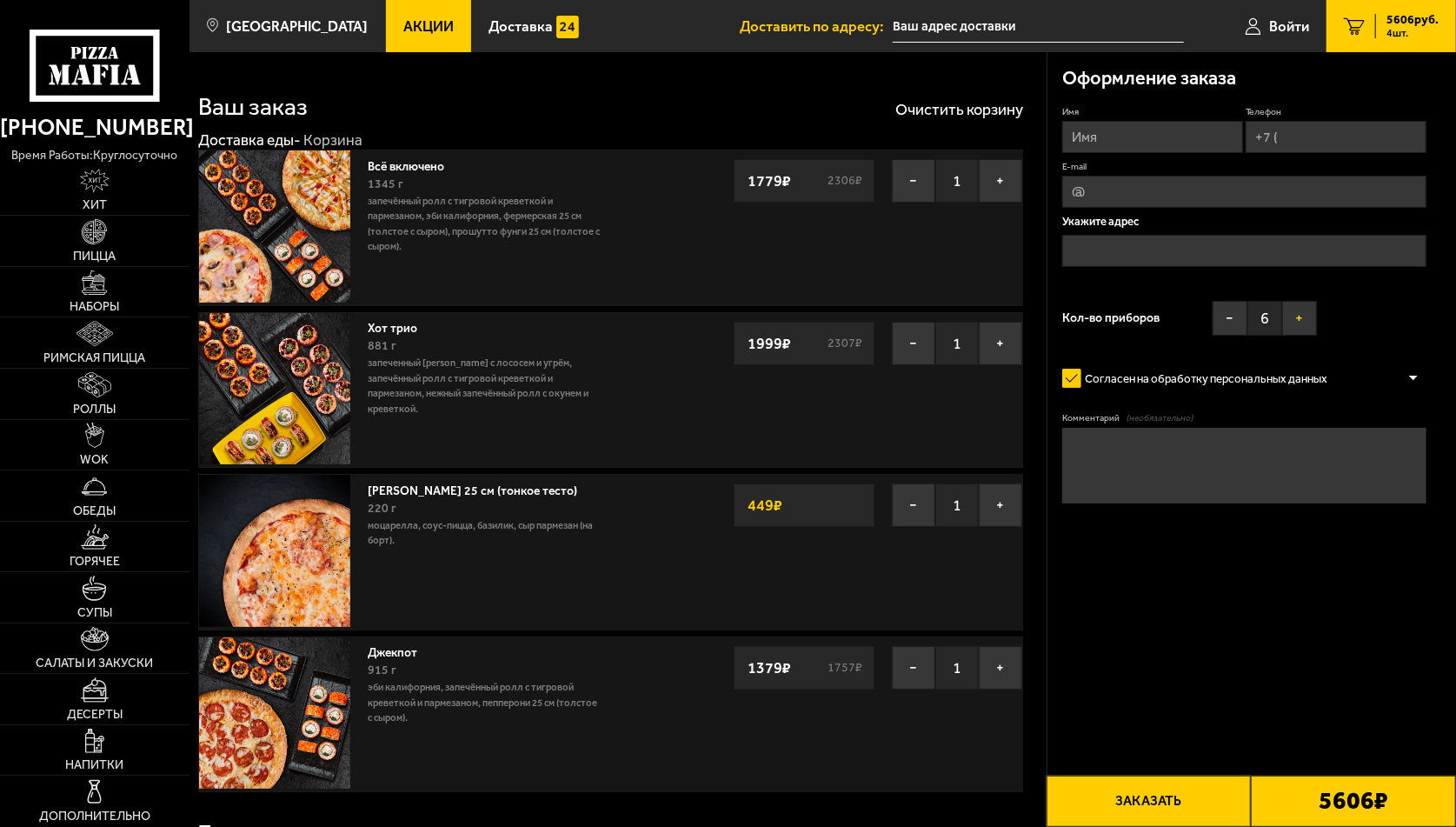
click at [1307, 323] on button "+" at bounding box center [1300, 318] width 35 height 35
click at [937, 26] on input "text" at bounding box center [1038, 26] width 292 height 32
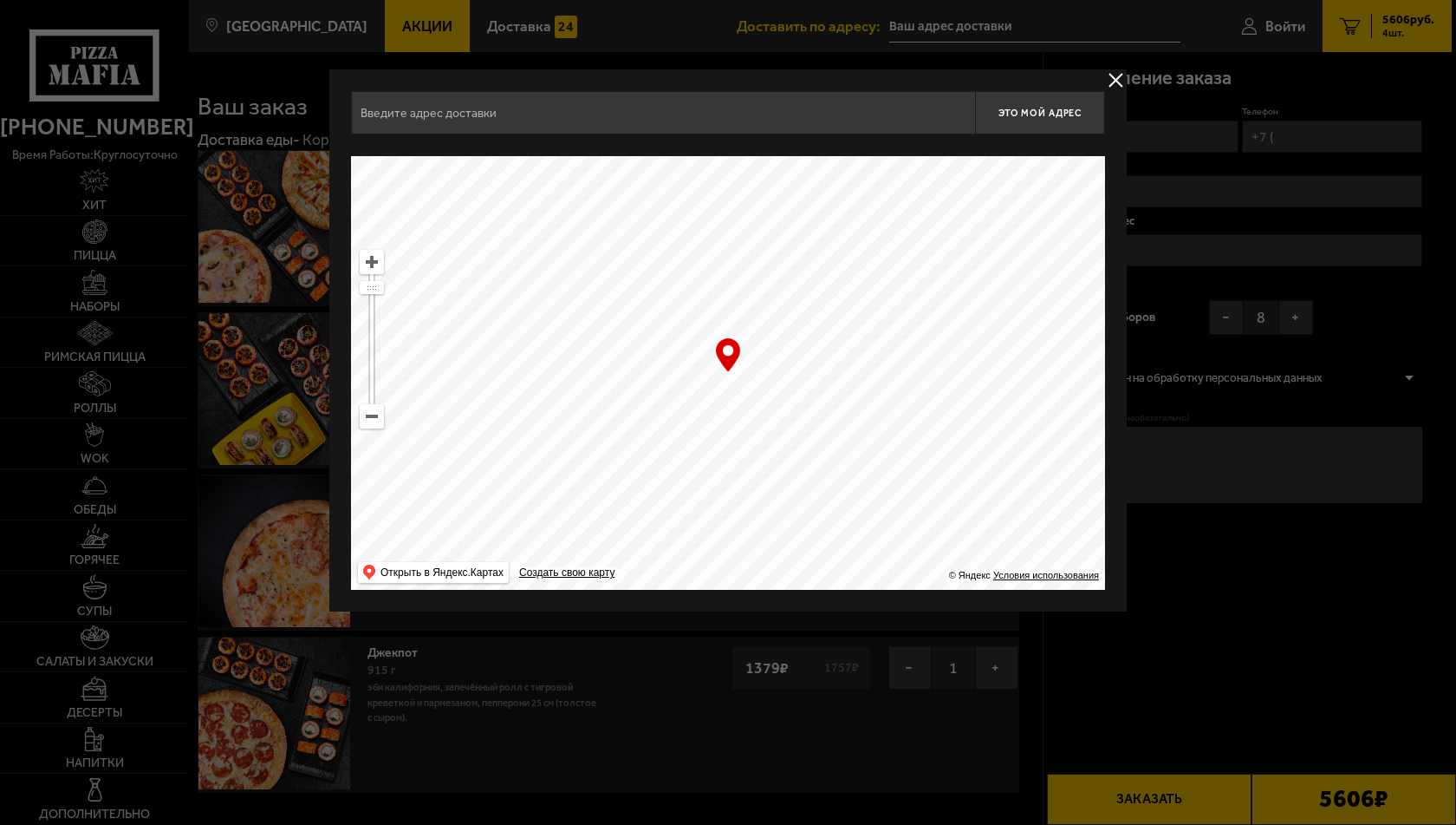
click at [684, 102] on input "text" at bounding box center [662, 113] width 624 height 44
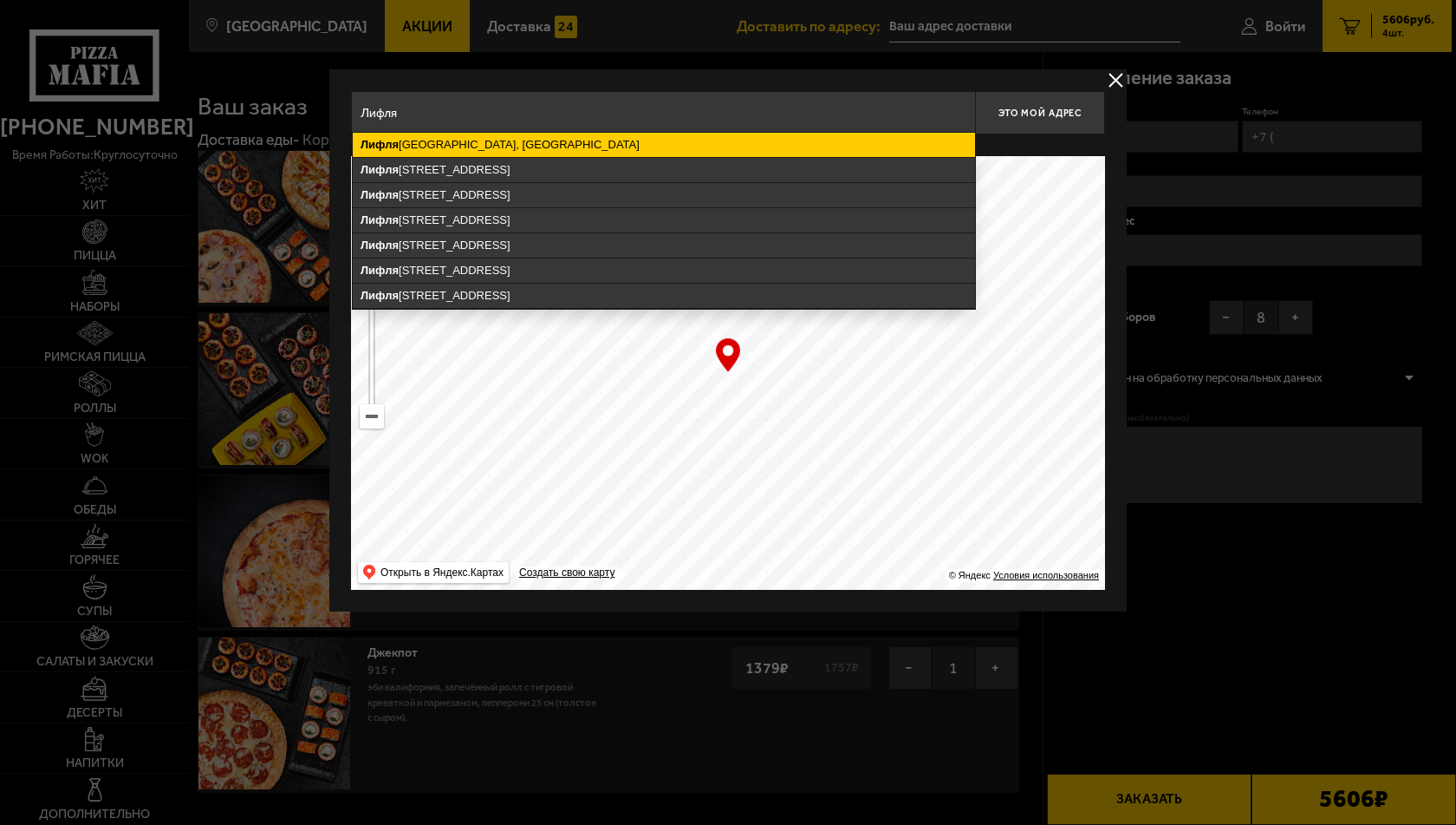
click at [661, 146] on ymaps "[GEOGRAPHIC_DATA], [GEOGRAPHIC_DATA]" at bounding box center [663, 145] width 622 height 25
type input "[GEOGRAPHIC_DATA], [GEOGRAPHIC_DATA]"
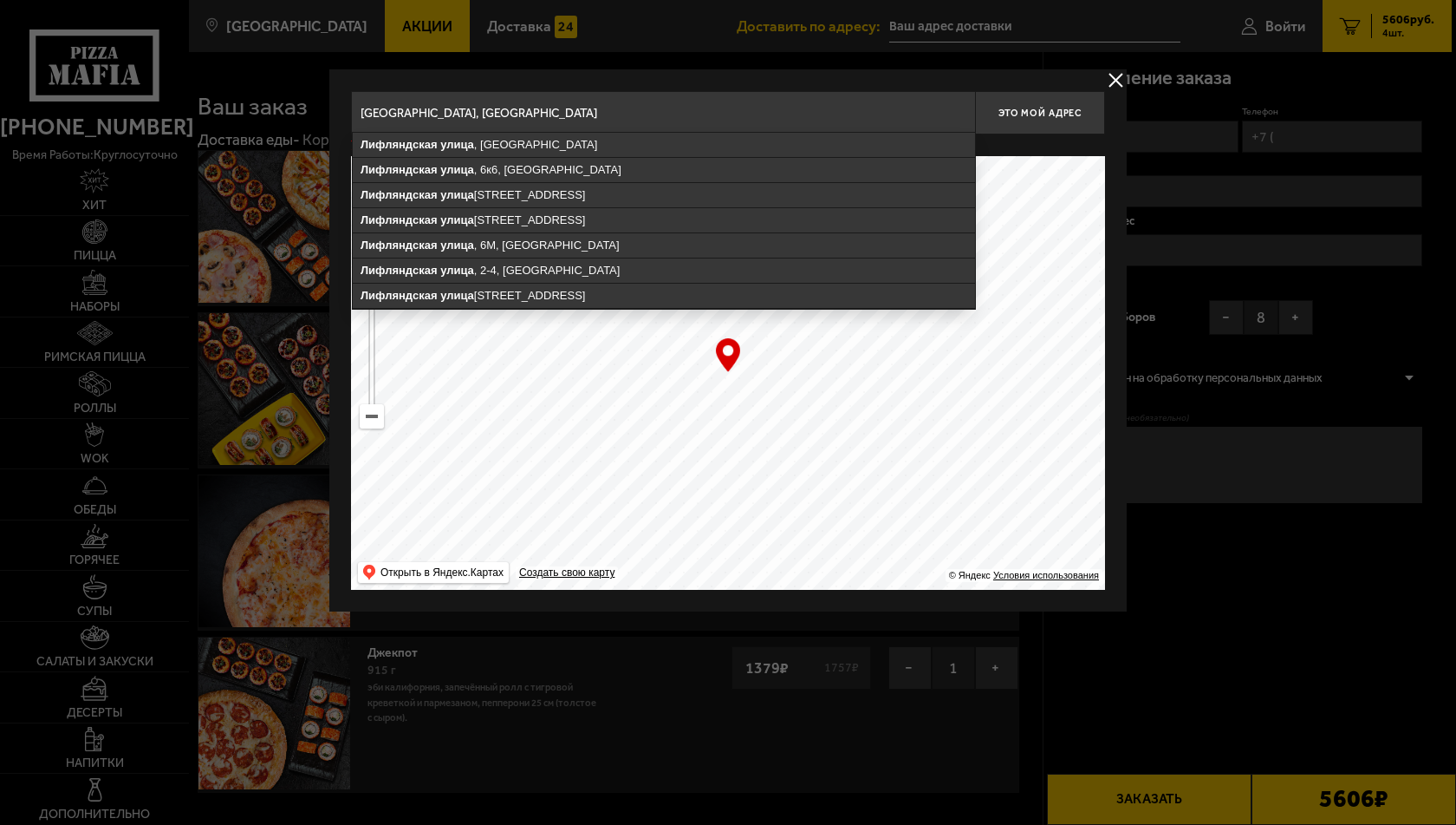
click at [680, 119] on input "[GEOGRAPHIC_DATA], [GEOGRAPHIC_DATA]" at bounding box center [662, 113] width 624 height 44
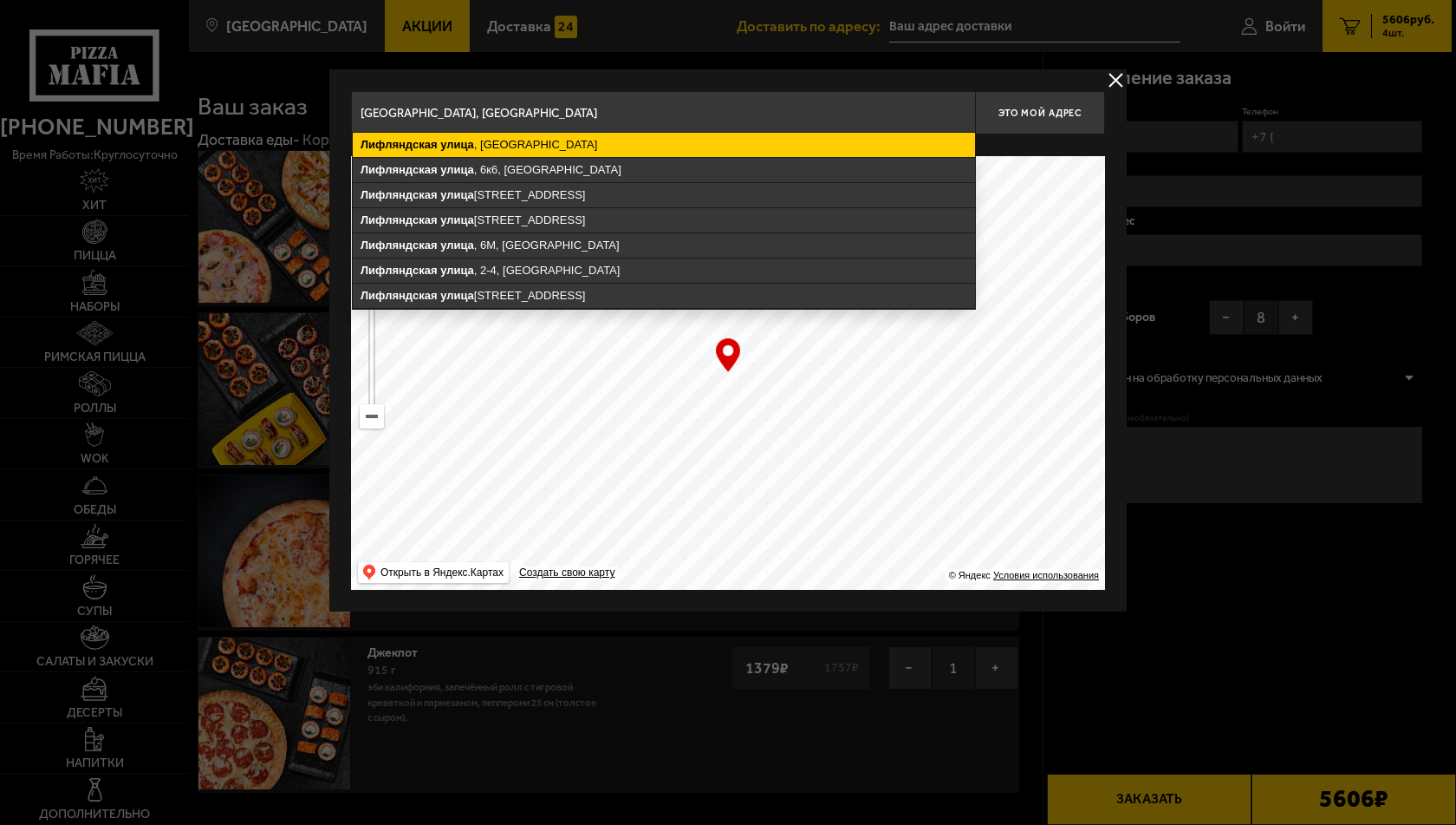
click at [549, 139] on ymaps "[GEOGRAPHIC_DATA] , [GEOGRAPHIC_DATA]" at bounding box center [663, 145] width 622 height 25
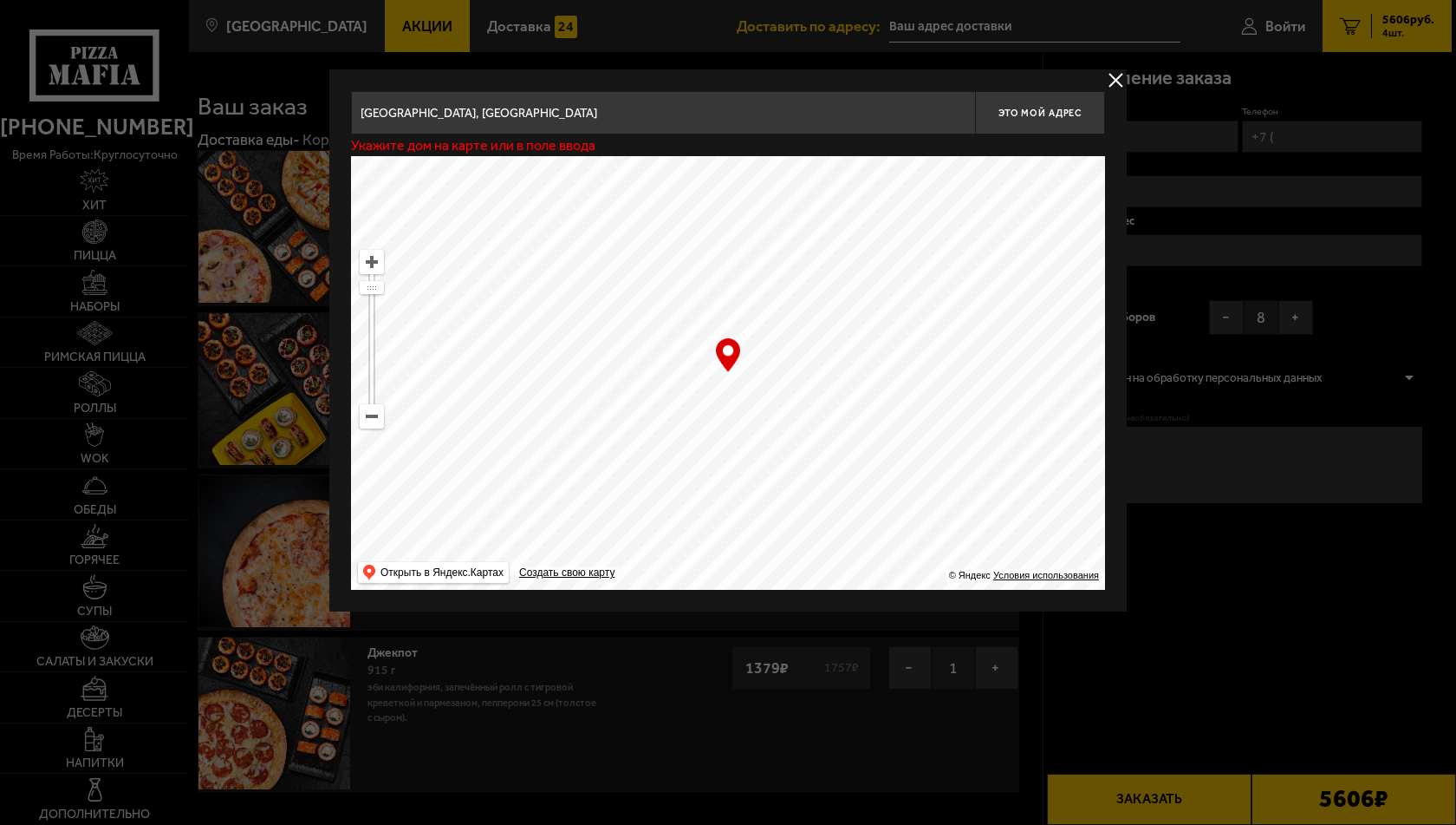
click at [1236, 589] on div at bounding box center [728, 412] width 1456 height 825
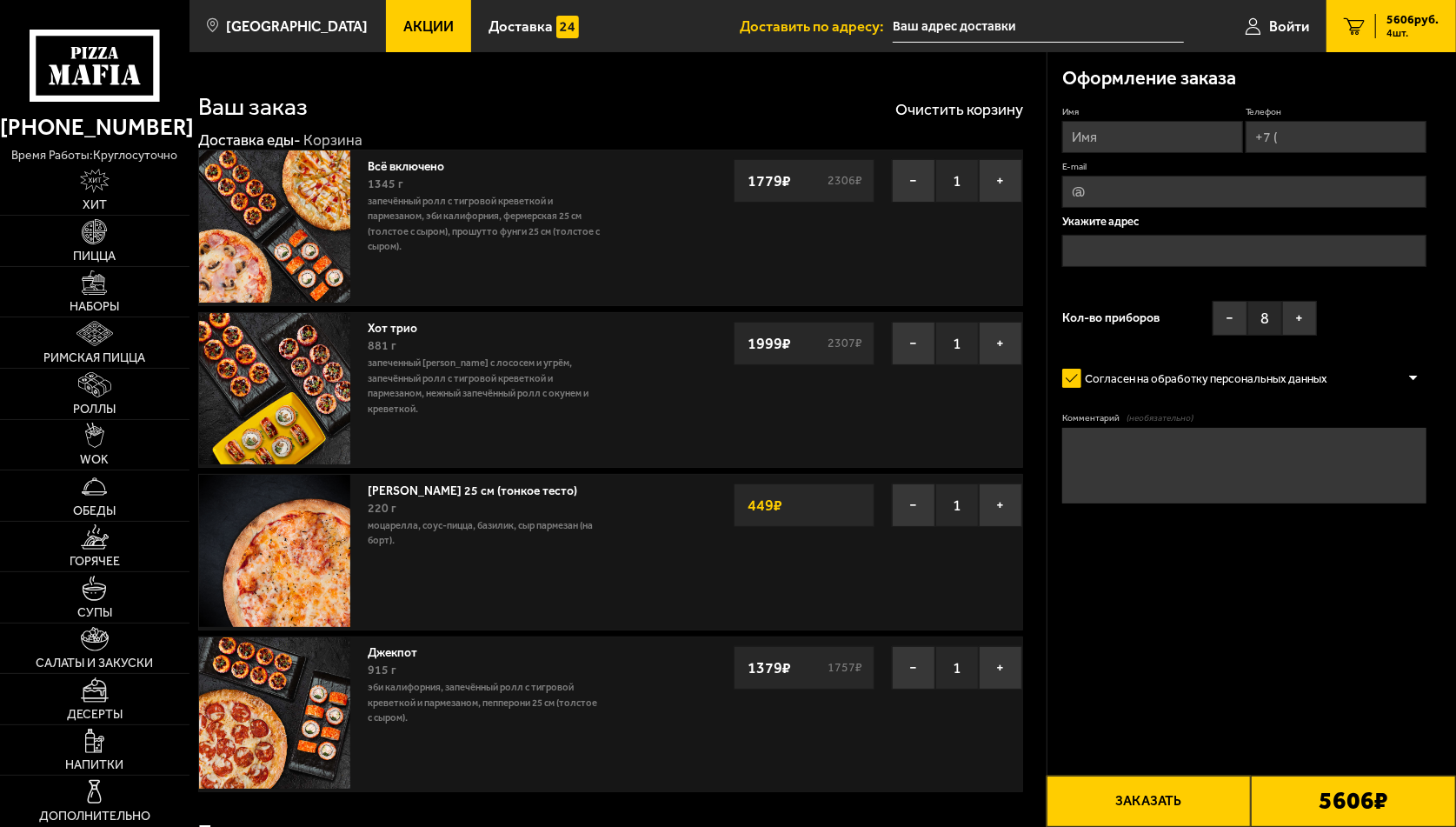
click at [957, 21] on input "text" at bounding box center [1038, 26] width 292 height 32
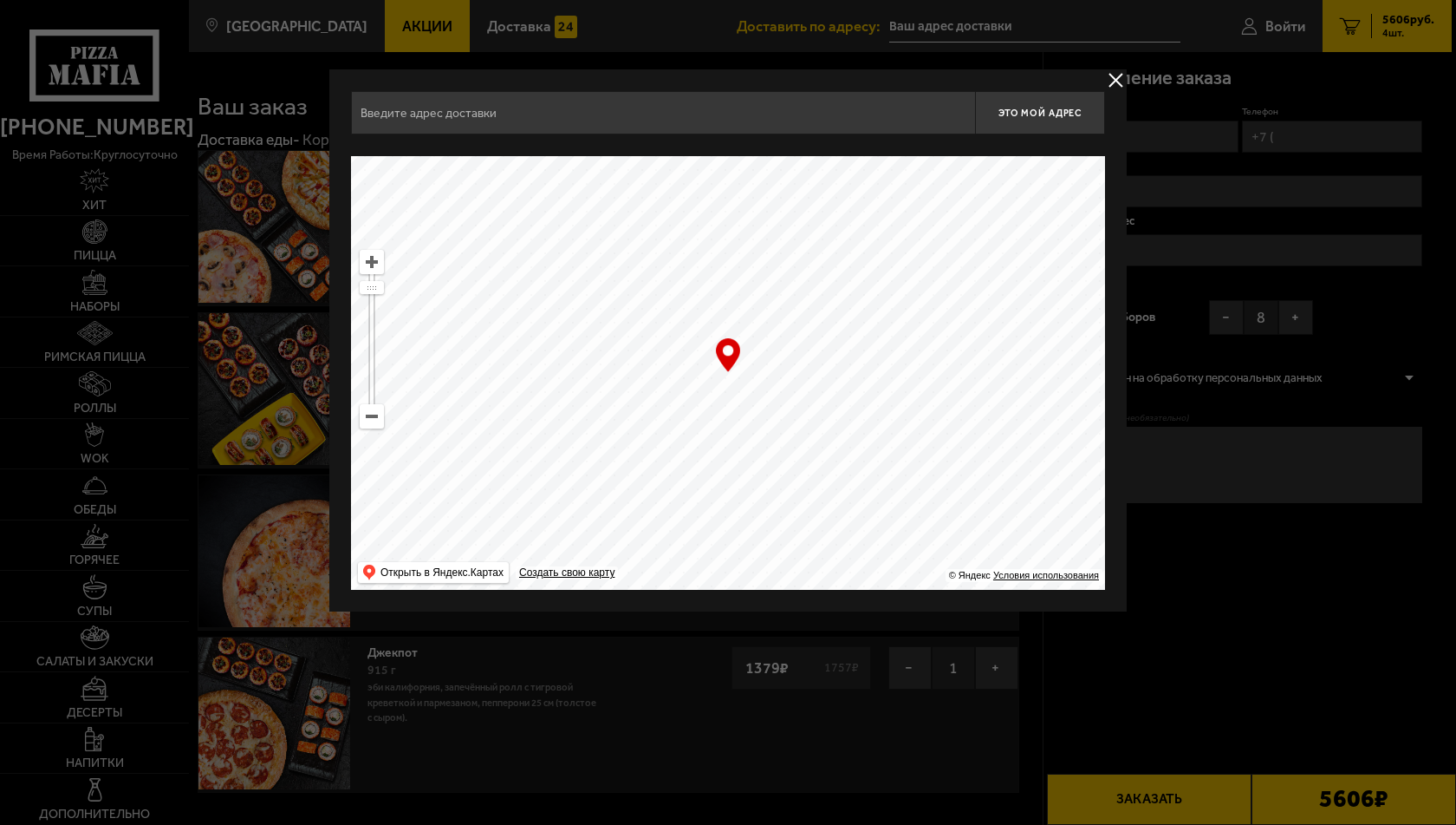
click at [962, 46] on div at bounding box center [728, 412] width 1456 height 825
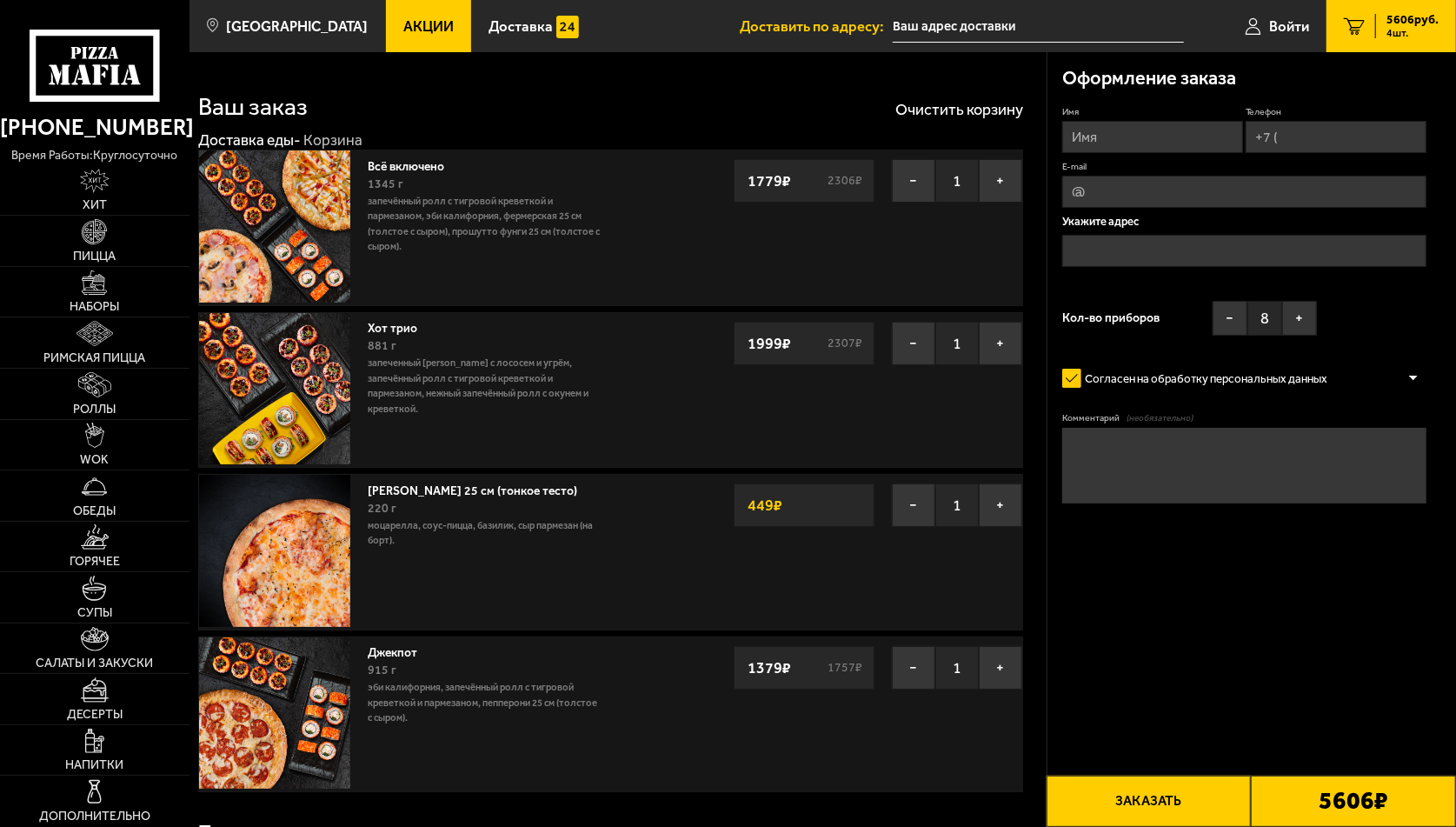
click at [937, 20] on input "text" at bounding box center [1038, 26] width 292 height 32
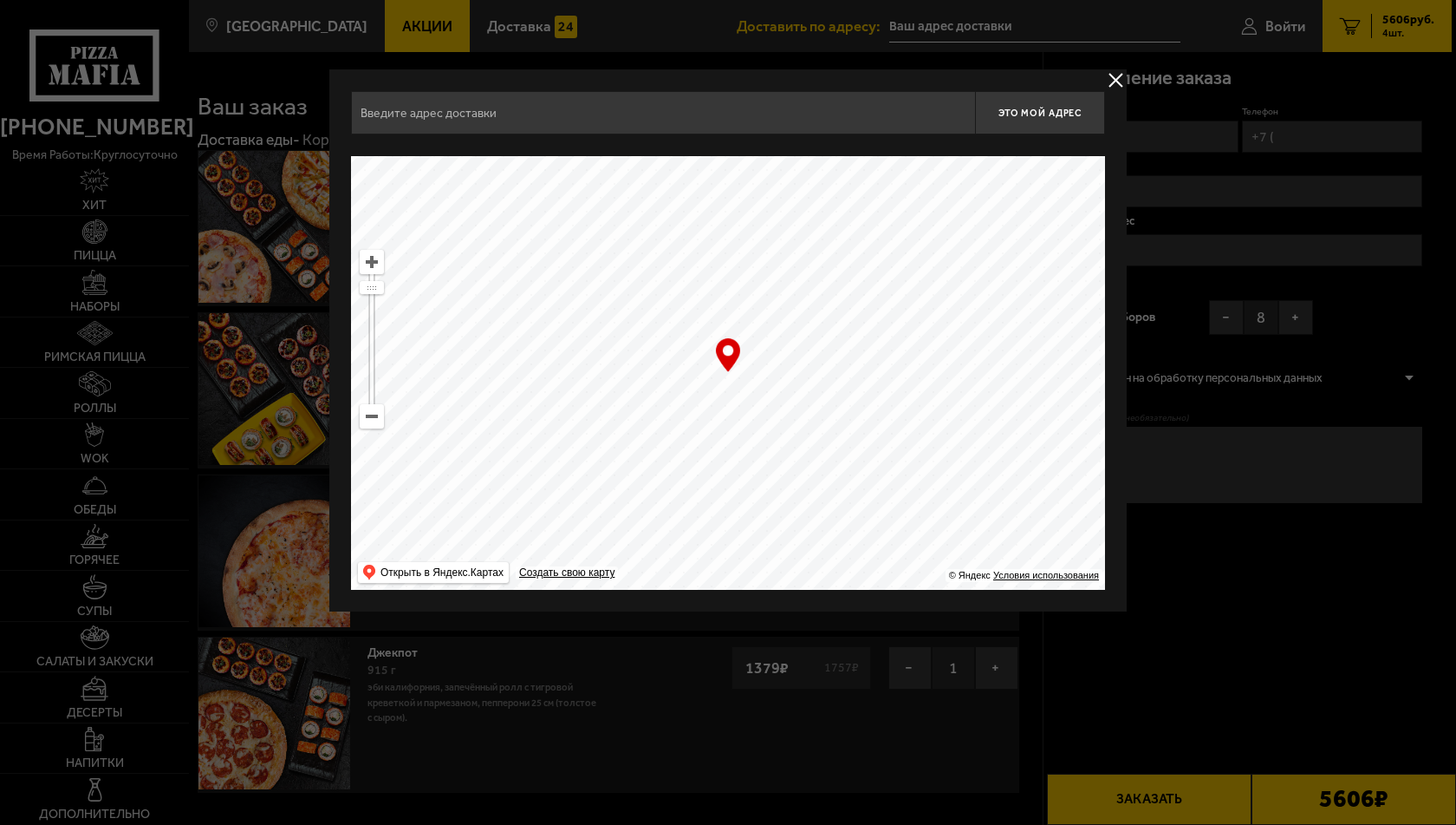
click at [466, 119] on input "text" at bounding box center [662, 113] width 624 height 44
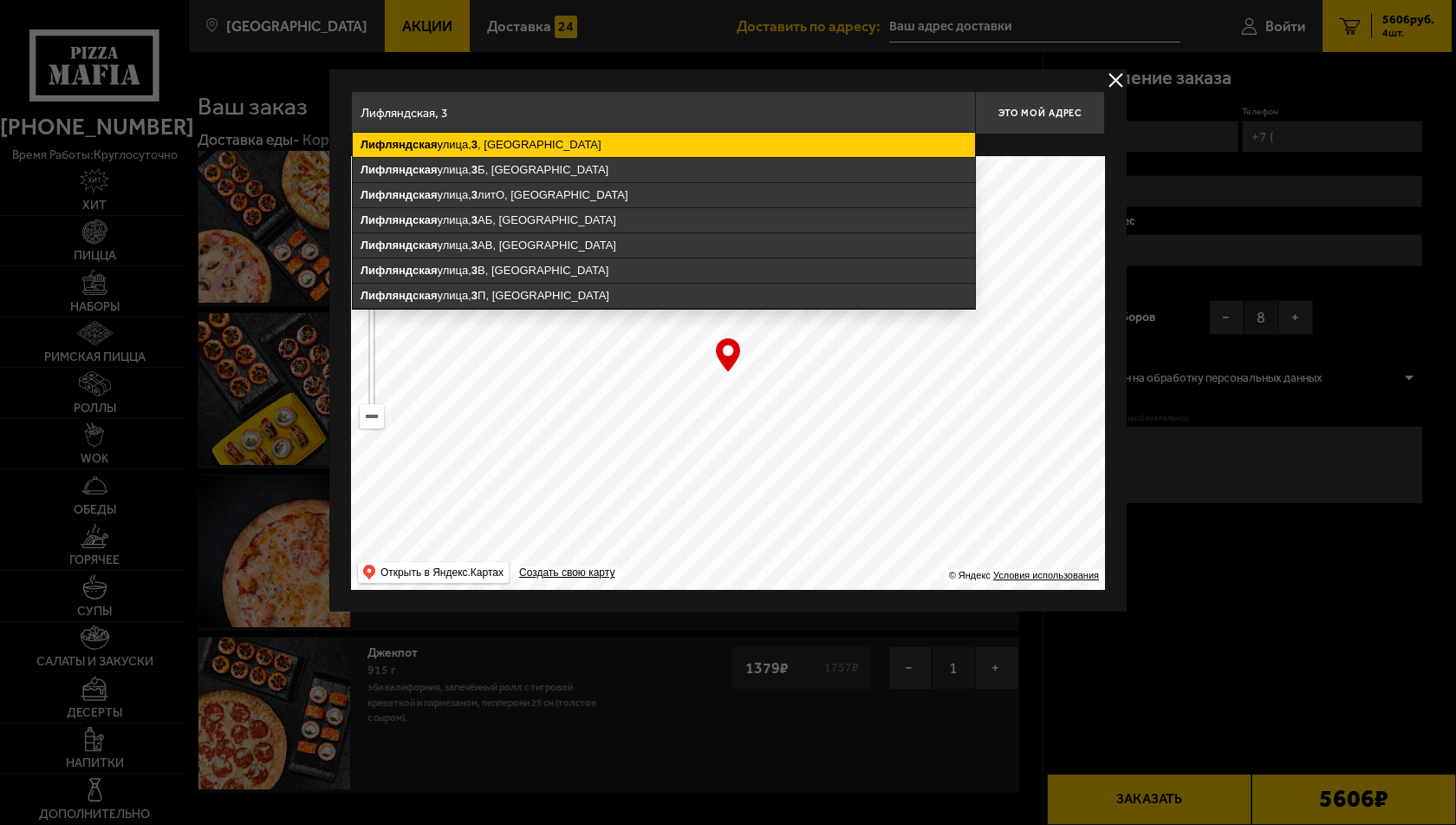
click at [444, 149] on ymaps "[STREET_ADDRESS]" at bounding box center [663, 145] width 622 height 25
type input "[STREET_ADDRESS]"
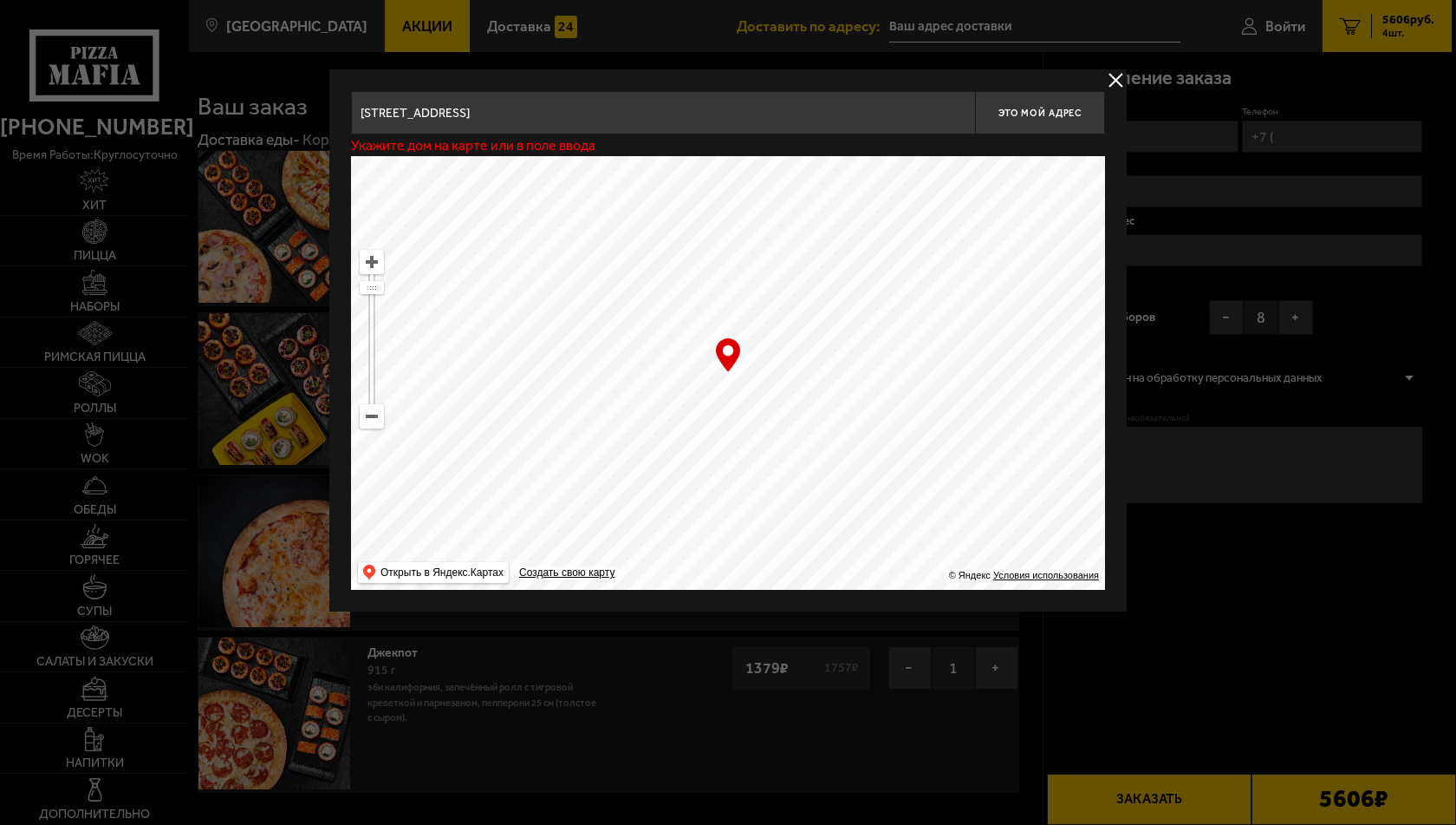
type input "[STREET_ADDRESS]"
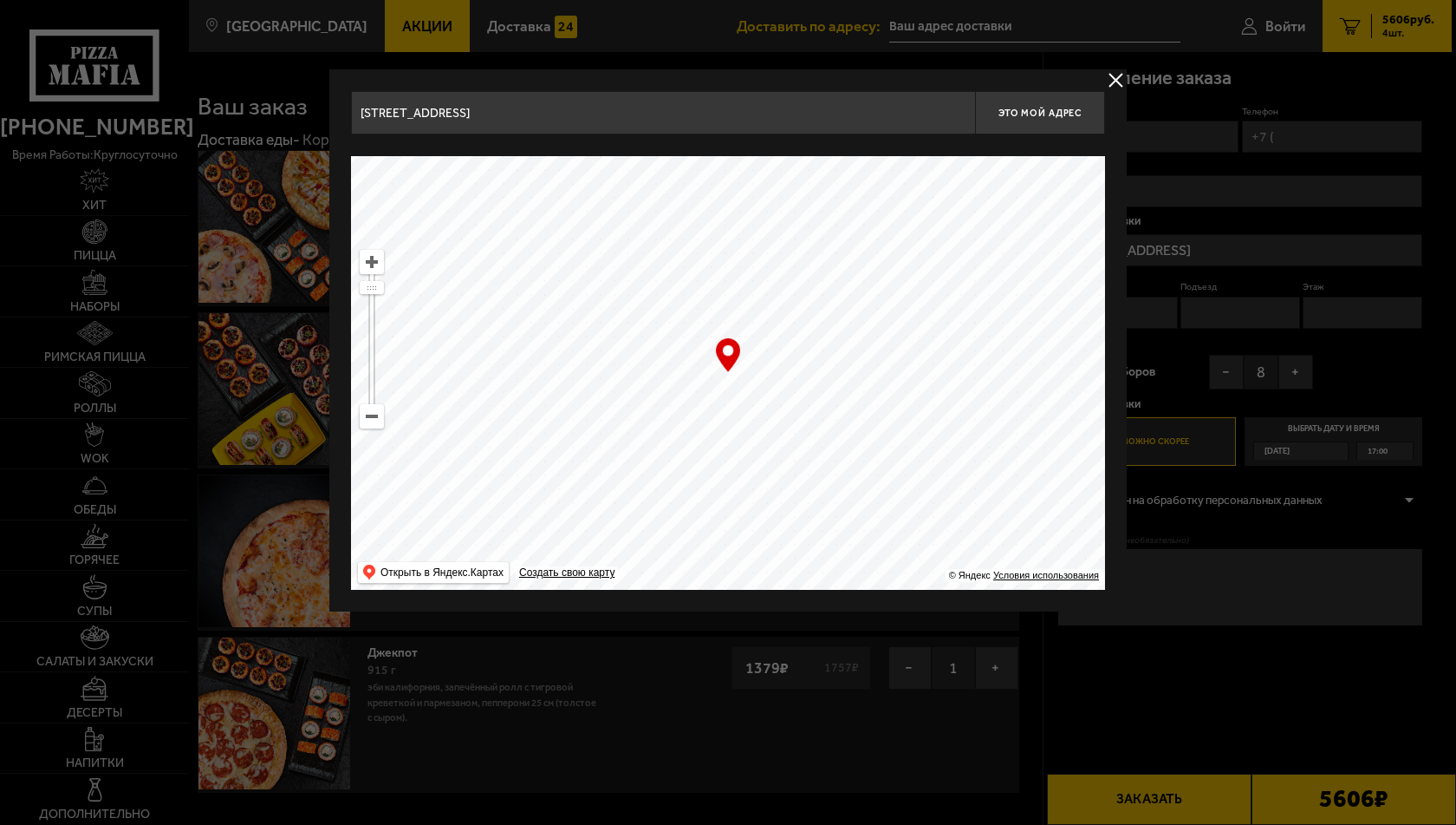
click at [726, 360] on div "… © Яндекс Условия использования Открыть в Яндекс.Картах Создать свою карту" at bounding box center [728, 373] width 754 height 434
click at [724, 378] on ymaps at bounding box center [728, 373] width 754 height 434
click at [733, 366] on div "… © Яндекс Условия использования Открыть в Яндекс.Картах Создать свою карту" at bounding box center [728, 373] width 754 height 434
click at [726, 376] on ymaps at bounding box center [728, 373] width 754 height 434
click at [1041, 108] on span "Это мой адрес" at bounding box center [1040, 113] width 83 height 11
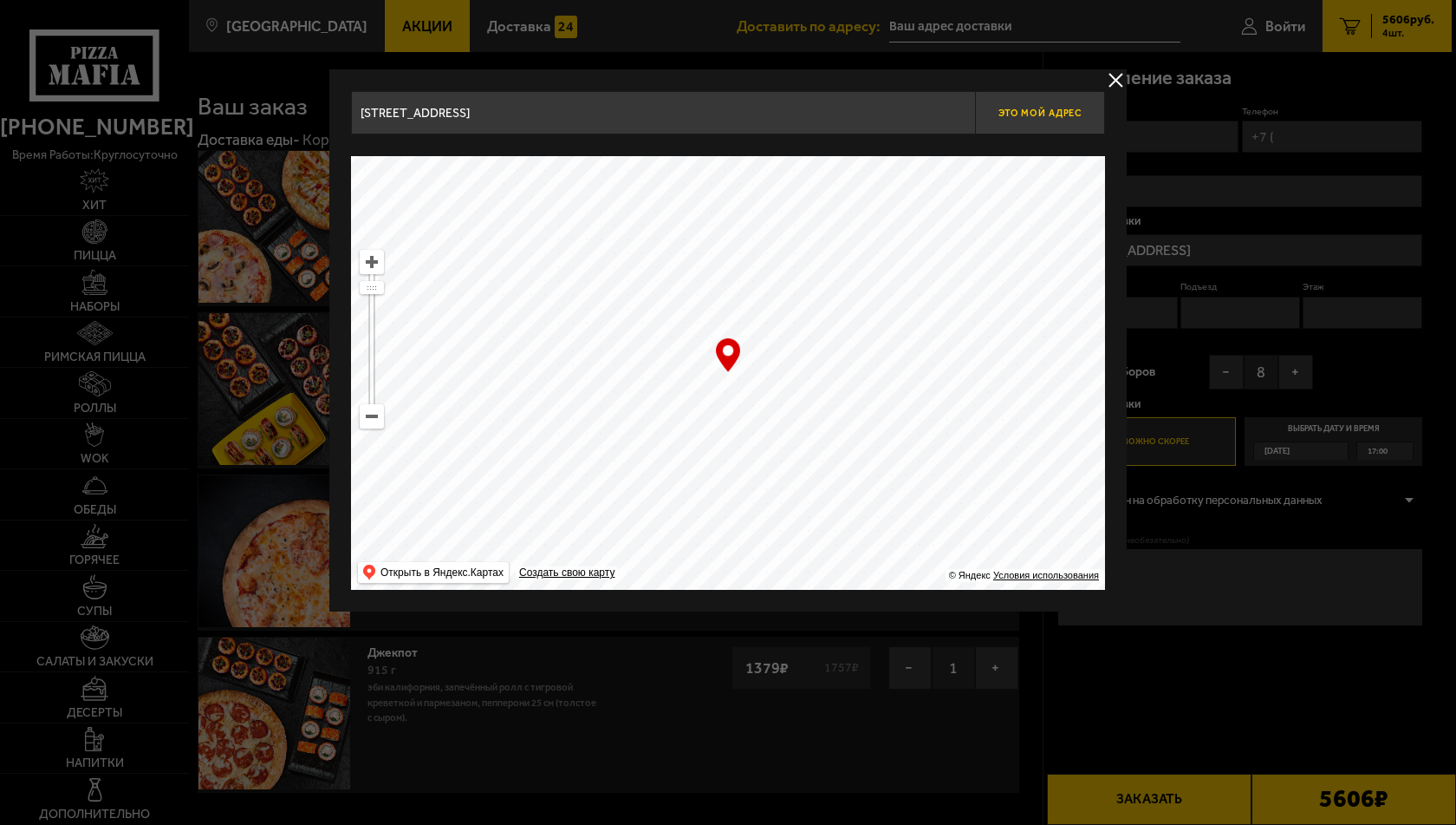
type input "[STREET_ADDRESS]"
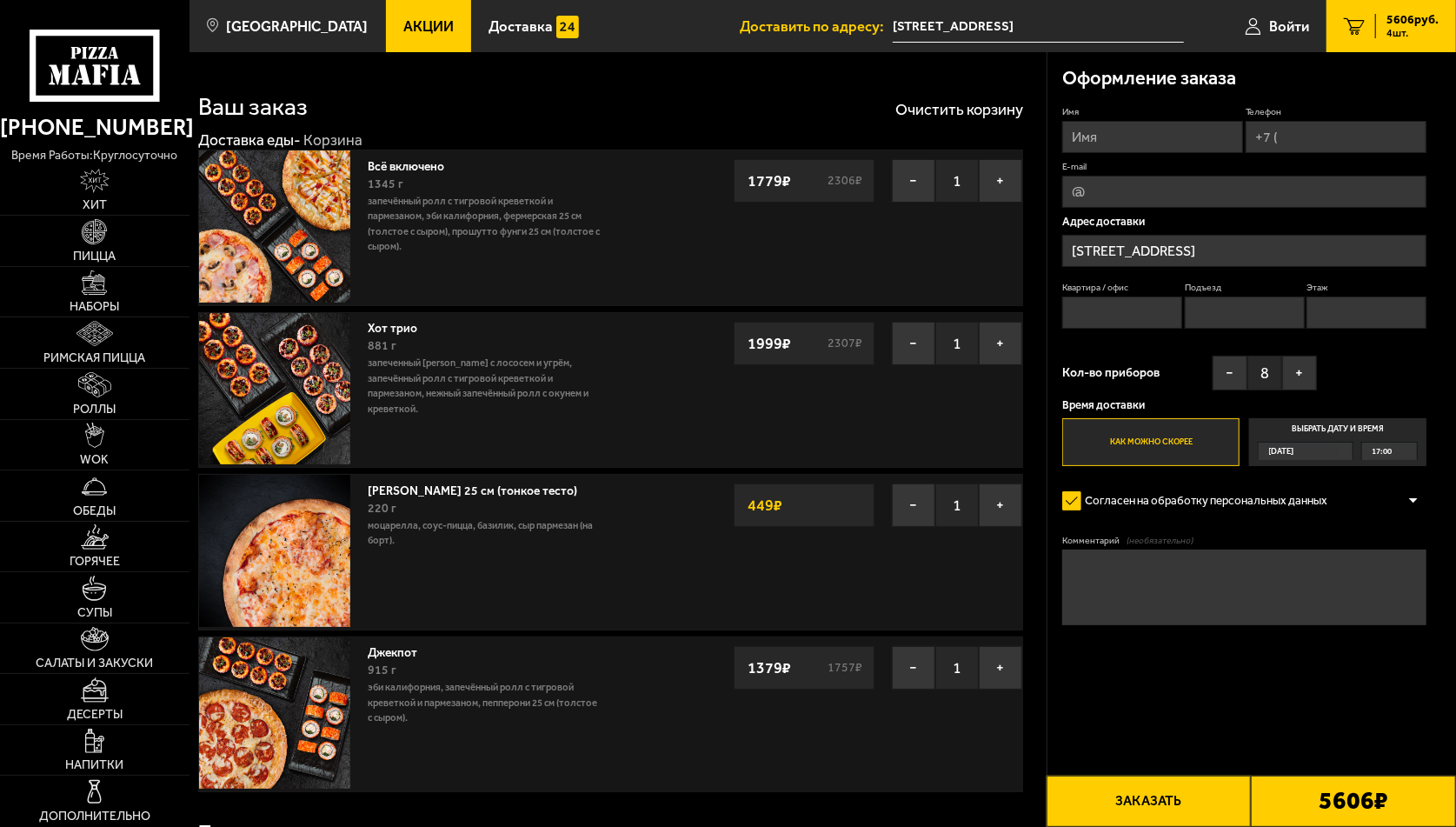
click at [1135, 137] on input "Имя" at bounding box center [1153, 136] width 181 height 32
type input "[PERSON_NAME]"
click at [1341, 140] on input "Телефон" at bounding box center [1336, 136] width 181 height 32
type input "[PHONE_NUMBER]"
type input "[EMAIL_ADDRESS][DOMAIN_NAME]"
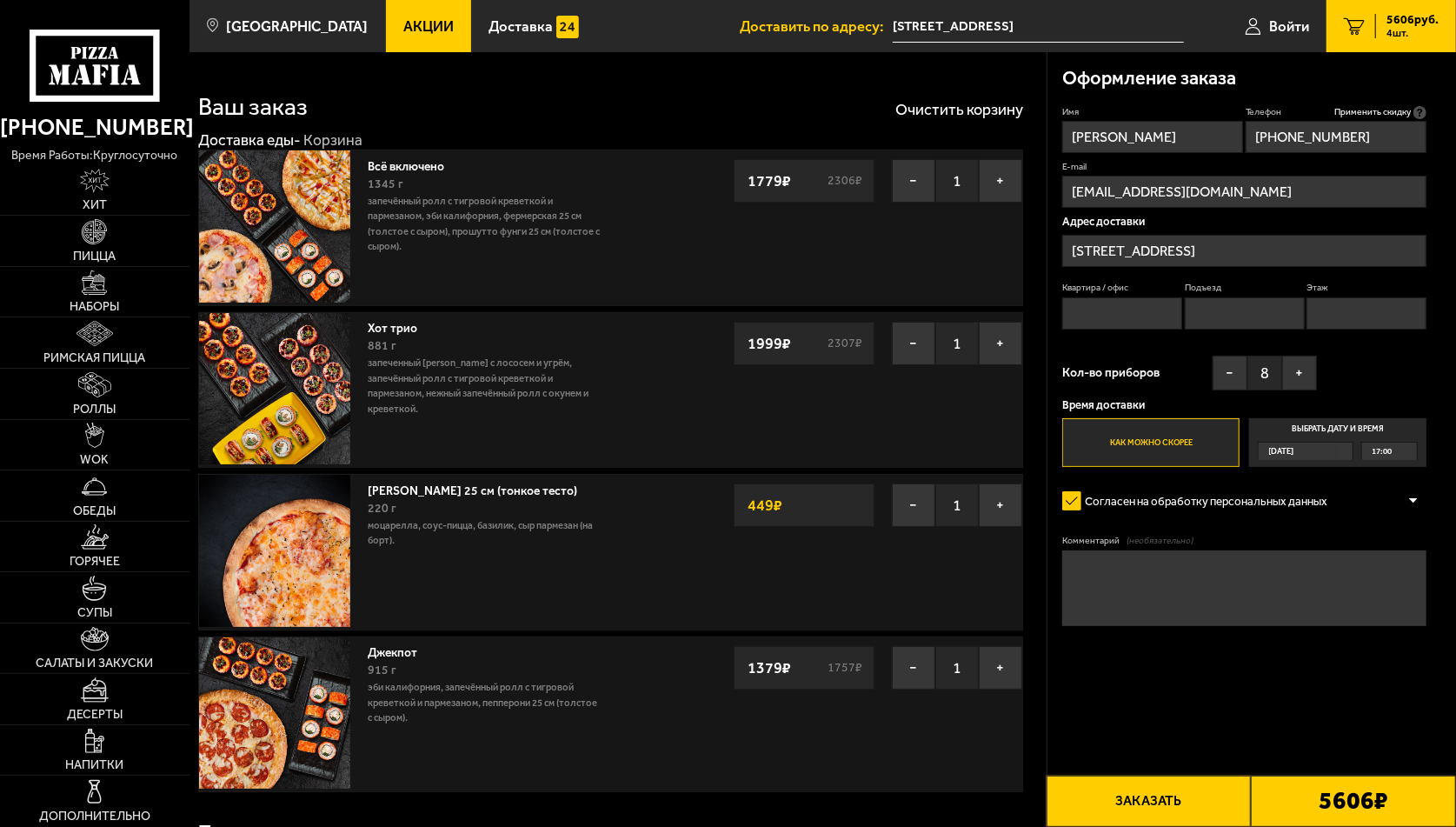
type input "[PHONE_NUMBER]"
click at [1376, 453] on span "17:00" at bounding box center [1383, 451] width 20 height 17
click at [0, 0] on input "Выбрать дату и время [DATE] 17:00" at bounding box center [0, 0] width 0 height 0
click at [1387, 449] on span "17:00" at bounding box center [1383, 451] width 20 height 17
click at [1391, 617] on span "19:00" at bounding box center [1384, 620] width 20 height 17
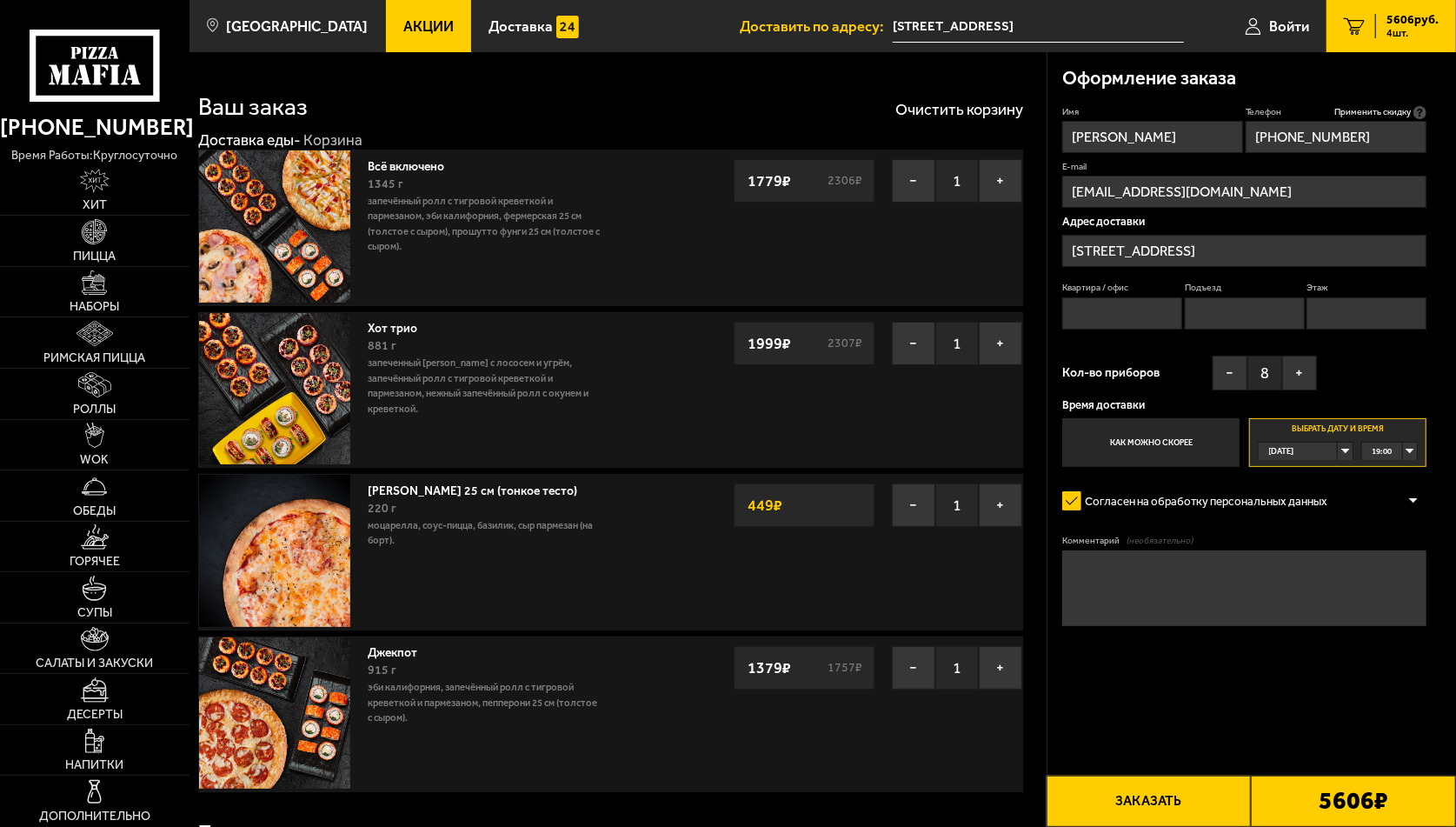
click at [1096, 566] on textarea "Комментарий (необязательно)" at bounding box center [1245, 588] width 365 height 76
type textarea "проходная завода Советская звезда, вход под часами."
click at [1299, 690] on form "Имя [PERSON_NAME] Телефон Применить скидку Вы будете зарегистрированы автоматич…" at bounding box center [1245, 410] width 365 height 610
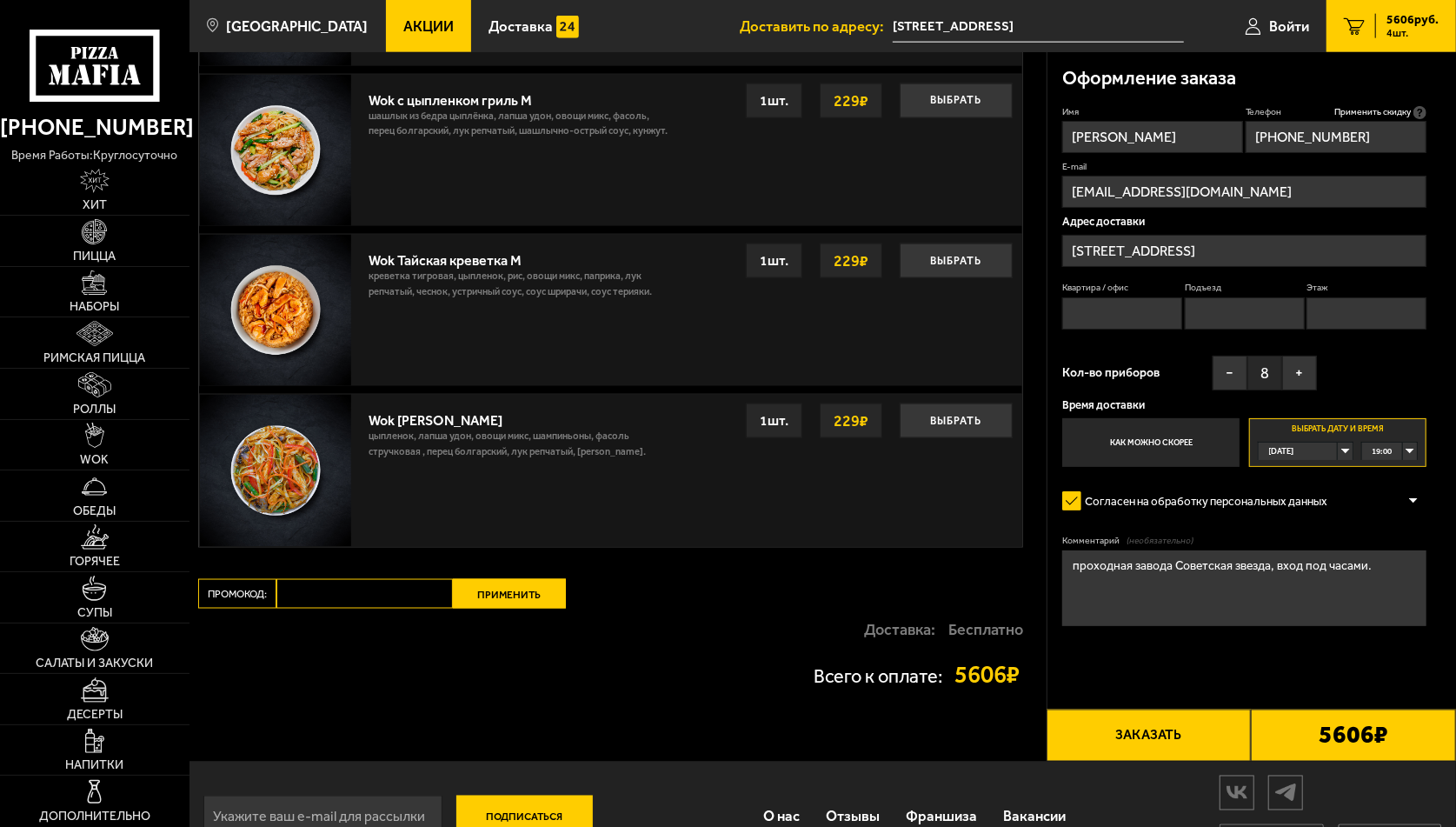
scroll to position [1581, 0]
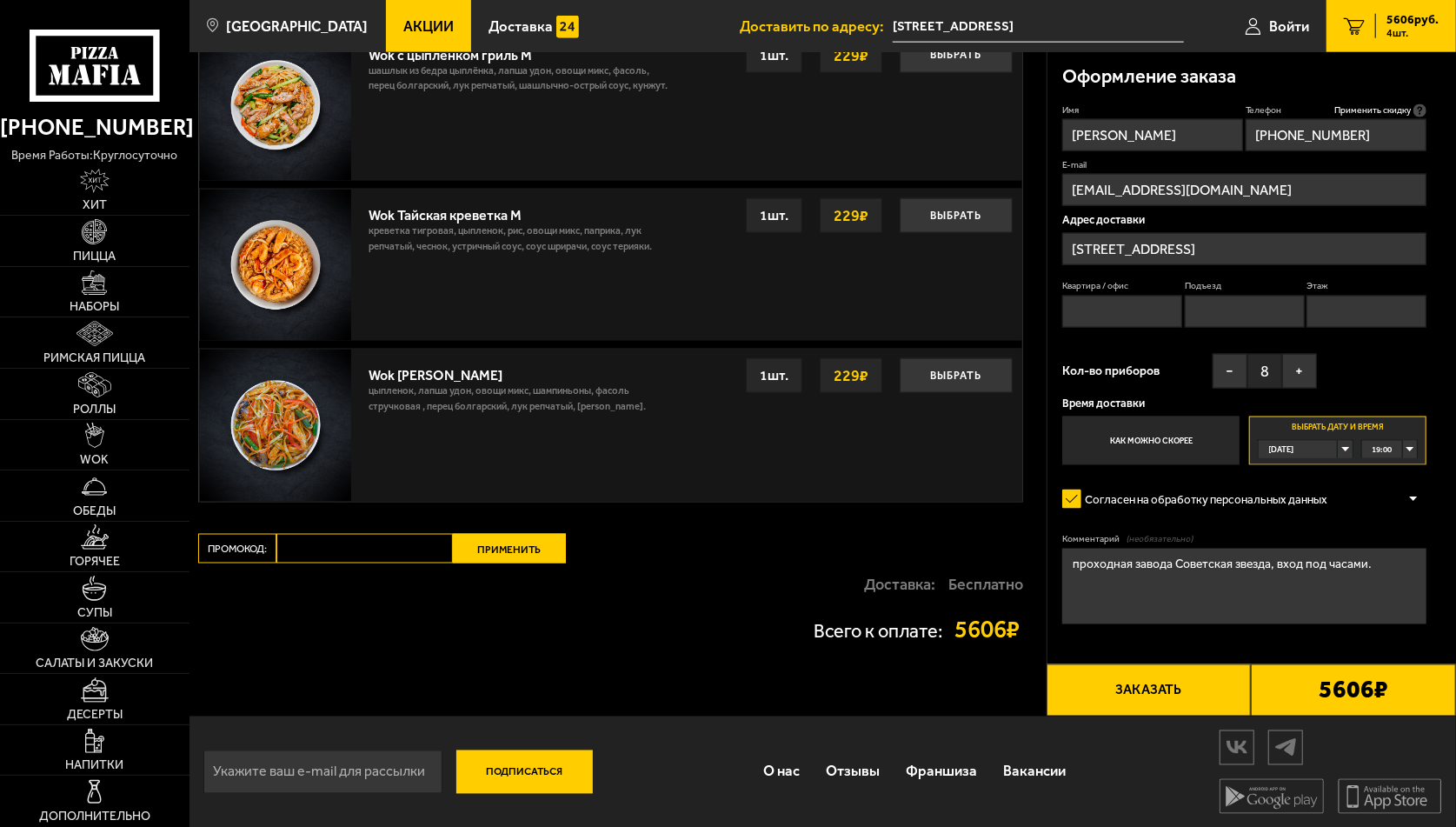
click at [1150, 685] on button "Заказать" at bounding box center [1149, 690] width 206 height 51
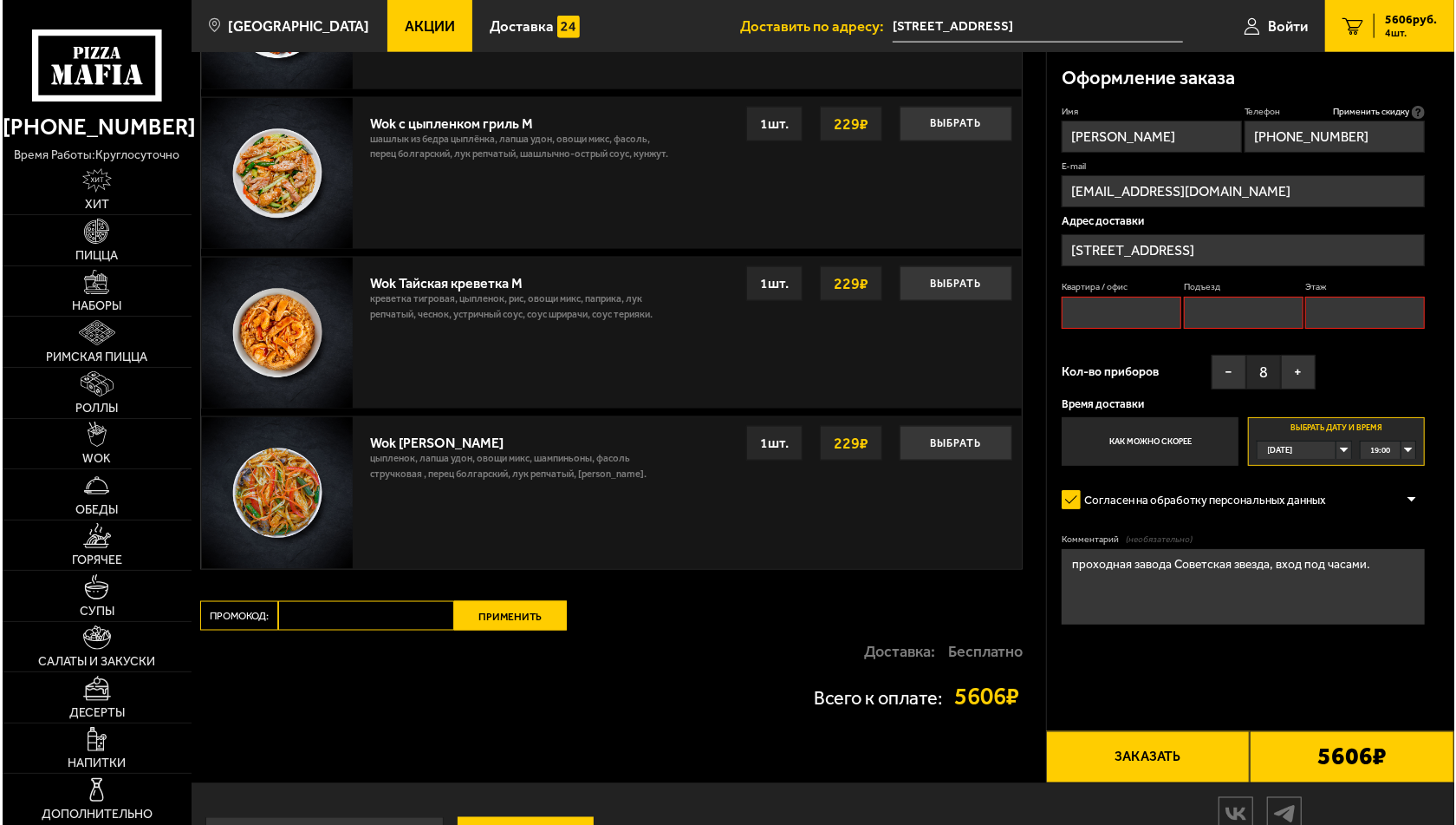
scroll to position [1535, 0]
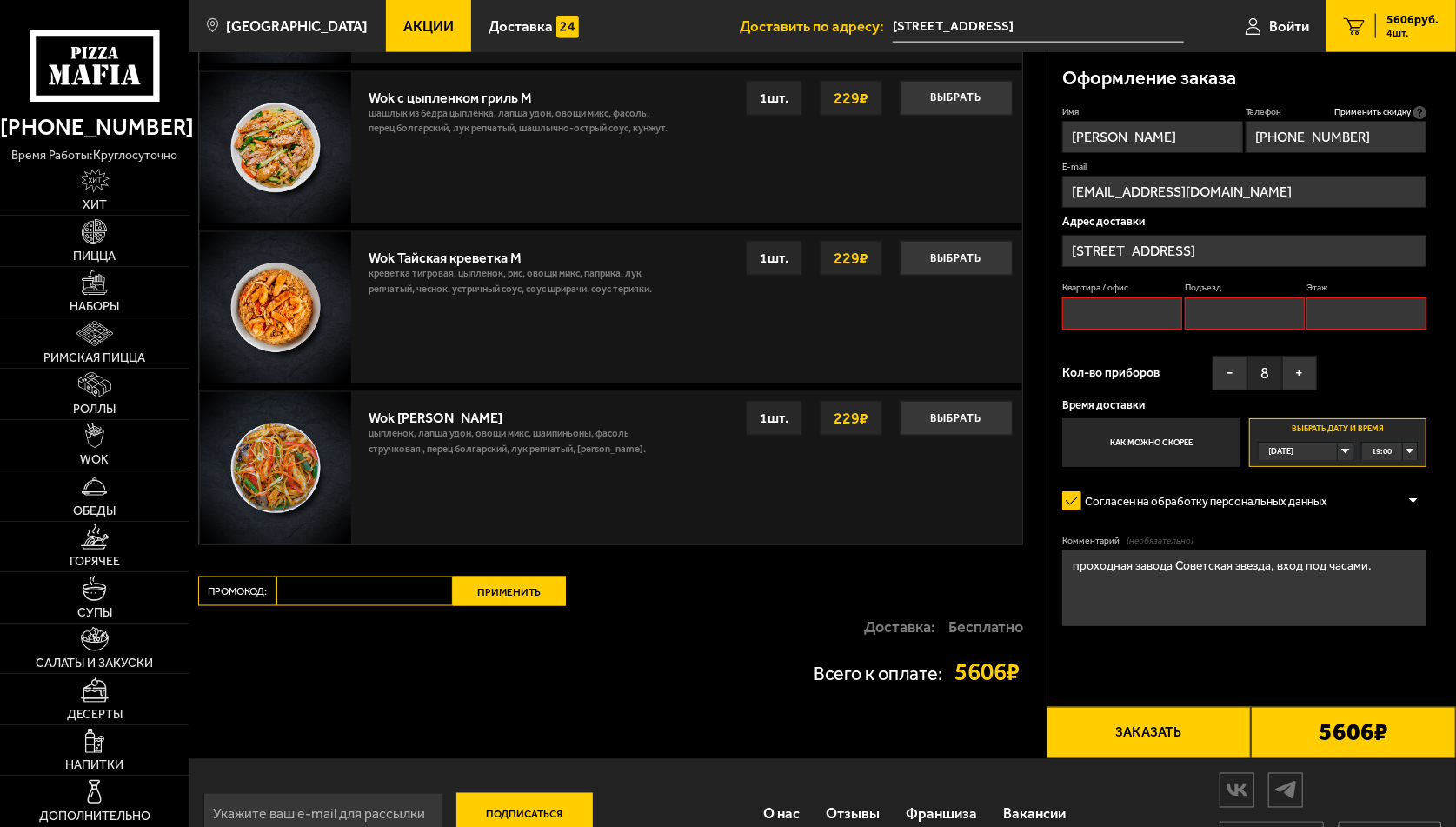
click at [1132, 319] on input "Квартира / офис" at bounding box center [1122, 313] width 120 height 32
type input "0"
click at [1224, 311] on input "Подъезд" at bounding box center [1245, 313] width 120 height 32
type input "0"
click at [1318, 316] on input "Этаж" at bounding box center [1366, 313] width 120 height 32
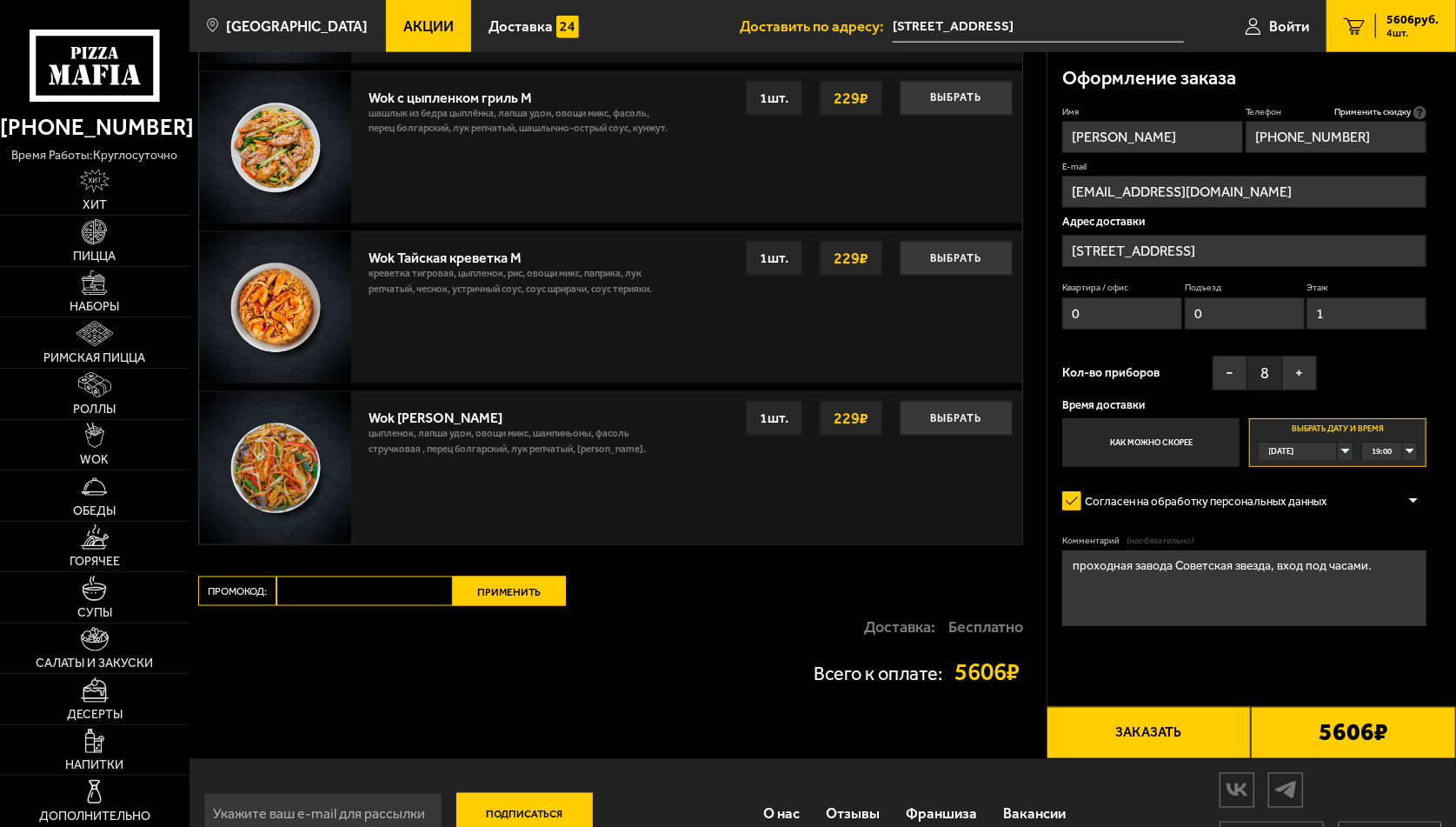
type input "1"
click at [1148, 736] on button "Заказать" at bounding box center [1149, 732] width 206 height 51
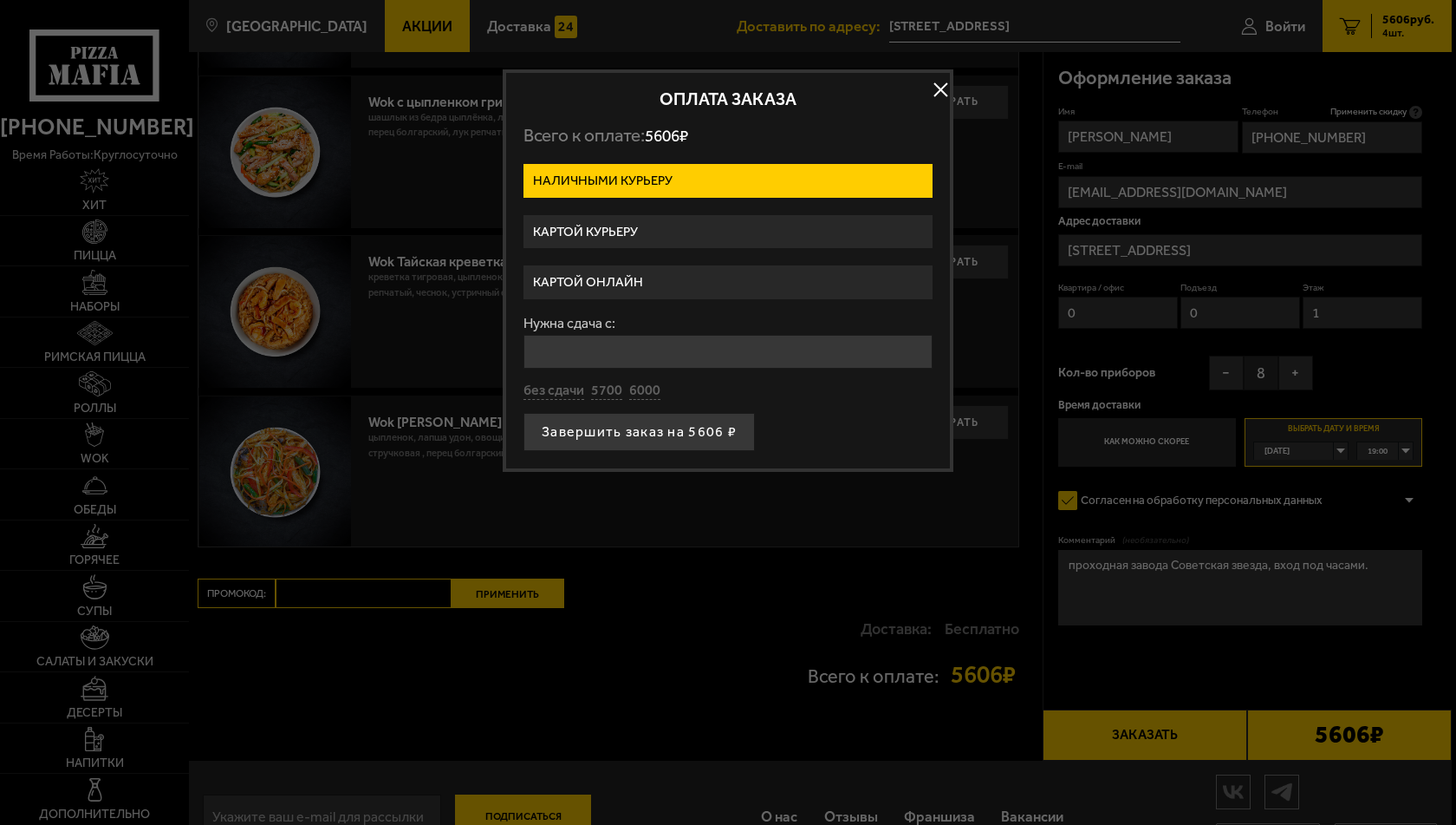
click at [584, 229] on label "Картой курьеру" at bounding box center [728, 232] width 409 height 34
click at [0, 0] on input "Картой курьеру" at bounding box center [0, 0] width 0 height 0
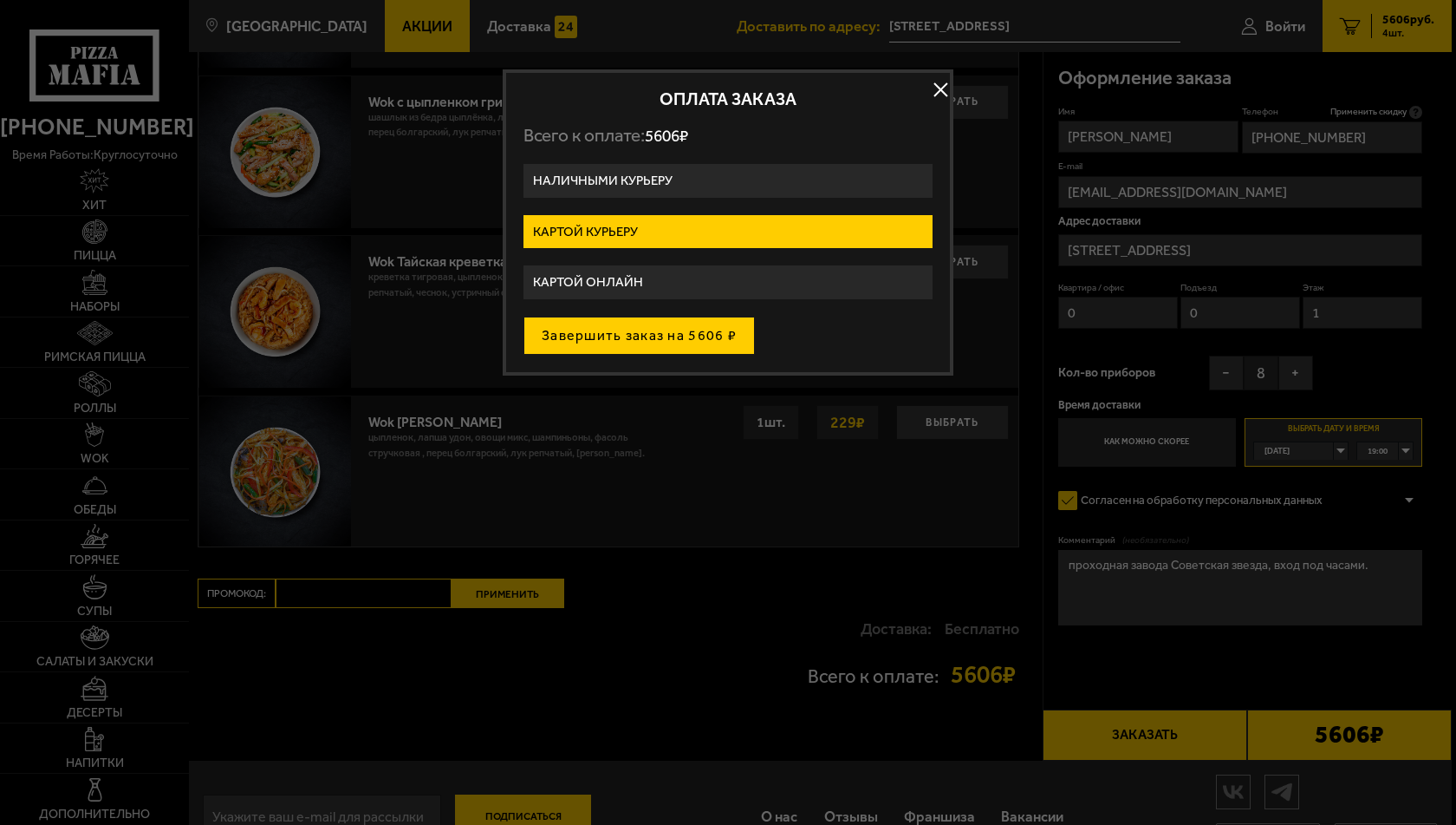
click at [672, 334] on button "Завершить заказ на 5606 ₽" at bounding box center [640, 335] width 231 height 38
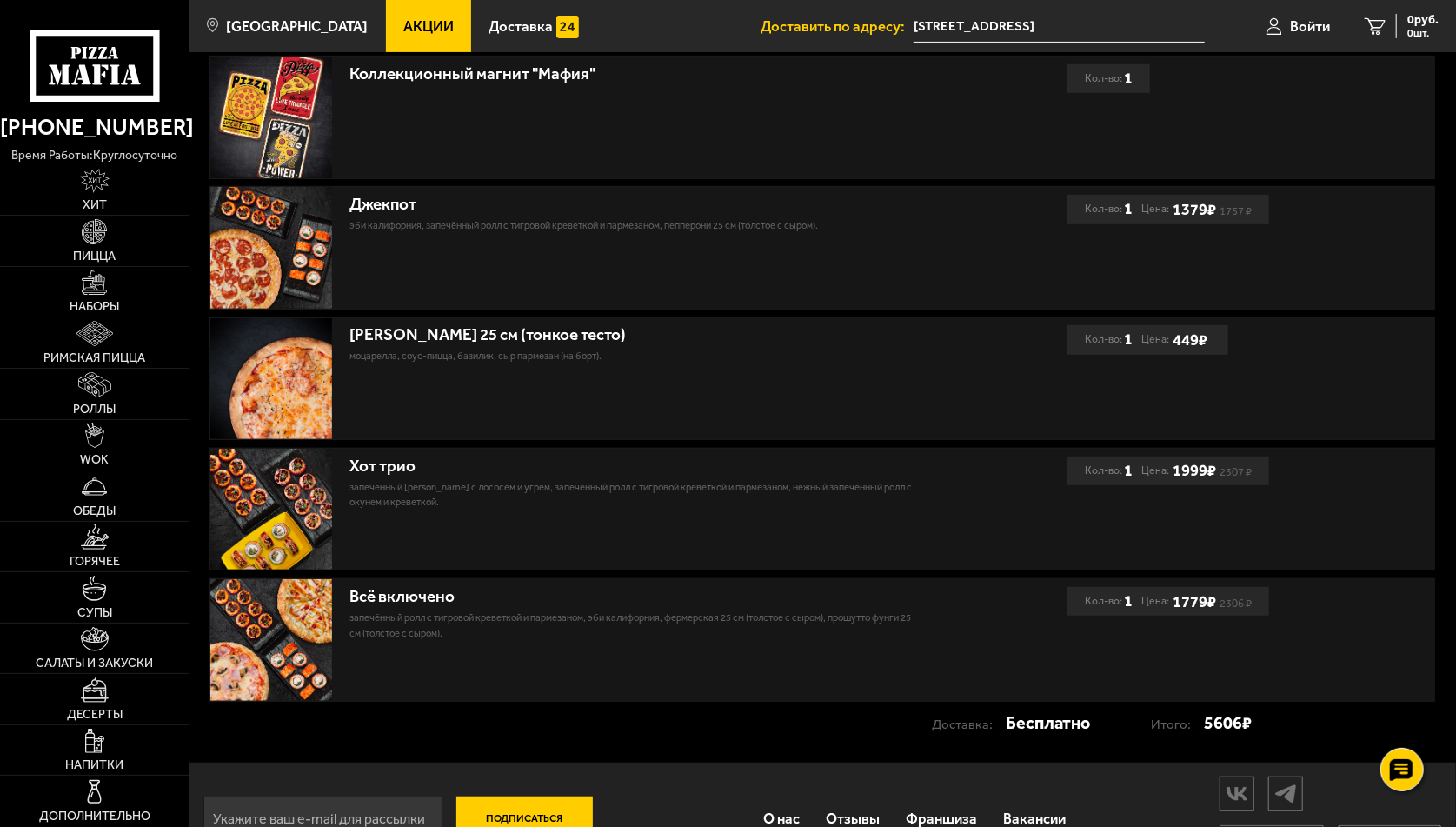
scroll to position [449, 0]
